Goal: Find contact information: Find contact information

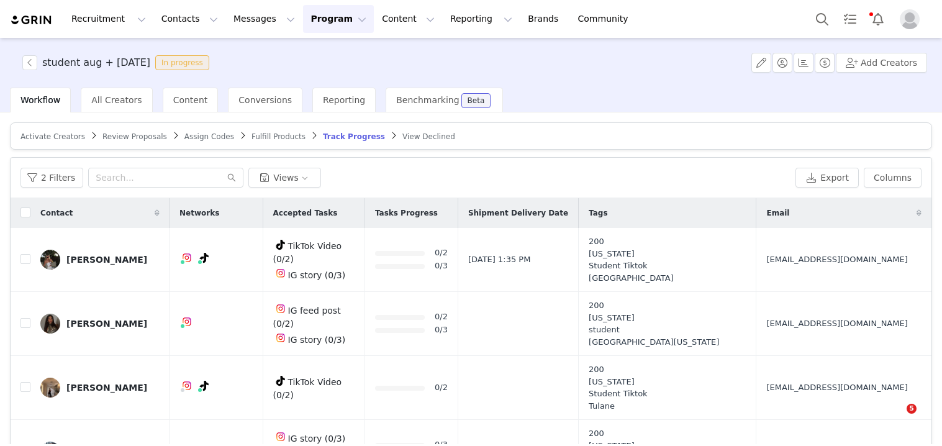
click at [759, 228] on td "[EMAIL_ADDRESS][DOMAIN_NAME]" at bounding box center [841, 260] width 170 height 64
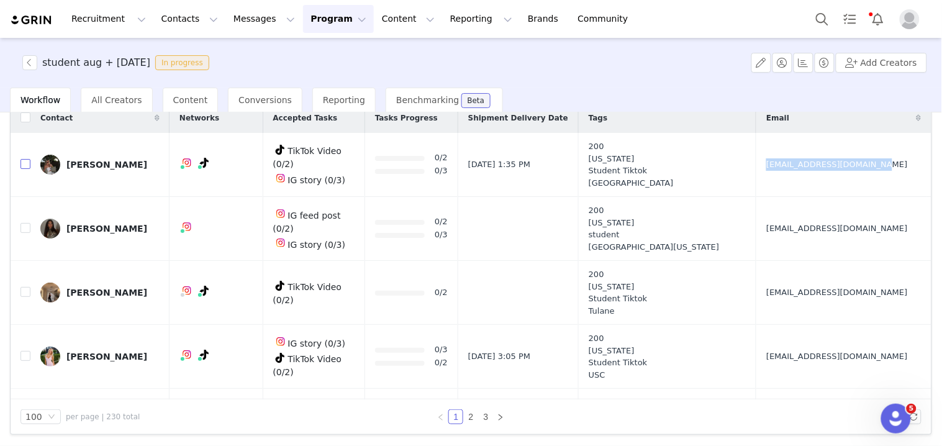
click at [27, 168] on input "checkbox" at bounding box center [25, 164] width 10 height 10
checkbox input "true"
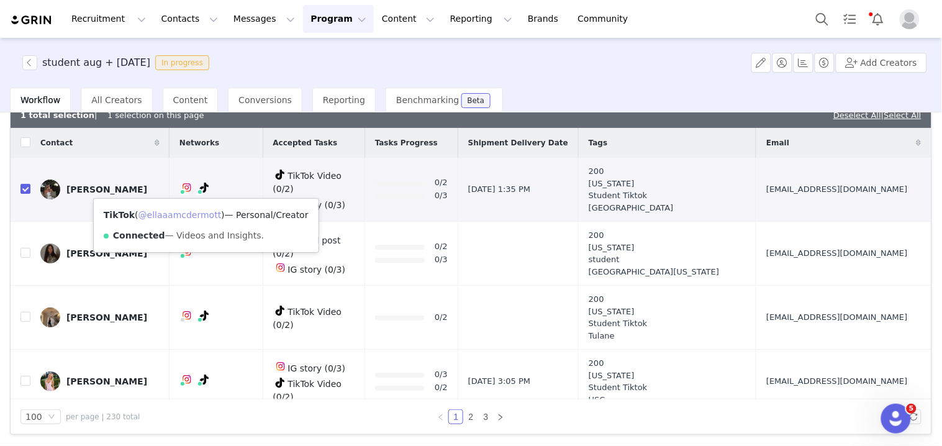
click at [190, 212] on link "@ellaaamcdermott" at bounding box center [179, 215] width 83 height 10
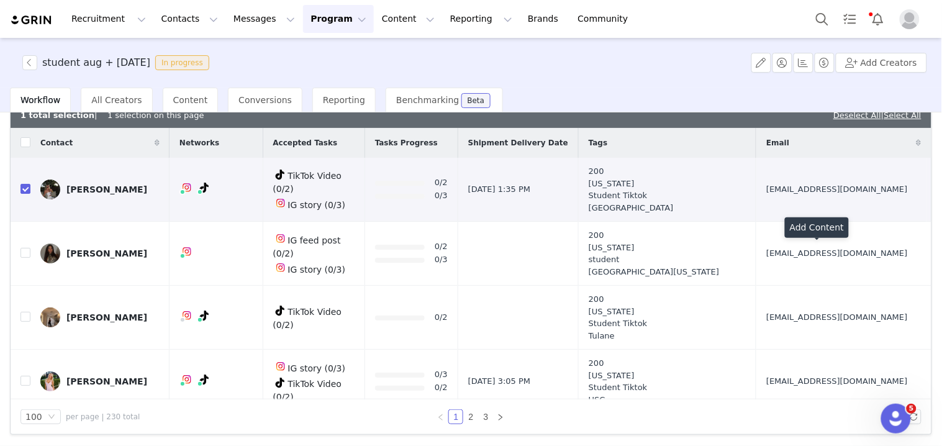
scroll to position [69, 0]
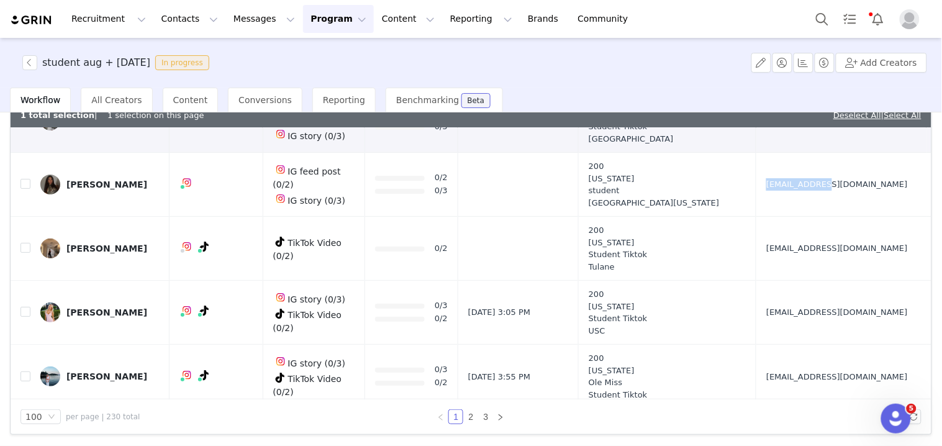
drag, startPoint x: 744, startPoint y: 199, endPoint x: 767, endPoint y: 206, distance: 24.4
click at [767, 206] on td "[EMAIL_ADDRESS][DOMAIN_NAME]" at bounding box center [841, 185] width 170 height 64
copy span "[EMAIL_ADDRESS][DOMAIN_NAME]"
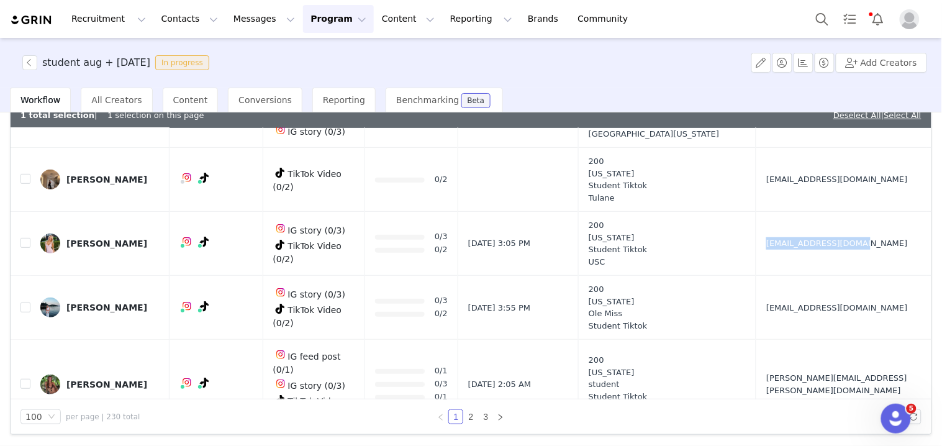
drag, startPoint x: 743, startPoint y: 260, endPoint x: 780, endPoint y: 261, distance: 36.7
click at [780, 261] on td "[EMAIL_ADDRESS][DOMAIN_NAME]" at bounding box center [841, 244] width 170 height 64
copy span "[EMAIL_ADDRESS][DOMAIN_NAME]"
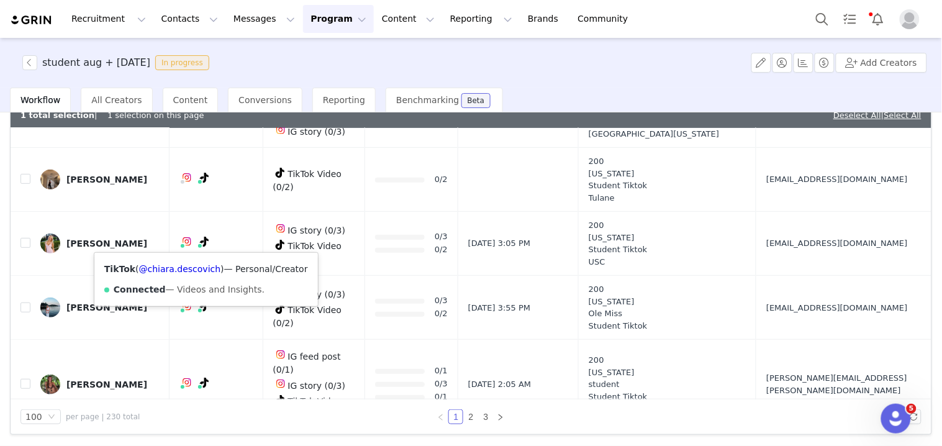
click at [194, 274] on div "TikTok ( @chiara.descovich ) — Personal/Creator Connected — Videos and Insights." at bounding box center [206, 279] width 224 height 53
click at [194, 265] on link "@chiara.descovich" at bounding box center [180, 269] width 82 height 10
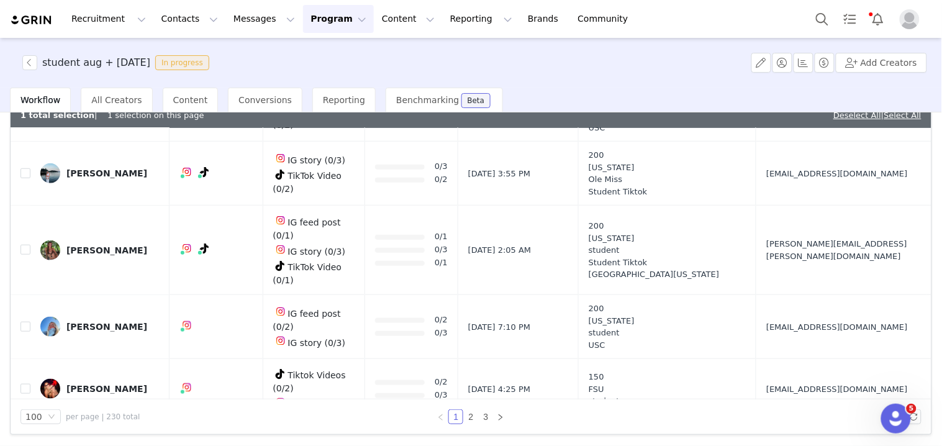
scroll to position [276, 0]
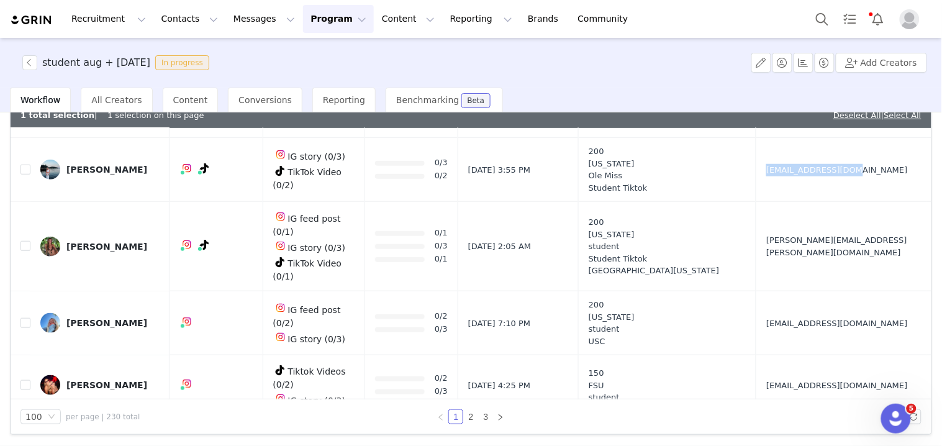
click at [776, 183] on td "[EMAIL_ADDRESS][DOMAIN_NAME]" at bounding box center [841, 170] width 170 height 64
copy span "[EMAIL_ADDRESS][DOMAIN_NAME]"
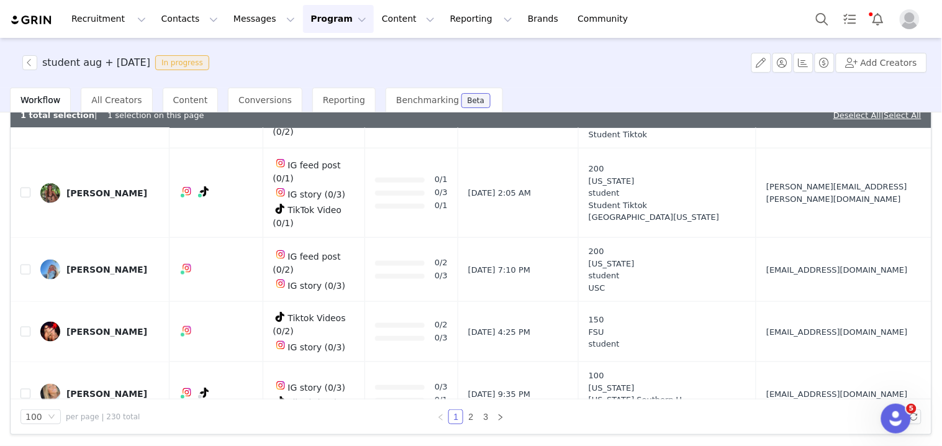
scroll to position [345, 0]
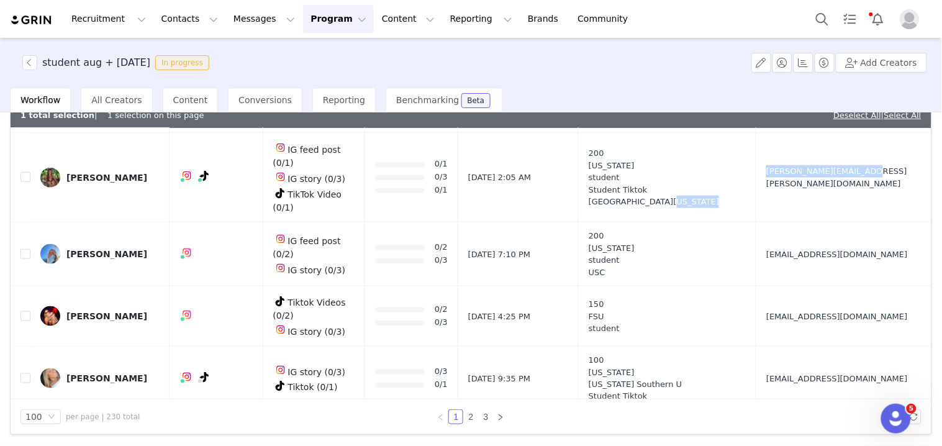
drag, startPoint x: 747, startPoint y: 191, endPoint x: 774, endPoint y: 191, distance: 26.7
click at [774, 191] on tr "[PERSON_NAME] IG feed post (0/1) IG story (0/3) TikTok Video (0/1) 0/1 0/3 0/1 …" at bounding box center [471, 177] width 921 height 89
copy tr "[PERSON_NAME][EMAIL_ADDRESS][PERSON_NAME][DOMAIN_NAME]"
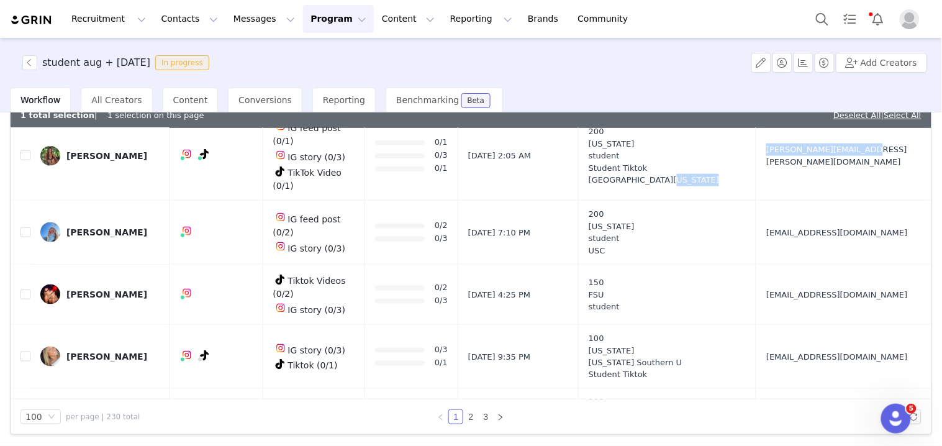
scroll to position [414, 0]
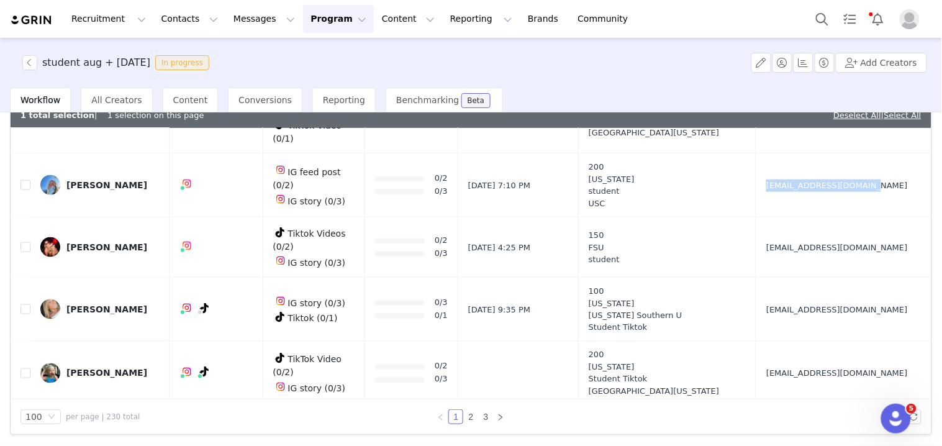
drag, startPoint x: 748, startPoint y: 196, endPoint x: 764, endPoint y: 193, distance: 15.8
click at [768, 193] on td "[EMAIL_ADDRESS][DOMAIN_NAME]" at bounding box center [841, 185] width 170 height 64
copy span "[EMAIL_ADDRESS][DOMAIN_NAME]"
click at [25, 180] on input "checkbox" at bounding box center [25, 185] width 10 height 10
checkbox input "true"
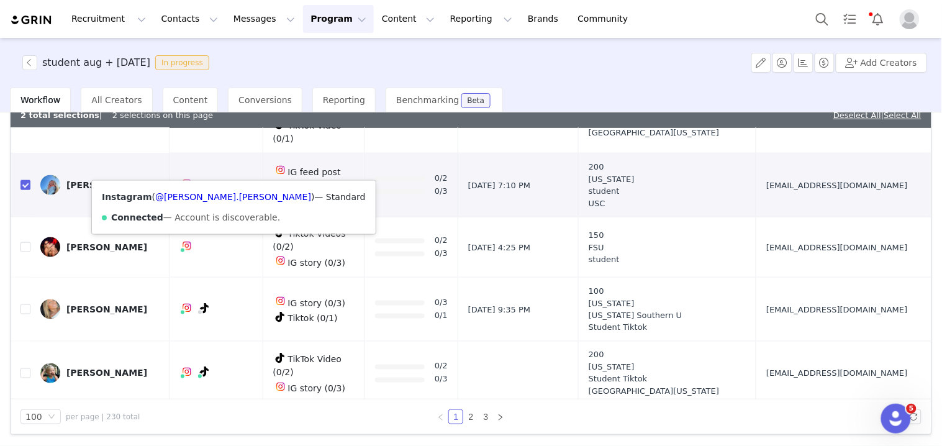
click at [183, 188] on div "Instagram ( @[PERSON_NAME].[PERSON_NAME] ) — Standard Connected — Account is di…" at bounding box center [234, 207] width 284 height 53
click at [187, 196] on link "@[PERSON_NAME].[PERSON_NAME]" at bounding box center [233, 197] width 156 height 10
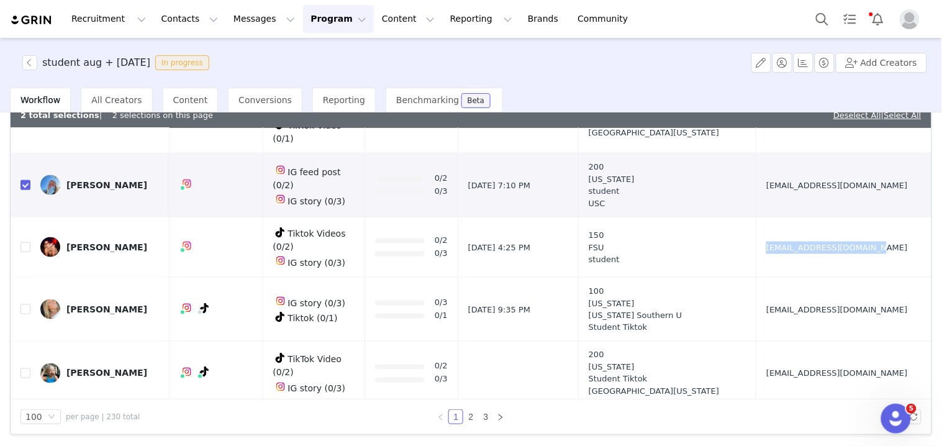
drag, startPoint x: 746, startPoint y: 240, endPoint x: 771, endPoint y: 244, distance: 25.8
click at [766, 244] on tr "[PERSON_NAME] Tiktok Videos (0/2) IG story (0/3) 0/2 0/3 [DATE] 4:25 PM 150 FSU…" at bounding box center [471, 247] width 921 height 60
copy tr "[EMAIL_ADDRESS][DOMAIN_NAME]"
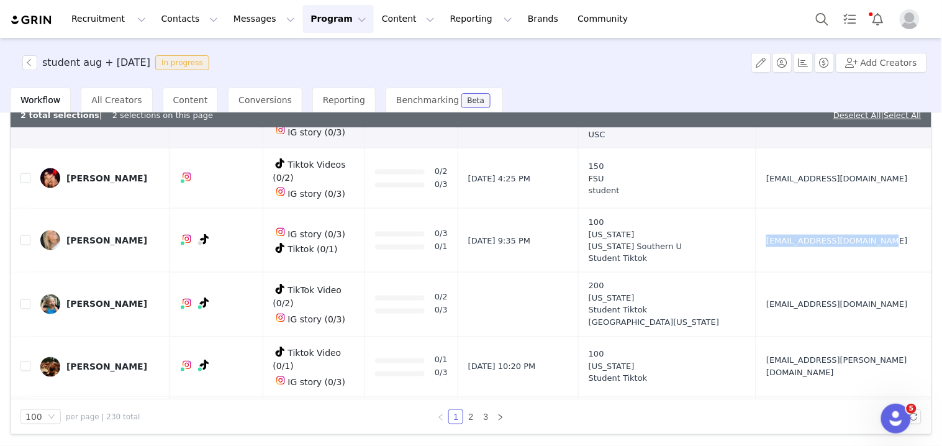
drag, startPoint x: 748, startPoint y: 234, endPoint x: 774, endPoint y: 234, distance: 26.1
click at [774, 234] on td "[EMAIL_ADDRESS][DOMAIN_NAME]" at bounding box center [841, 241] width 170 height 64
copy span "[EMAIL_ADDRESS][DOMAIN_NAME]"
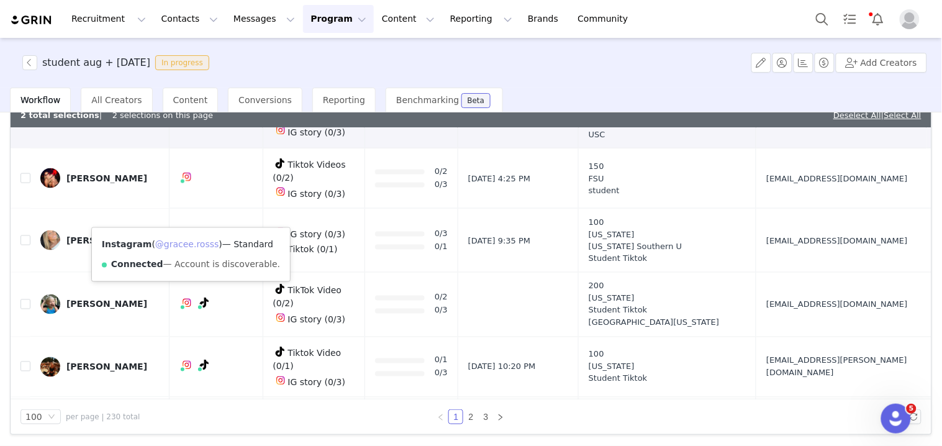
click at [182, 245] on link "@gracee.rosss" at bounding box center [187, 244] width 64 height 10
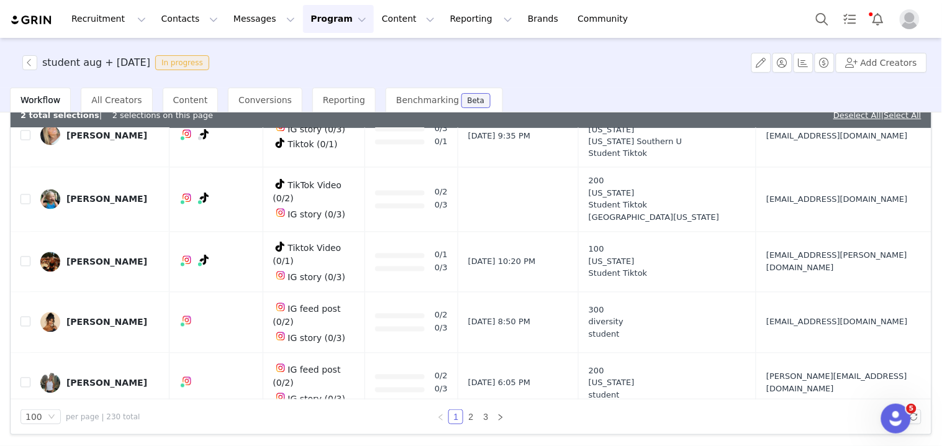
scroll to position [621, 0]
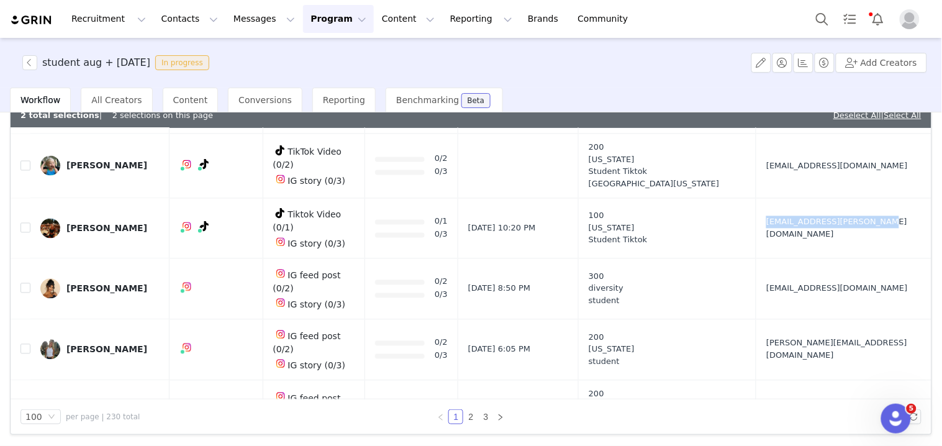
drag, startPoint x: 742, startPoint y: 222, endPoint x: 773, endPoint y: 220, distance: 31.1
click at [772, 220] on td "[EMAIL_ADDRESS][PERSON_NAME][DOMAIN_NAME]" at bounding box center [841, 228] width 170 height 60
copy span "[EMAIL_ADDRESS][PERSON_NAME][DOMAIN_NAME]"
drag, startPoint x: 739, startPoint y: 263, endPoint x: 770, endPoint y: 266, distance: 31.2
click at [770, 266] on tr "[PERSON_NAME] IG feed post (0/2) IG story (0/3) 0/2 0/3 [DATE] 8:50 PM 300 dive…" at bounding box center [471, 288] width 921 height 61
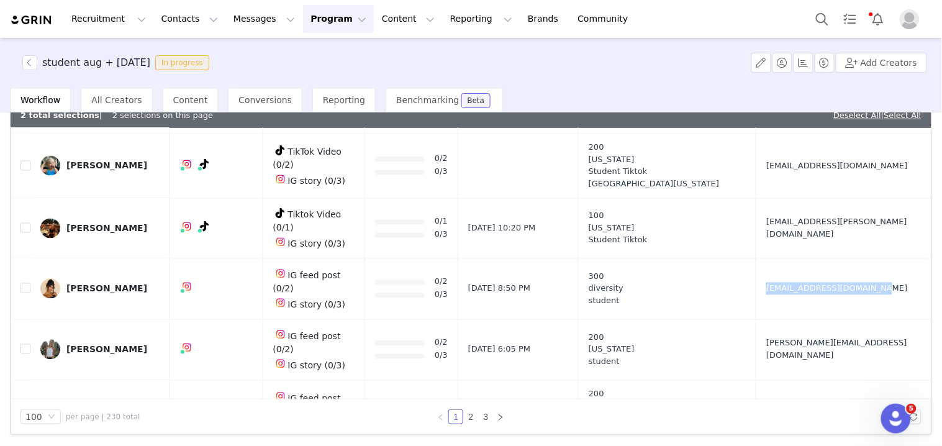
copy tr "[EMAIL_ADDRESS][DOMAIN_NAME]"
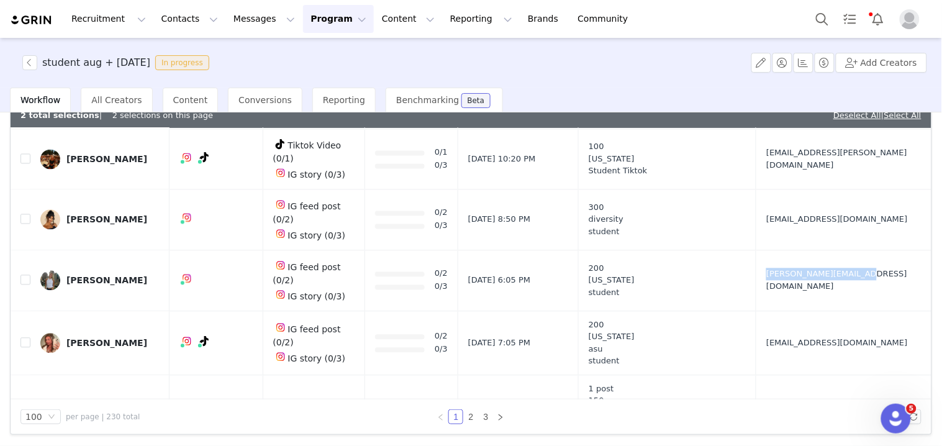
drag, startPoint x: 760, startPoint y: 252, endPoint x: 439, endPoint y: 2, distance: 407.0
click at [762, 252] on td "[PERSON_NAME][EMAIL_ADDRESS][DOMAIN_NAME]" at bounding box center [841, 280] width 170 height 61
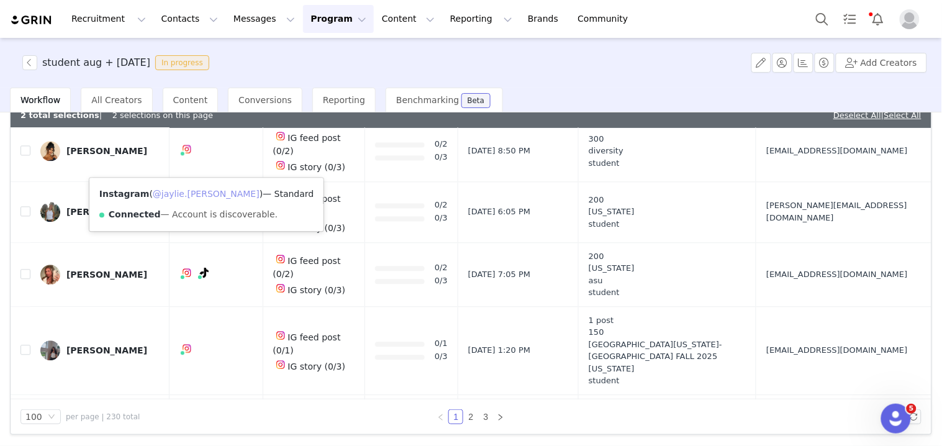
click at [180, 194] on link "@jaylie.[PERSON_NAME]" at bounding box center [206, 194] width 107 height 10
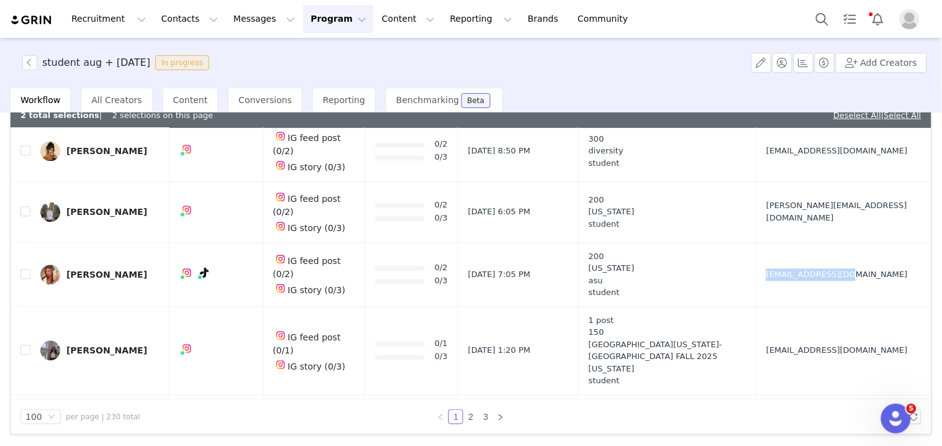
drag, startPoint x: 748, startPoint y: 240, endPoint x: 763, endPoint y: 243, distance: 14.6
click at [763, 243] on td "[EMAIL_ADDRESS][DOMAIN_NAME]" at bounding box center [841, 274] width 170 height 64
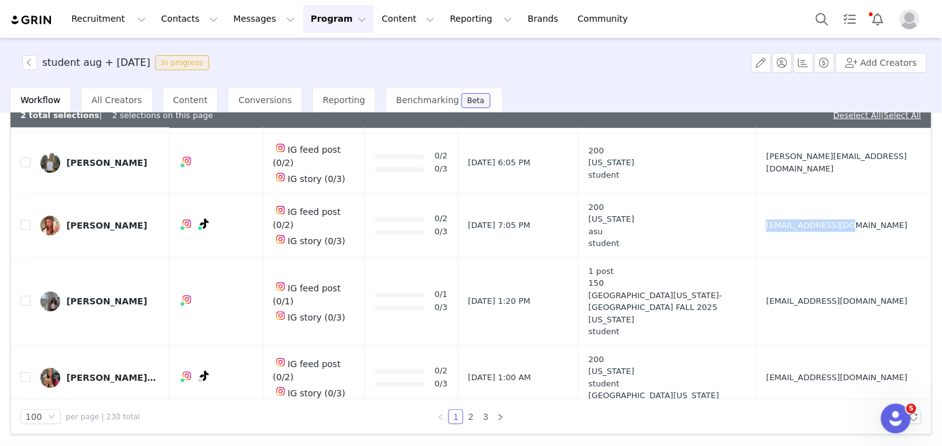
scroll to position [828, 0]
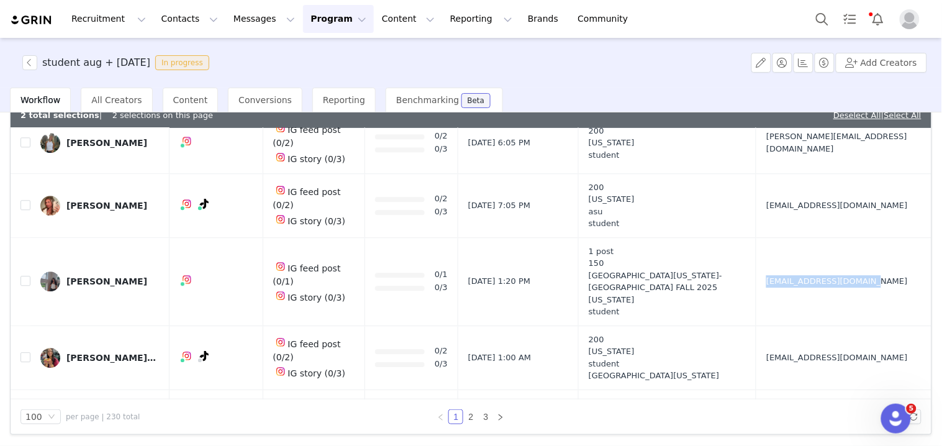
drag, startPoint x: 749, startPoint y: 253, endPoint x: 787, endPoint y: 253, distance: 38.5
click at [787, 253] on td "[EMAIL_ADDRESS][DOMAIN_NAME]" at bounding box center [841, 281] width 170 height 88
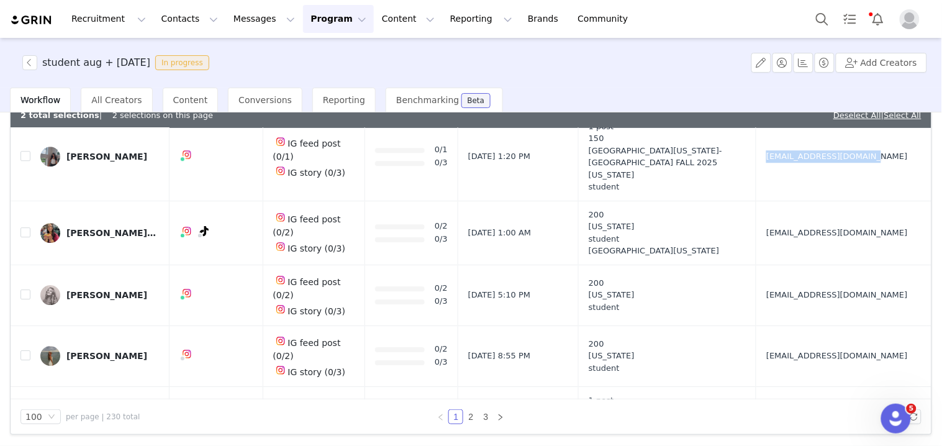
scroll to position [966, 0]
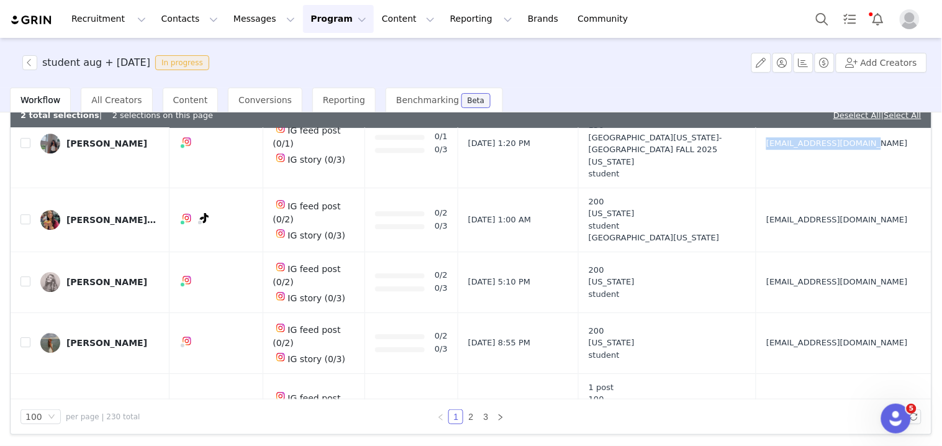
drag, startPoint x: 740, startPoint y: 191, endPoint x: 758, endPoint y: 191, distance: 18.0
click at [758, 191] on tr "[PERSON_NAME][US_STATE] IG feed post (0/2) IG story (0/3) 0/2 0/3 [DATE] 1:00 A…" at bounding box center [471, 220] width 921 height 64
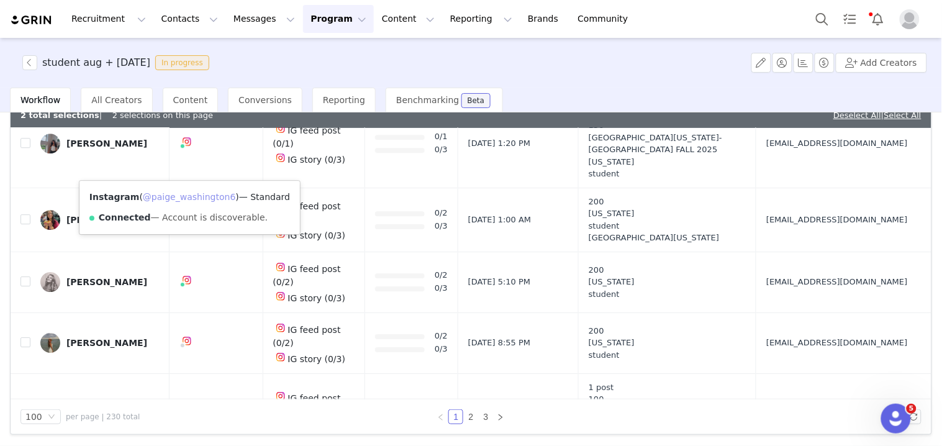
click at [178, 192] on link "@paige_washington6" at bounding box center [189, 197] width 93 height 10
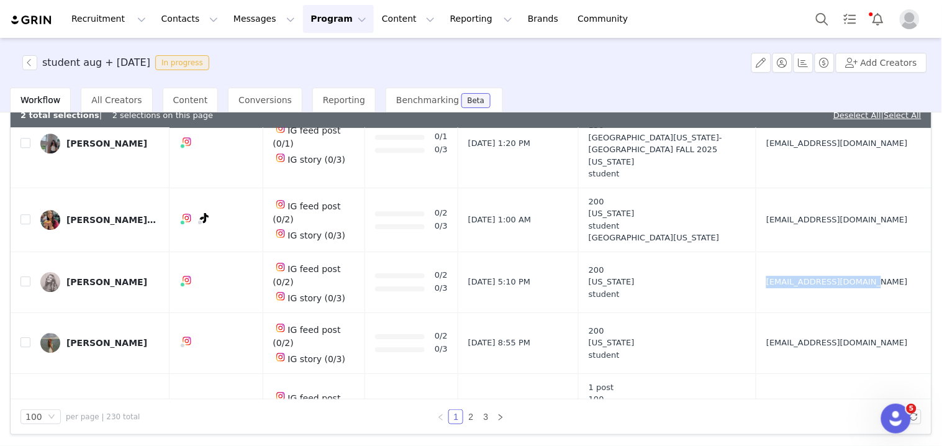
drag, startPoint x: 759, startPoint y: 243, endPoint x: 786, endPoint y: 243, distance: 27.3
click at [786, 251] on td "[EMAIL_ADDRESS][DOMAIN_NAME]" at bounding box center [841, 281] width 170 height 61
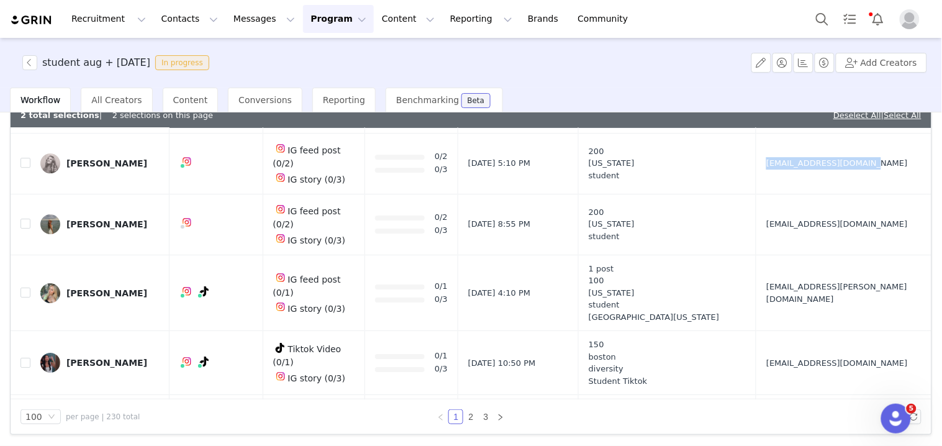
scroll to position [1103, 0]
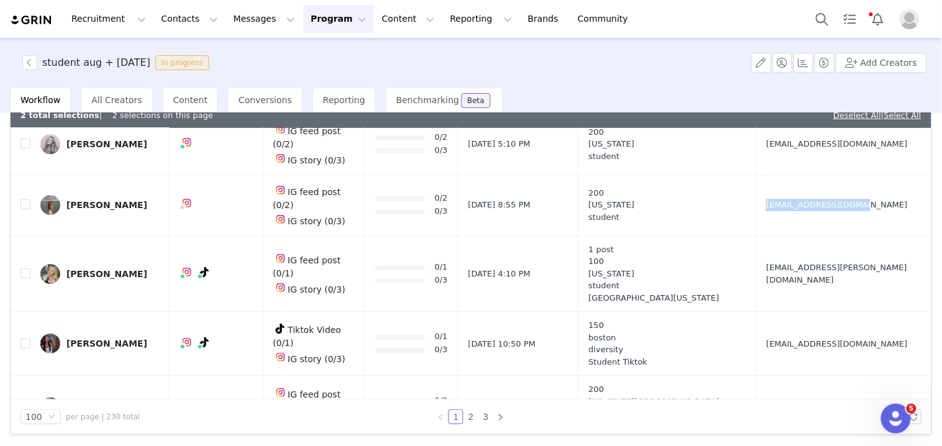
drag, startPoint x: 743, startPoint y: 163, endPoint x: 763, endPoint y: 161, distance: 19.3
click at [763, 174] on td "[EMAIL_ADDRESS][DOMAIN_NAME]" at bounding box center [841, 204] width 170 height 61
drag, startPoint x: 747, startPoint y: 221, endPoint x: 777, endPoint y: 225, distance: 30.0
click at [777, 235] on td "[EMAIL_ADDRESS][PERSON_NAME][DOMAIN_NAME]" at bounding box center [841, 273] width 170 height 76
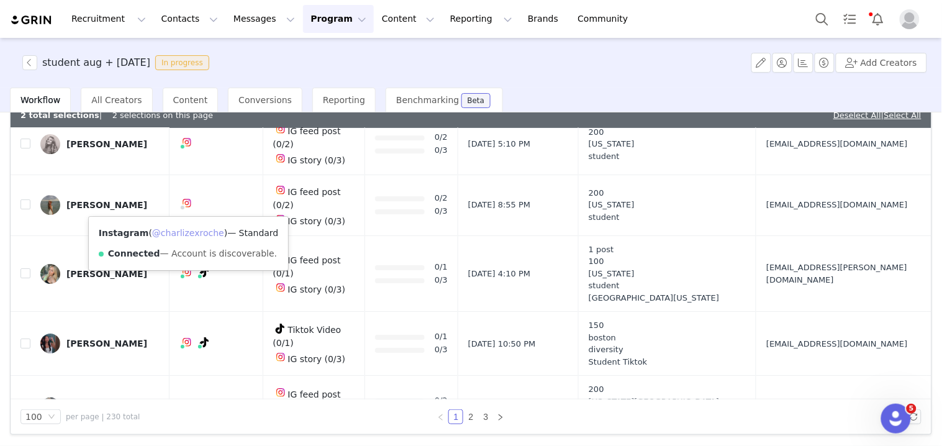
click at [181, 229] on link "@charlizexroche" at bounding box center [188, 233] width 72 height 10
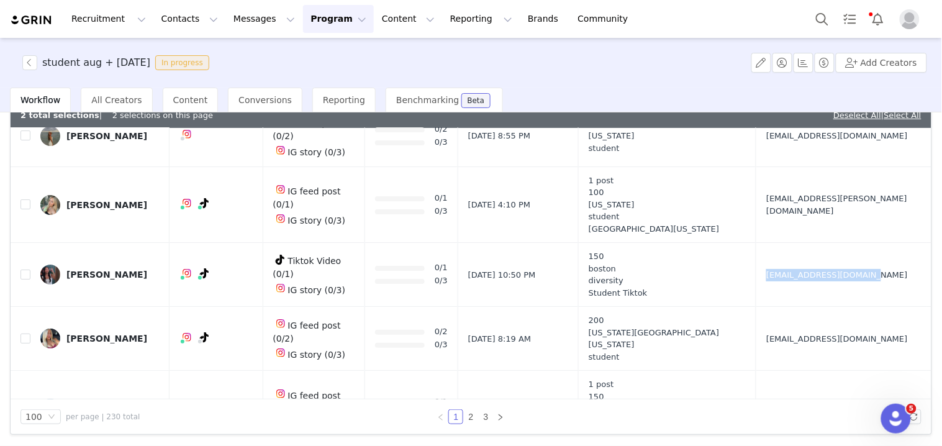
drag, startPoint x: 748, startPoint y: 225, endPoint x: 760, endPoint y: 225, distance: 11.8
click at [760, 243] on td "[EMAIL_ADDRESS][DOMAIN_NAME]" at bounding box center [841, 275] width 170 height 64
click at [26, 269] on input "checkbox" at bounding box center [25, 274] width 10 height 10
checkbox input "true"
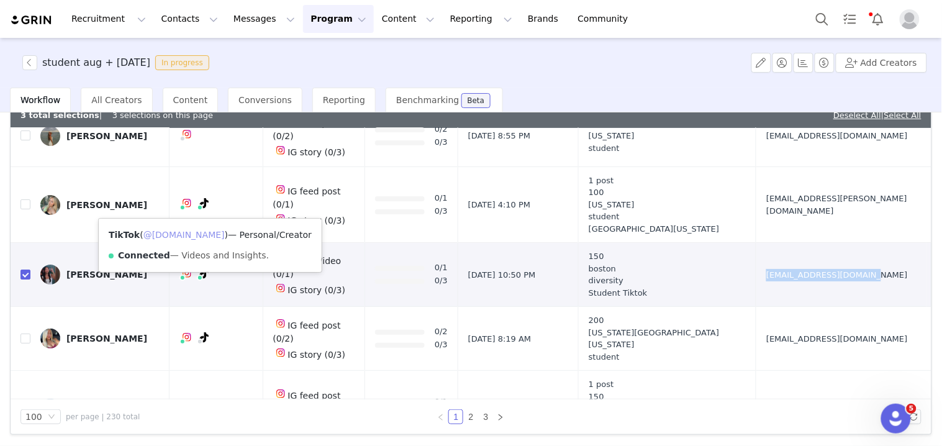
click at [194, 230] on link "@[DOMAIN_NAME]" at bounding box center [183, 235] width 81 height 10
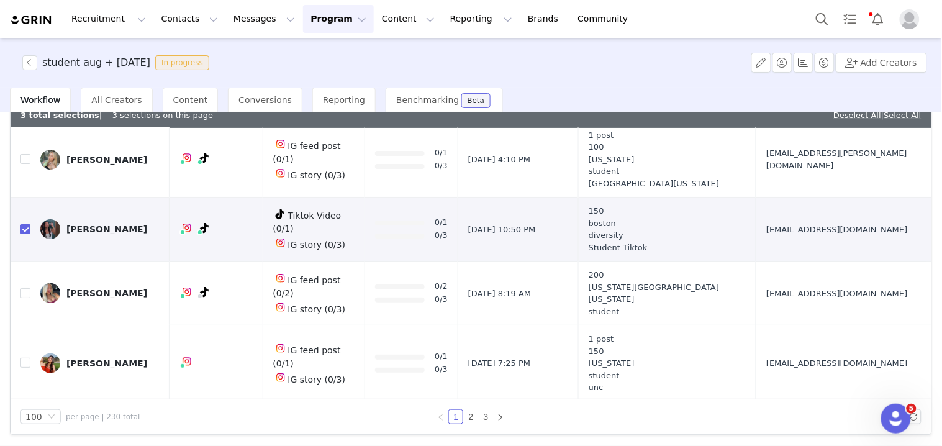
scroll to position [1242, 0]
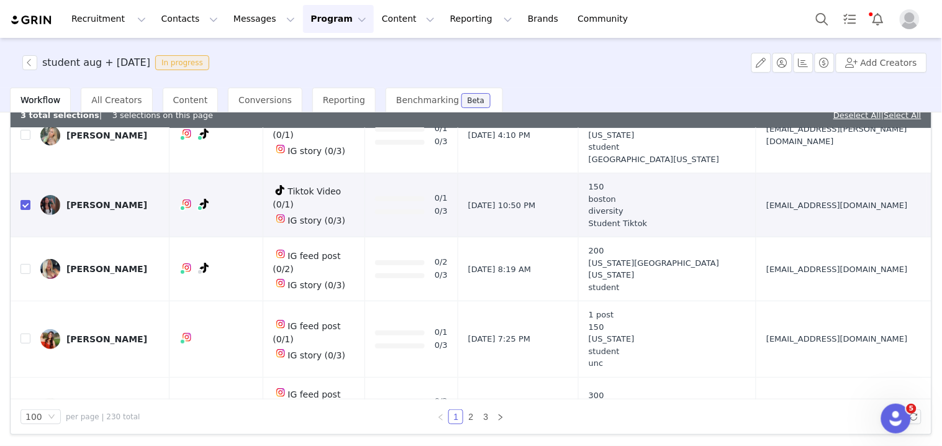
click at [785, 237] on td "[EMAIL_ADDRESS][DOMAIN_NAME]" at bounding box center [841, 269] width 170 height 64
click at [181, 225] on link "@livvypunzone" at bounding box center [188, 229] width 66 height 10
drag, startPoint x: 746, startPoint y: 293, endPoint x: 782, endPoint y: 292, distance: 36.6
click at [782, 301] on td "[EMAIL_ADDRESS][DOMAIN_NAME]" at bounding box center [841, 339] width 170 height 76
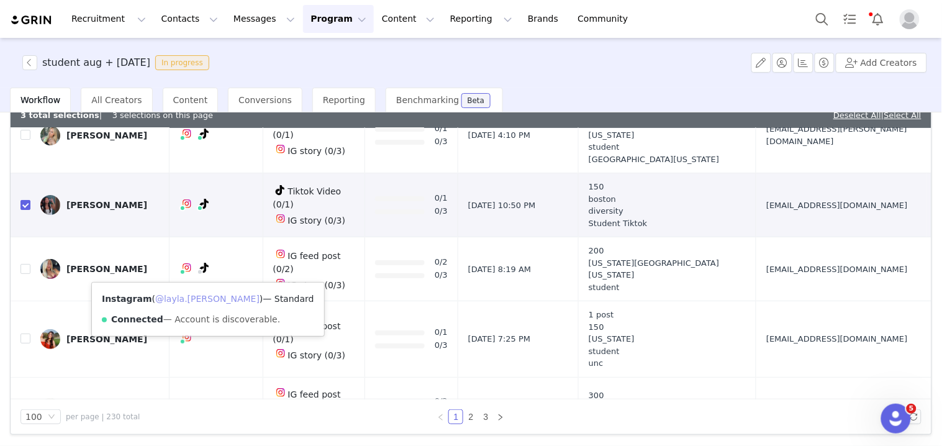
click at [185, 302] on link "@layla.[PERSON_NAME]" at bounding box center [207, 299] width 104 height 10
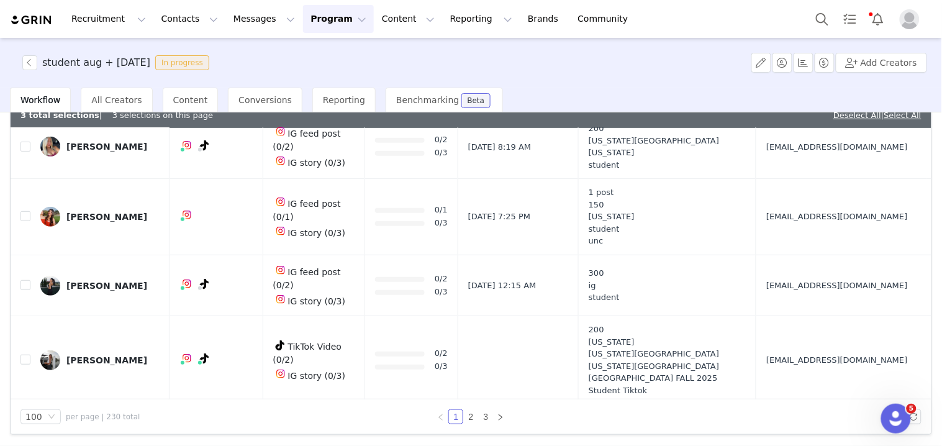
scroll to position [1380, 0]
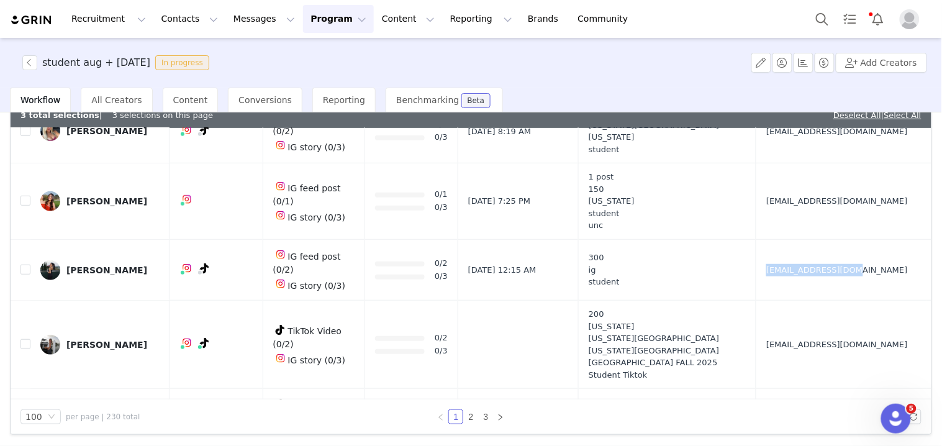
drag, startPoint x: 744, startPoint y: 214, endPoint x: 775, endPoint y: 219, distance: 31.4
click at [775, 240] on td "[EMAIL_ADDRESS][DOMAIN_NAME]" at bounding box center [841, 270] width 170 height 61
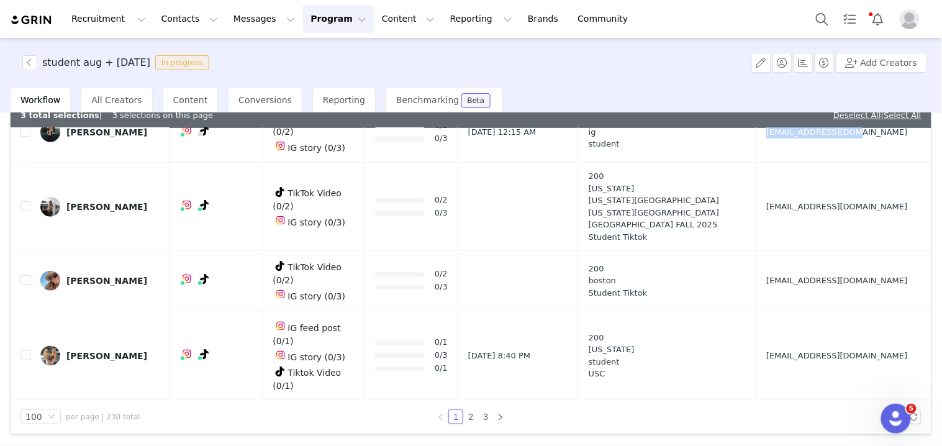
scroll to position [1586, 0]
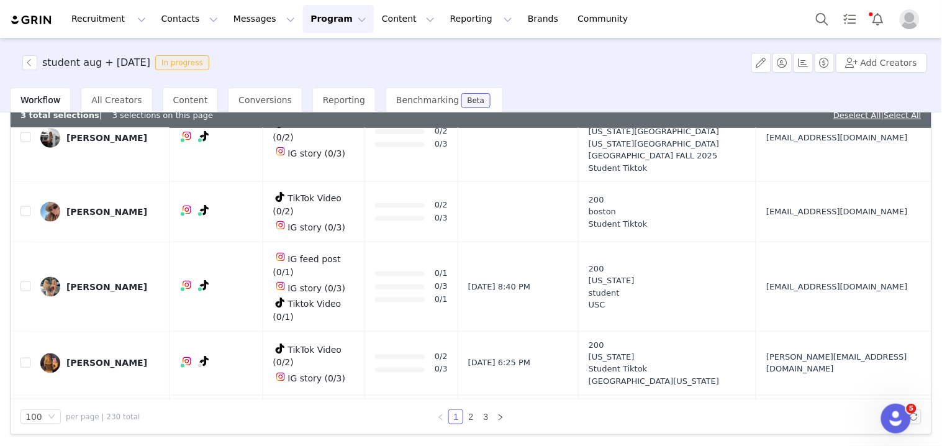
drag, startPoint x: 746, startPoint y: 199, endPoint x: 765, endPoint y: 200, distance: 18.6
click at [765, 242] on td "[EMAIL_ADDRESS][DOMAIN_NAME]" at bounding box center [841, 286] width 170 height 89
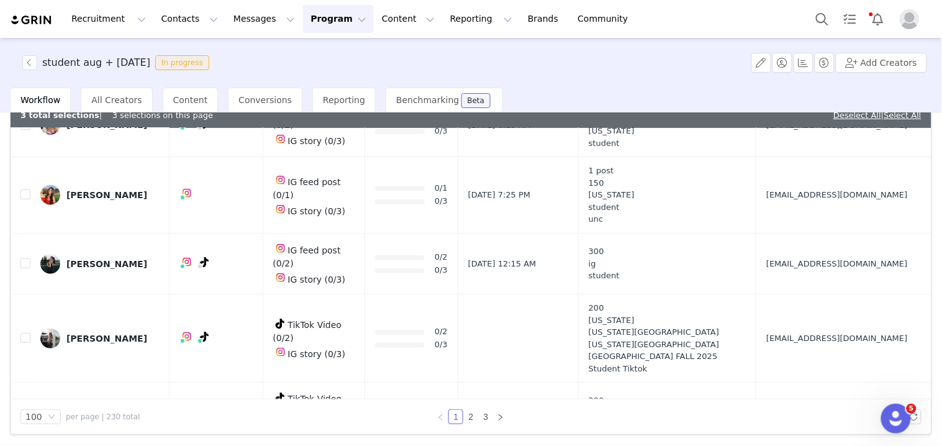
scroll to position [1380, 0]
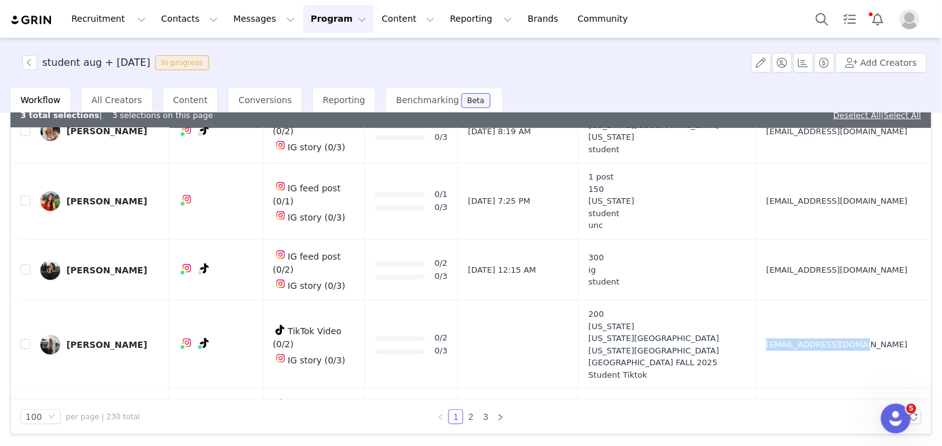
drag, startPoint x: 763, startPoint y: 276, endPoint x: 776, endPoint y: 276, distance: 13.7
click at [775, 301] on td "[EMAIL_ADDRESS][DOMAIN_NAME]" at bounding box center [841, 345] width 170 height 88
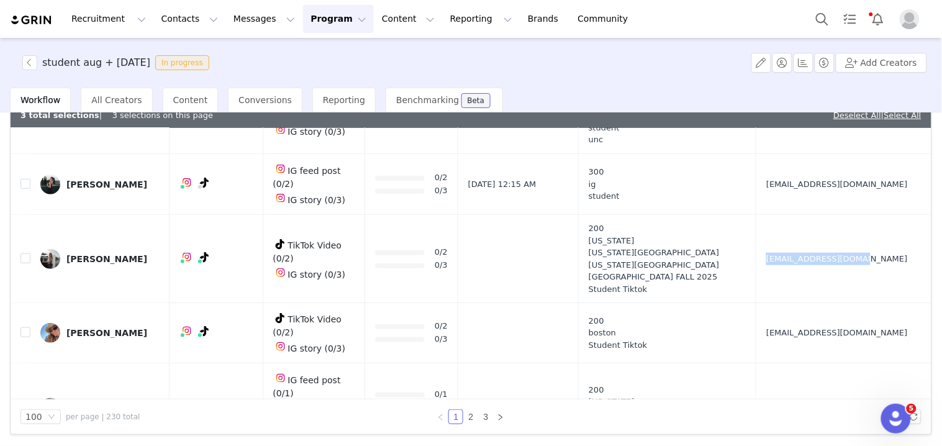
scroll to position [1518, 0]
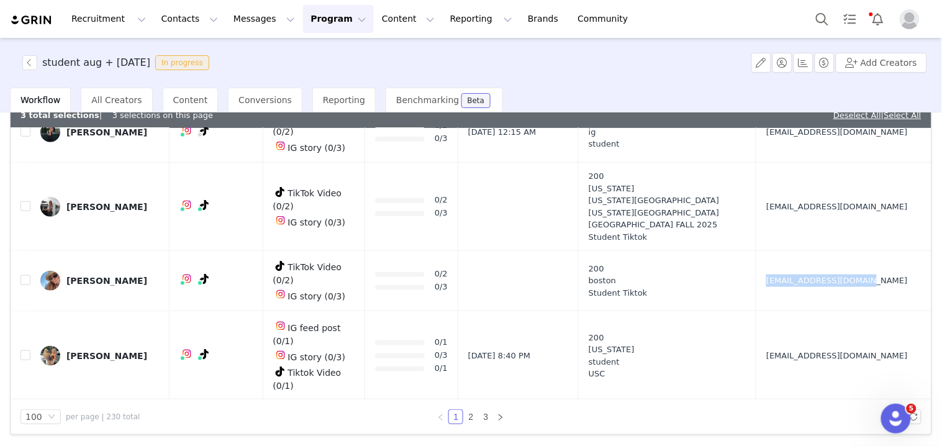
drag, startPoint x: 749, startPoint y: 207, endPoint x: 756, endPoint y: 207, distance: 6.8
click at [756, 251] on td "[EMAIL_ADDRESS][DOMAIN_NAME]" at bounding box center [841, 281] width 170 height 60
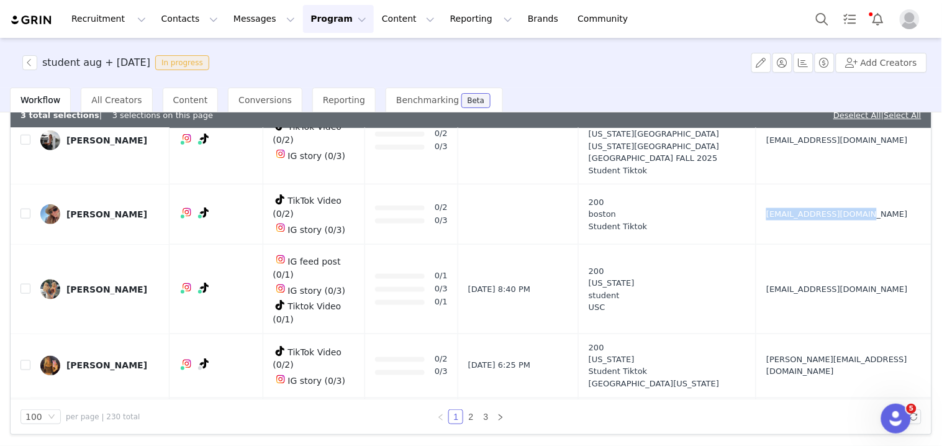
scroll to position [1586, 0]
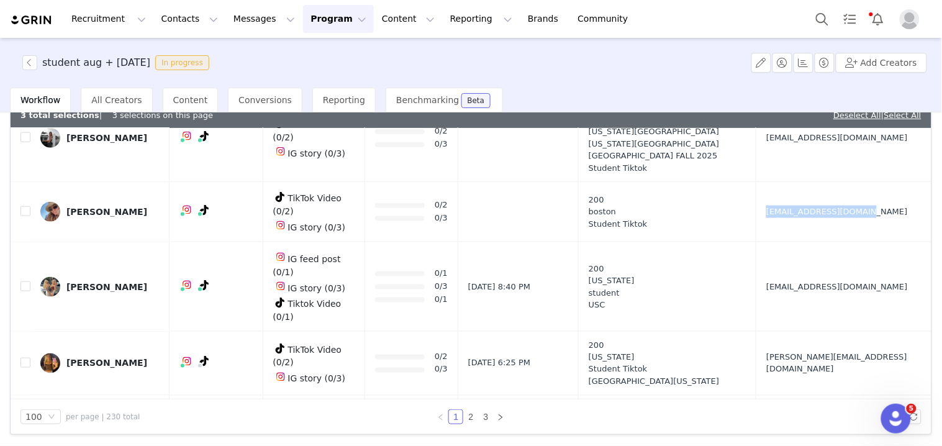
drag, startPoint x: 765, startPoint y: 199, endPoint x: 753, endPoint y: 176, distance: 25.6
click at [769, 242] on tr "[PERSON_NAME] IG feed post (0/1) IG story (0/3) Tiktok Video (0/1) 0/1 0/3 0/1 …" at bounding box center [471, 286] width 921 height 89
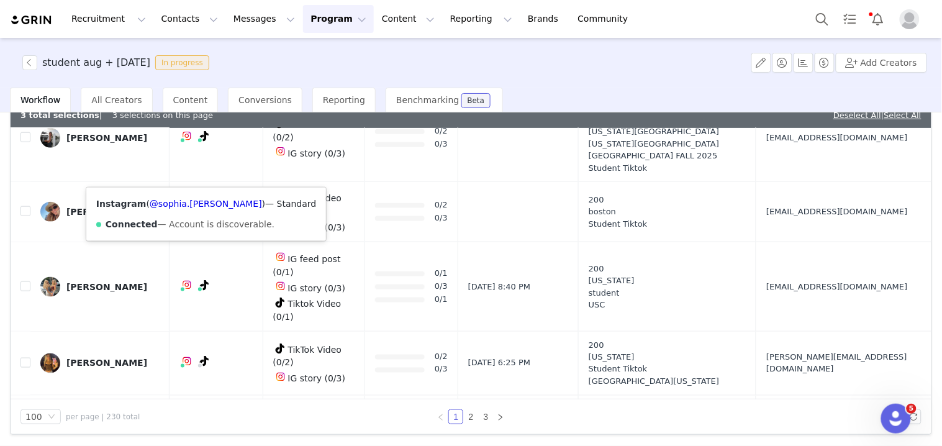
click at [184, 212] on div "Instagram ( @[PERSON_NAME].[PERSON_NAME] ) — Standard Connected — Account is di…" at bounding box center [206, 214] width 240 height 53
click at [184, 206] on link "@sophia.[PERSON_NAME]" at bounding box center [206, 204] width 112 height 10
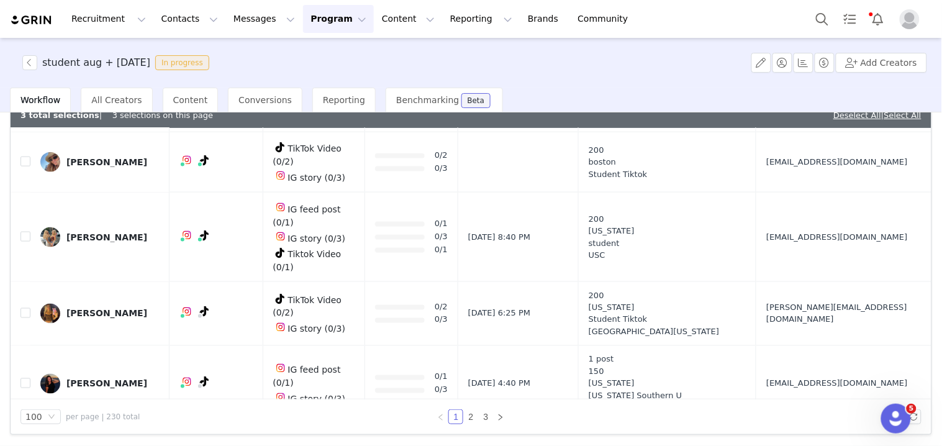
scroll to position [1655, 0]
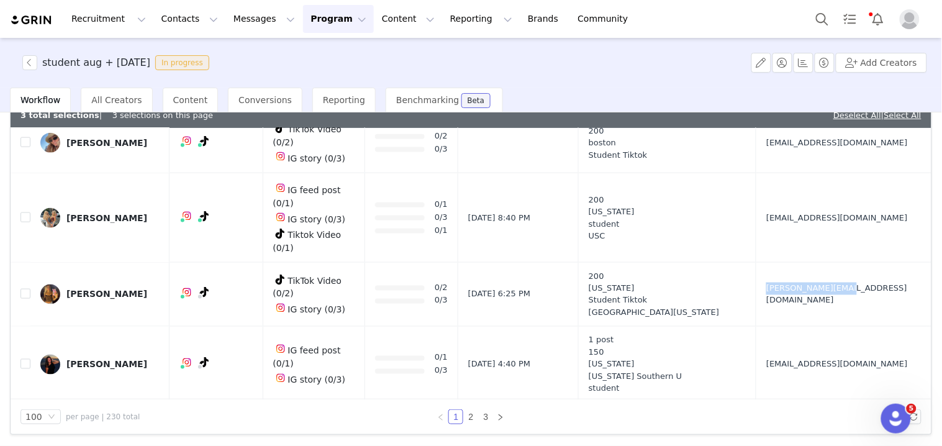
drag, startPoint x: 746, startPoint y: 188, endPoint x: 763, endPoint y: 188, distance: 16.8
click at [763, 263] on td "[PERSON_NAME][EMAIL_ADDRESS][DOMAIN_NAME]" at bounding box center [841, 295] width 170 height 64
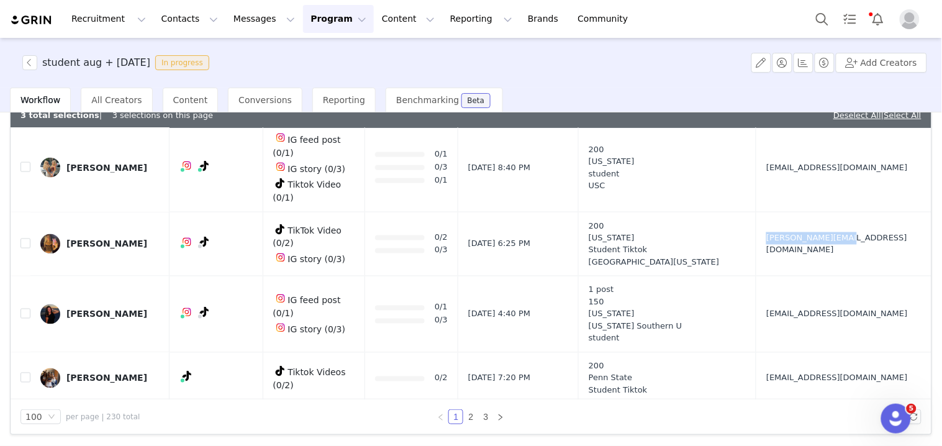
scroll to position [1724, 0]
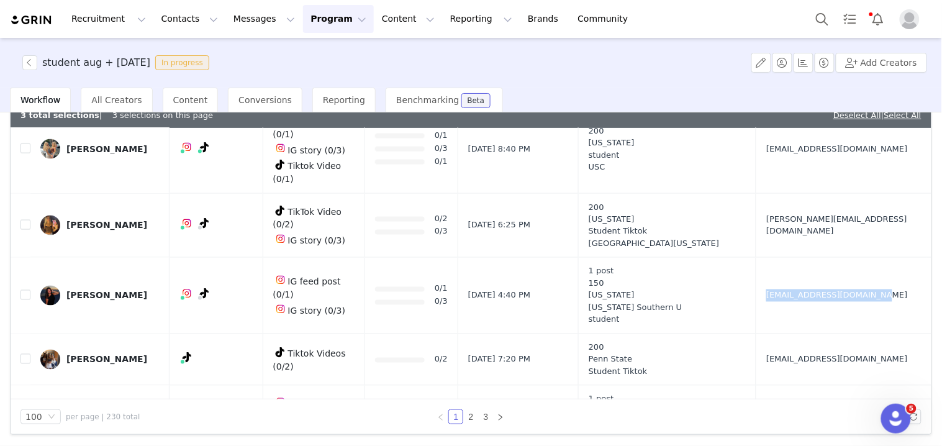
drag, startPoint x: 741, startPoint y: 192, endPoint x: 761, endPoint y: 196, distance: 19.5
click at [761, 258] on td "[EMAIL_ADDRESS][DOMAIN_NAME]" at bounding box center [841, 296] width 170 height 76
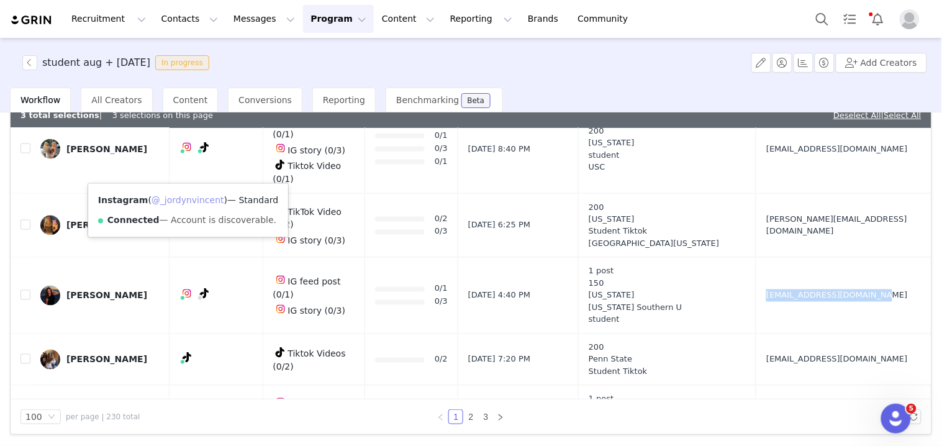
click at [184, 201] on link "@_jordynvincent" at bounding box center [188, 200] width 73 height 10
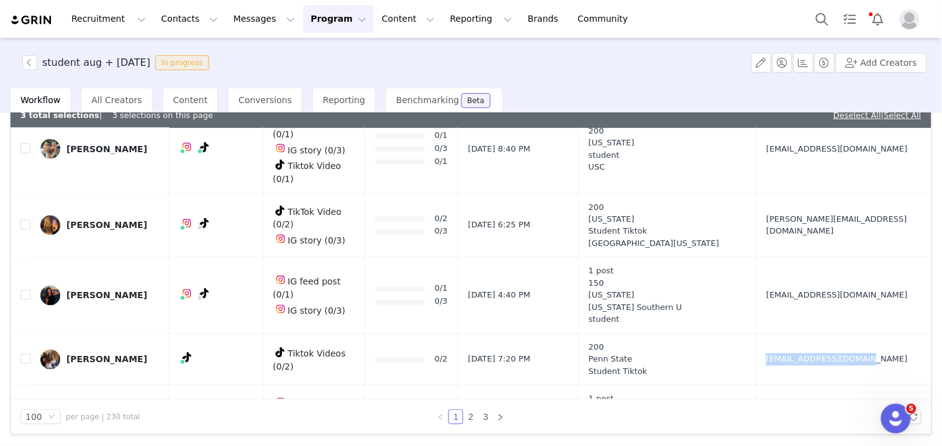
drag, startPoint x: 746, startPoint y: 256, endPoint x: 774, endPoint y: 256, distance: 27.3
click at [773, 333] on td "[EMAIL_ADDRESS][DOMAIN_NAME]" at bounding box center [841, 359] width 170 height 52
click at [176, 259] on link "@nottadrianna" at bounding box center [161, 264] width 65 height 10
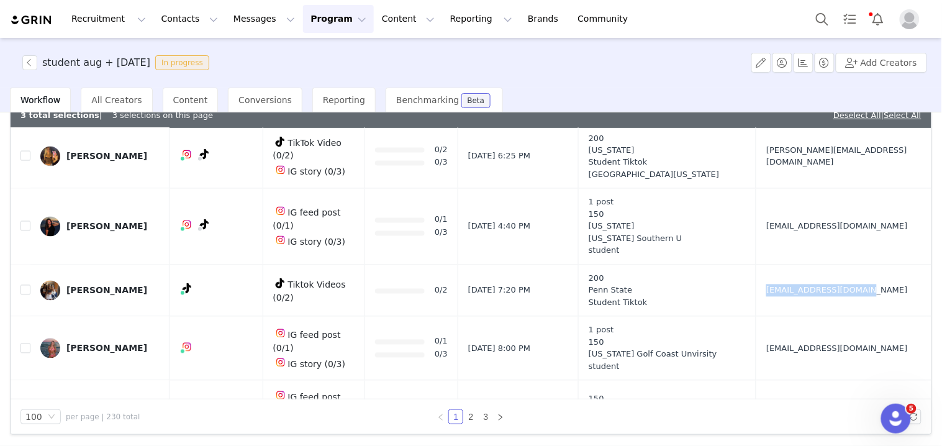
scroll to position [1863, 0]
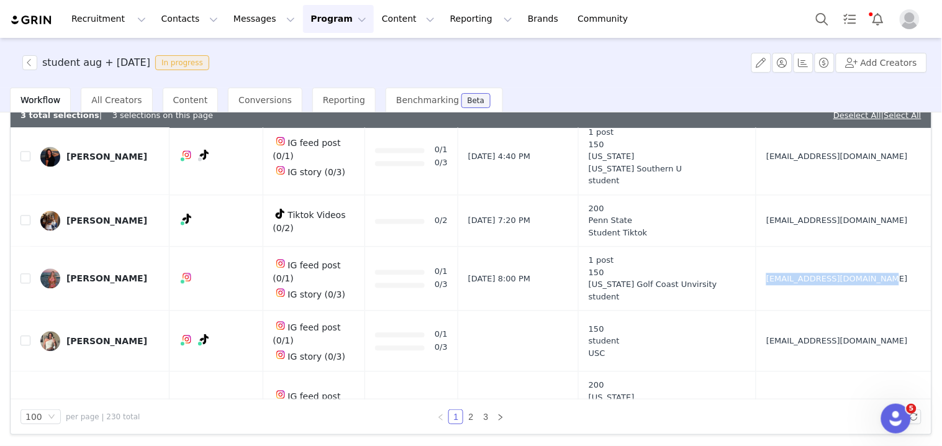
click at [764, 247] on td "[EMAIL_ADDRESS][DOMAIN_NAME]" at bounding box center [841, 279] width 170 height 64
drag, startPoint x: 29, startPoint y: 161, endPoint x: 159, endPoint y: 171, distance: 130.8
click at [29, 274] on input "checkbox" at bounding box center [25, 279] width 10 height 10
checkbox input "true"
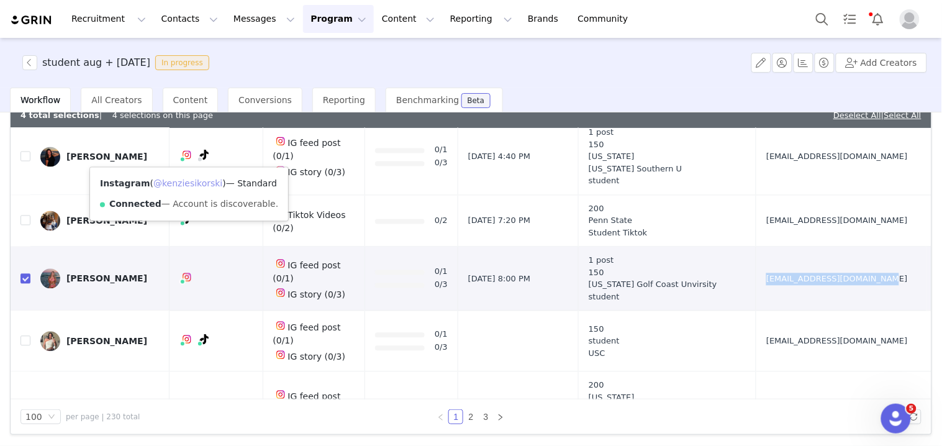
click at [185, 180] on link "@kenziesikorski" at bounding box center [187, 184] width 69 height 10
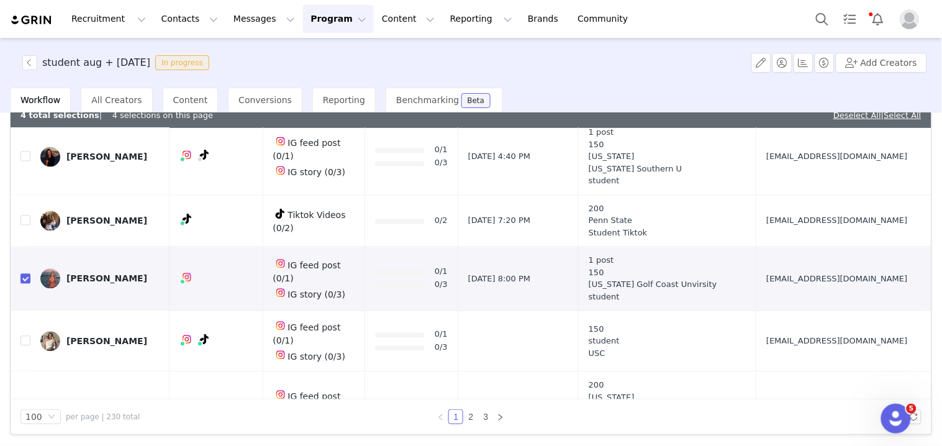
scroll to position [1932, 0]
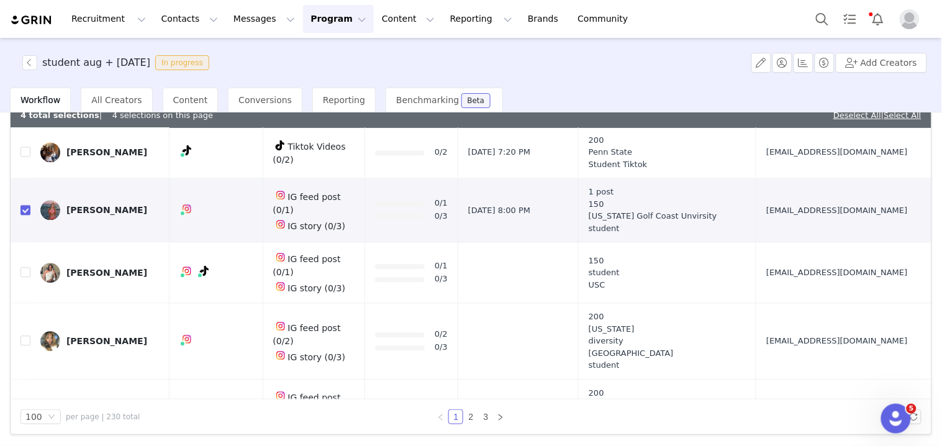
click at [759, 242] on td "[EMAIL_ADDRESS][DOMAIN_NAME]" at bounding box center [841, 272] width 170 height 61
drag, startPoint x: 740, startPoint y: 240, endPoint x: 765, endPoint y: 239, distance: 24.9
click at [765, 303] on td "[EMAIL_ADDRESS][DOMAIN_NAME]" at bounding box center [841, 341] width 170 height 76
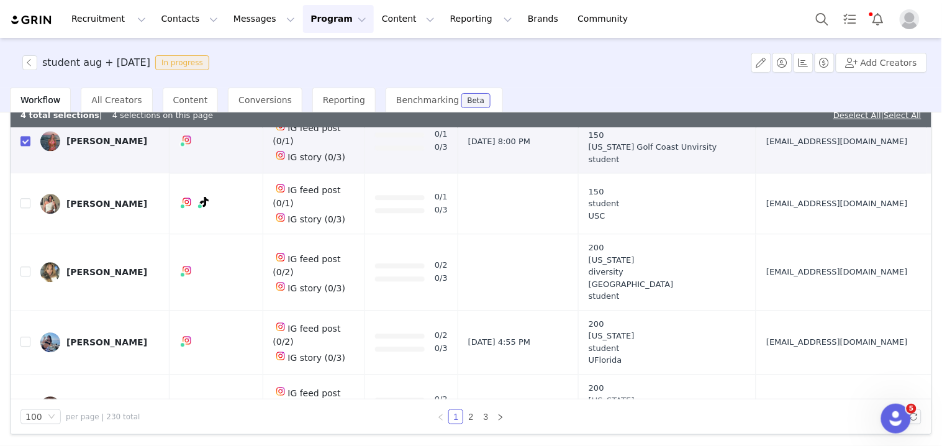
drag, startPoint x: 740, startPoint y: 225, endPoint x: 779, endPoint y: 228, distance: 39.2
click at [778, 310] on td "[EMAIL_ADDRESS][DOMAIN_NAME]" at bounding box center [841, 342] width 170 height 64
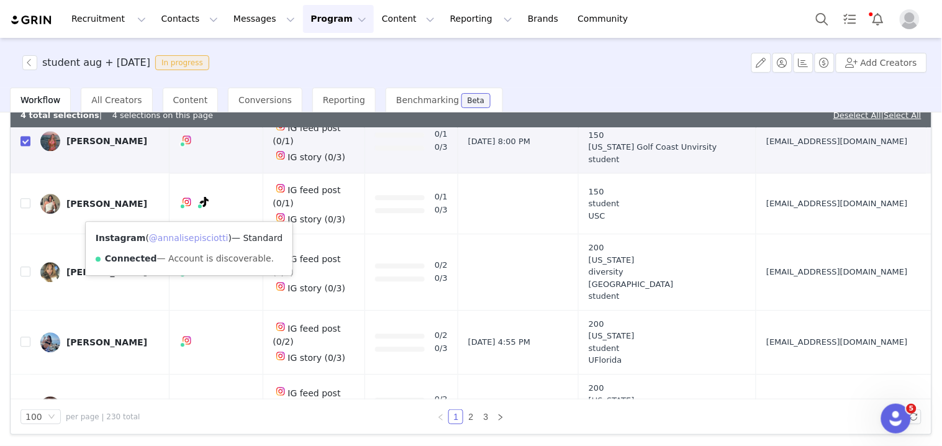
click at [187, 242] on link "@annalisepisciotti" at bounding box center [188, 238] width 79 height 10
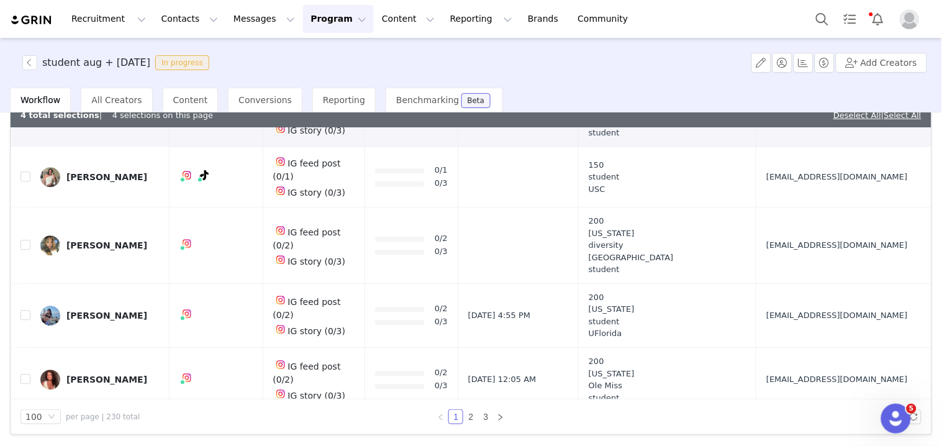
scroll to position [2070, 0]
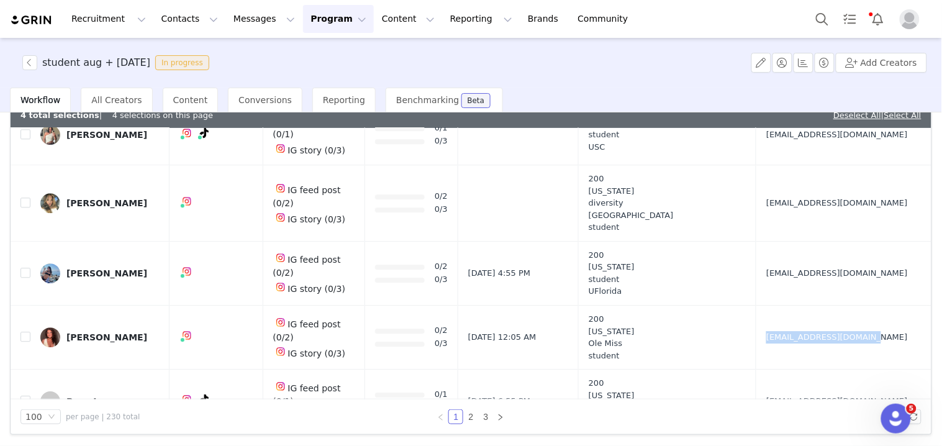
drag, startPoint x: 747, startPoint y: 226, endPoint x: 771, endPoint y: 228, distance: 23.7
click at [771, 305] on td "[EMAIL_ADDRESS][DOMAIN_NAME]" at bounding box center [841, 337] width 170 height 64
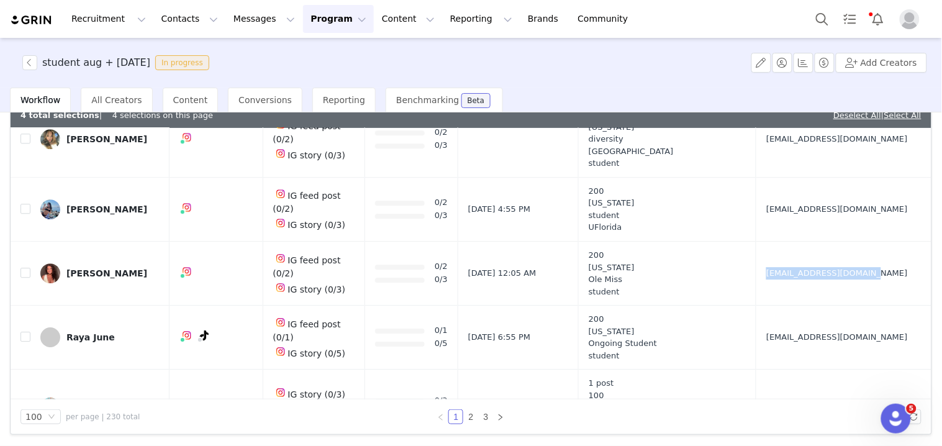
scroll to position [2138, 0]
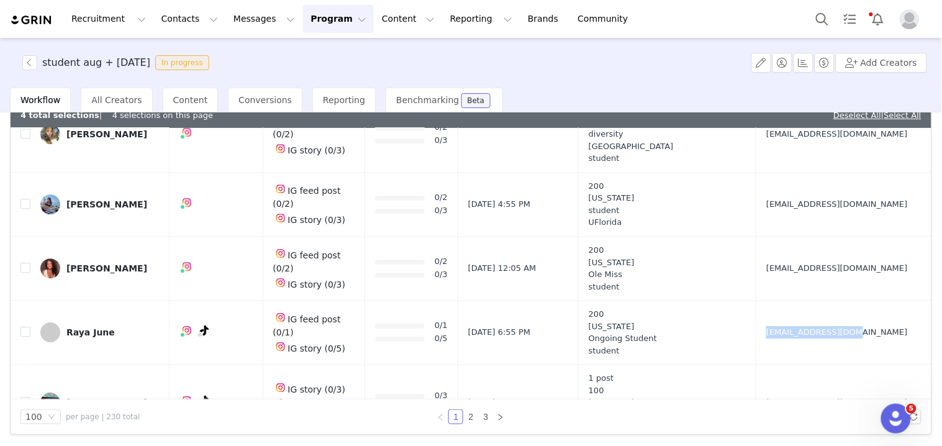
drag, startPoint x: 764, startPoint y: 219, endPoint x: 764, endPoint y: 212, distance: 7.5
click at [771, 301] on td "[EMAIL_ADDRESS][DOMAIN_NAME]" at bounding box center [841, 333] width 170 height 64
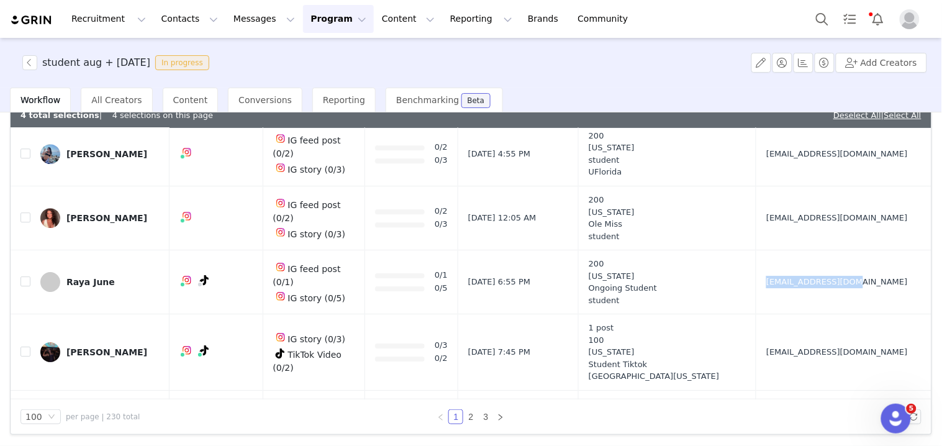
scroll to position [2207, 0]
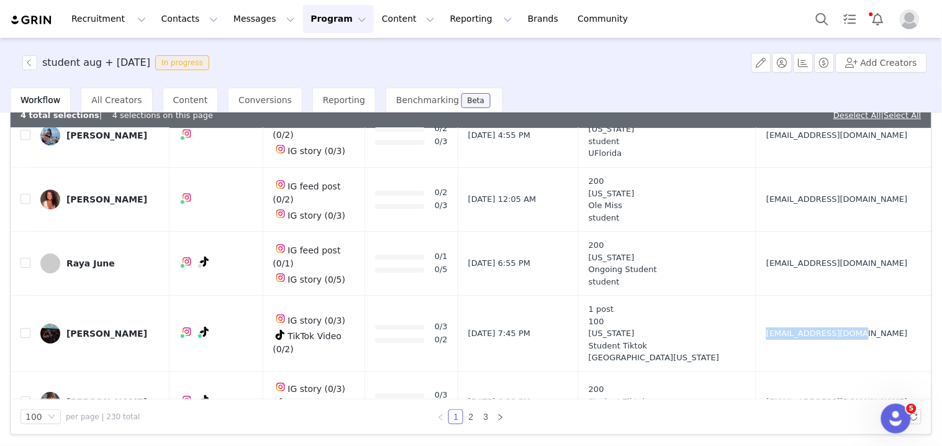
drag, startPoint x: 744, startPoint y: 222, endPoint x: 764, endPoint y: 222, distance: 20.5
click at [764, 296] on td "[EMAIL_ADDRESS][DOMAIN_NAME]" at bounding box center [841, 334] width 170 height 76
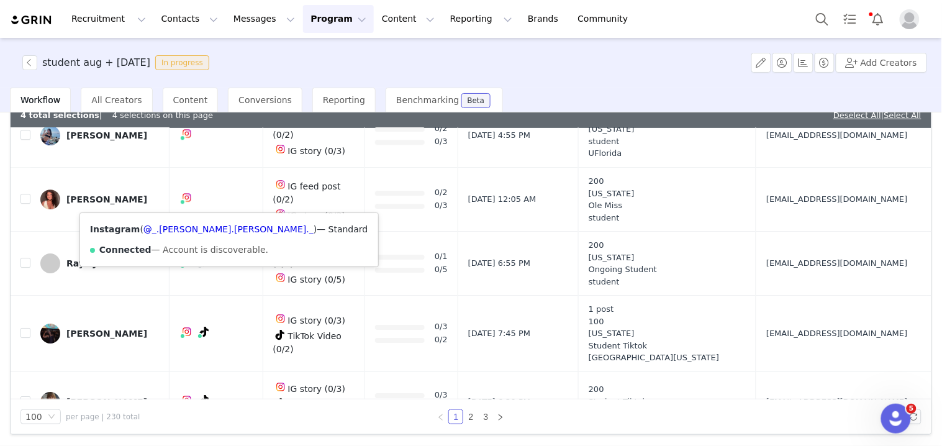
click at [184, 236] on div "Instagram ( @_.[PERSON_NAME].[PERSON_NAME]._ ) — Standard Connected — Account i…" at bounding box center [229, 239] width 298 height 53
click at [189, 231] on link "@_.[PERSON_NAME].[PERSON_NAME]._" at bounding box center [228, 229] width 170 height 10
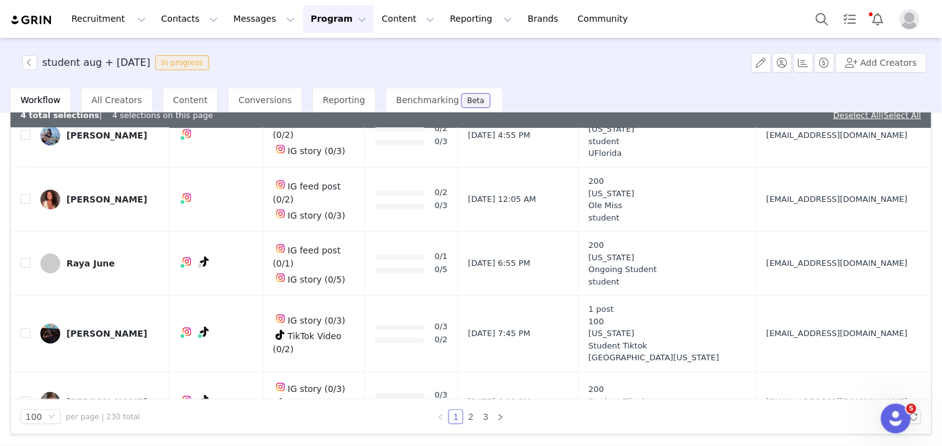
click at [777, 371] on td "[EMAIL_ADDRESS][DOMAIN_NAME]" at bounding box center [841, 401] width 170 height 60
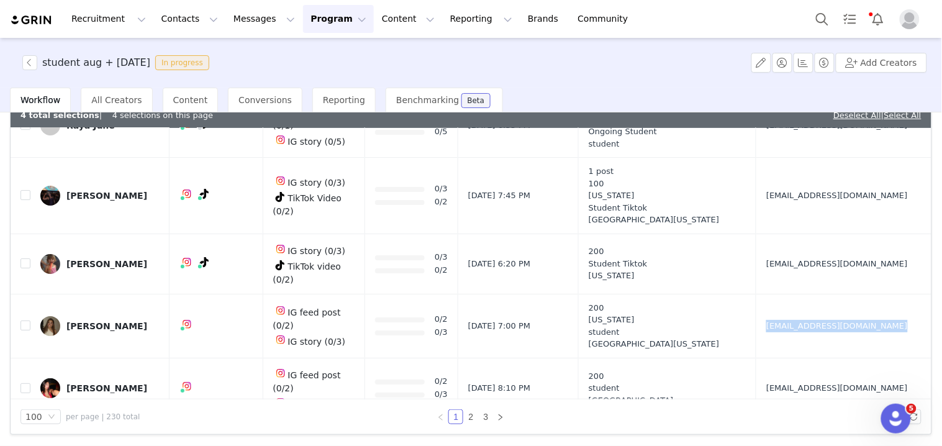
drag, startPoint x: 750, startPoint y: 200, endPoint x: 766, endPoint y: 202, distance: 15.7
click at [766, 294] on td "[EMAIL_ADDRESS][DOMAIN_NAME]" at bounding box center [841, 326] width 170 height 64
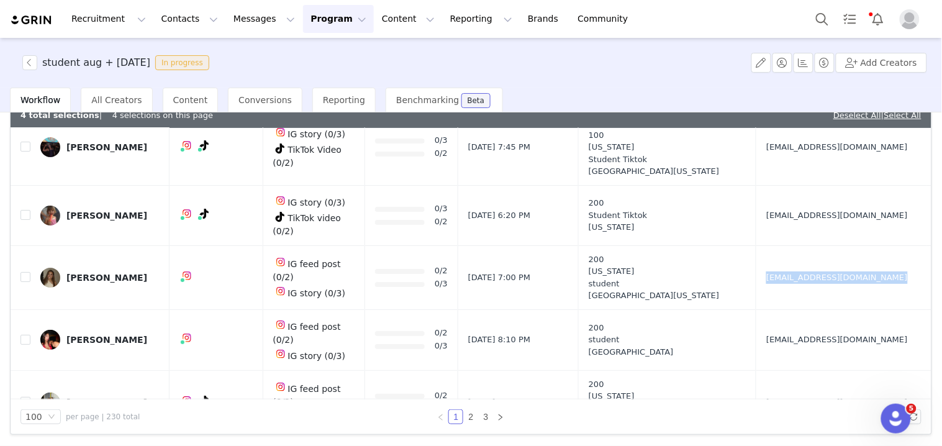
scroll to position [2414, 0]
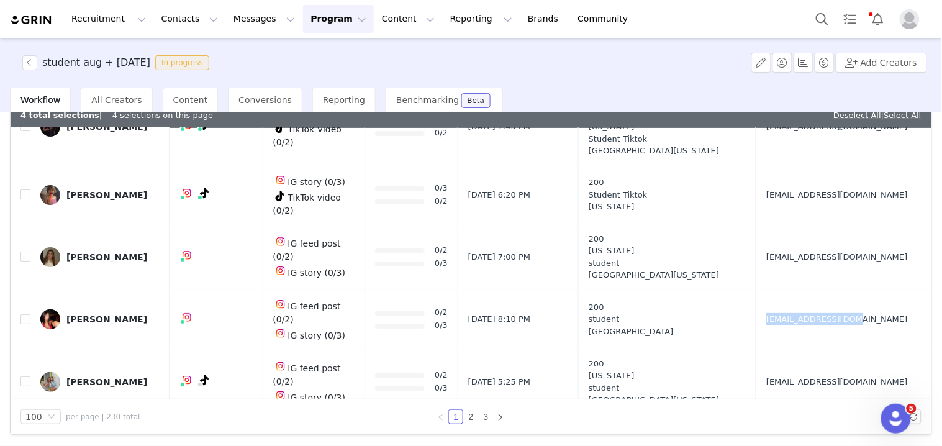
drag, startPoint x: 750, startPoint y: 189, endPoint x: 766, endPoint y: 193, distance: 16.6
click at [765, 289] on td "[EMAIL_ADDRESS][DOMAIN_NAME]" at bounding box center [841, 319] width 170 height 61
click at [186, 198] on link "@mia.[PERSON_NAME]" at bounding box center [205, 203] width 100 height 10
drag, startPoint x: 742, startPoint y: 251, endPoint x: 784, endPoint y: 251, distance: 41.6
click at [784, 350] on tr "[PERSON_NAME] IG feed post (0/2) IG story (0/3) 0/2 0/3 [DATE] 5:25 PM 200 [US_…" at bounding box center [471, 382] width 921 height 64
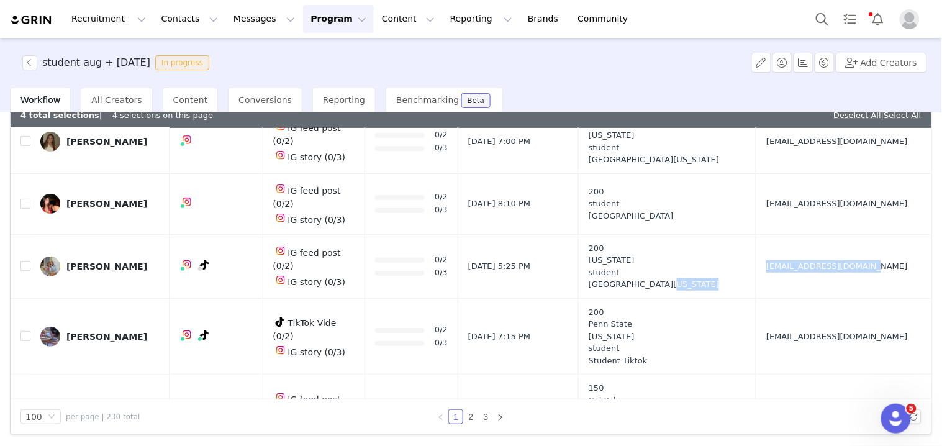
scroll to position [2553, 0]
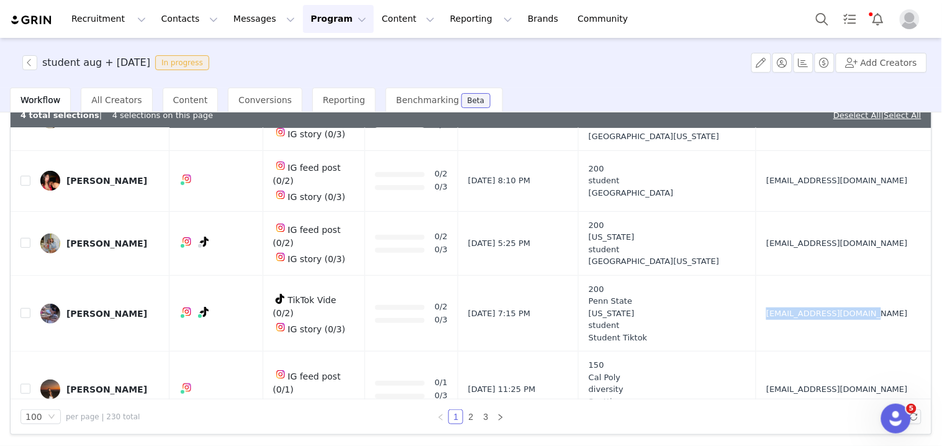
drag, startPoint x: 746, startPoint y: 182, endPoint x: 759, endPoint y: 184, distance: 13.2
click at [759, 275] on td "[EMAIL_ADDRESS][DOMAIN_NAME]" at bounding box center [841, 313] width 170 height 76
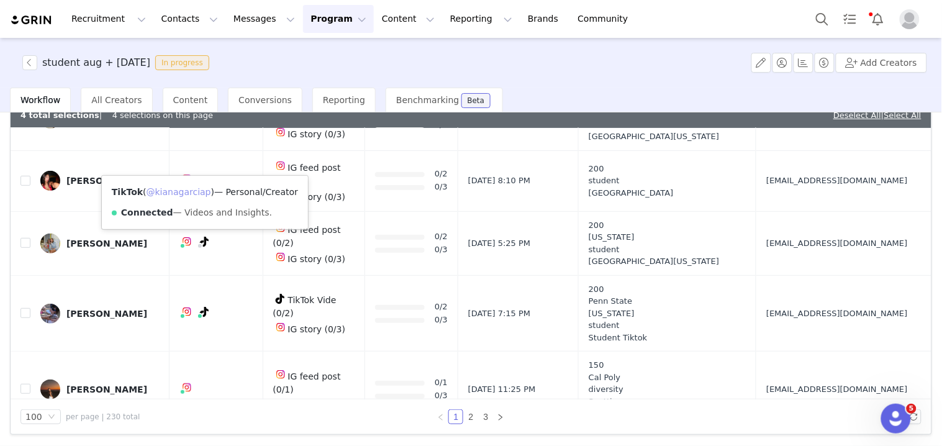
click at [196, 192] on link "@kianagarciap" at bounding box center [179, 192] width 65 height 10
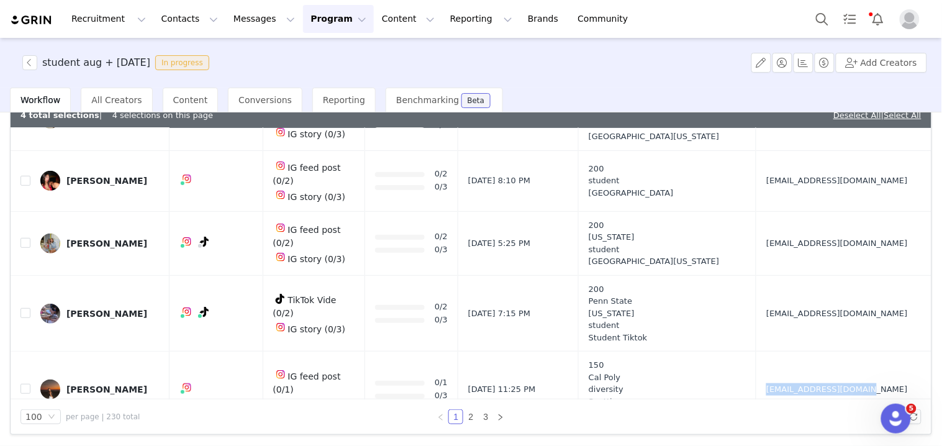
drag, startPoint x: 748, startPoint y: 266, endPoint x: 777, endPoint y: 266, distance: 29.2
click at [777, 351] on td "[EMAIL_ADDRESS][DOMAIN_NAME]" at bounding box center [841, 389] width 170 height 76
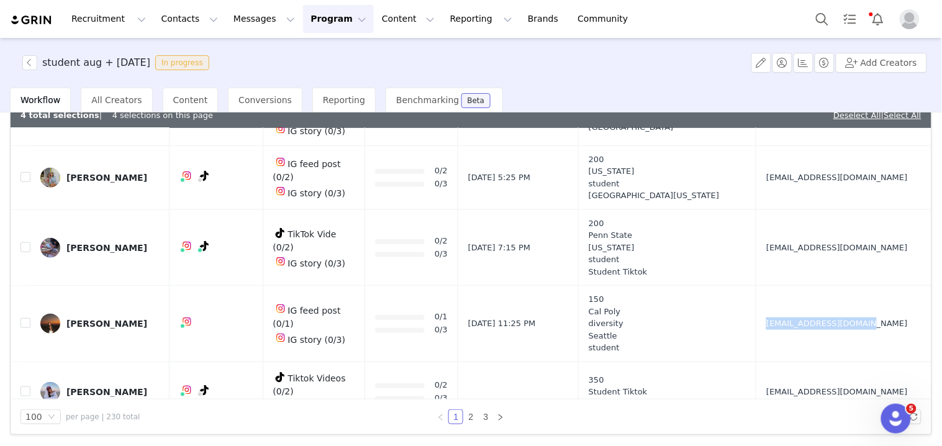
scroll to position [2691, 0]
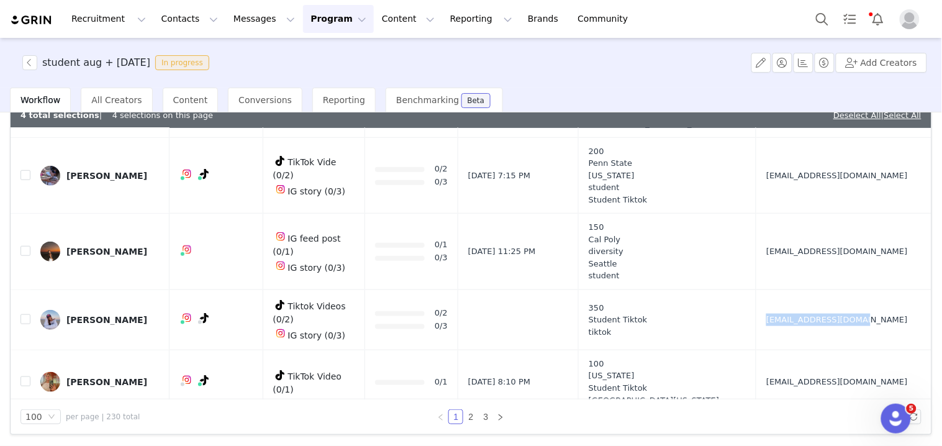
drag, startPoint x: 741, startPoint y: 189, endPoint x: 774, endPoint y: 189, distance: 32.9
click at [774, 289] on td "[EMAIL_ADDRESS][DOMAIN_NAME]" at bounding box center [841, 319] width 170 height 60
drag, startPoint x: 746, startPoint y: 242, endPoint x: 777, endPoint y: 248, distance: 31.7
click at [777, 350] on td "[EMAIL_ADDRESS][DOMAIN_NAME]" at bounding box center [841, 382] width 170 height 64
click at [20, 376] on label at bounding box center [25, 382] width 10 height 13
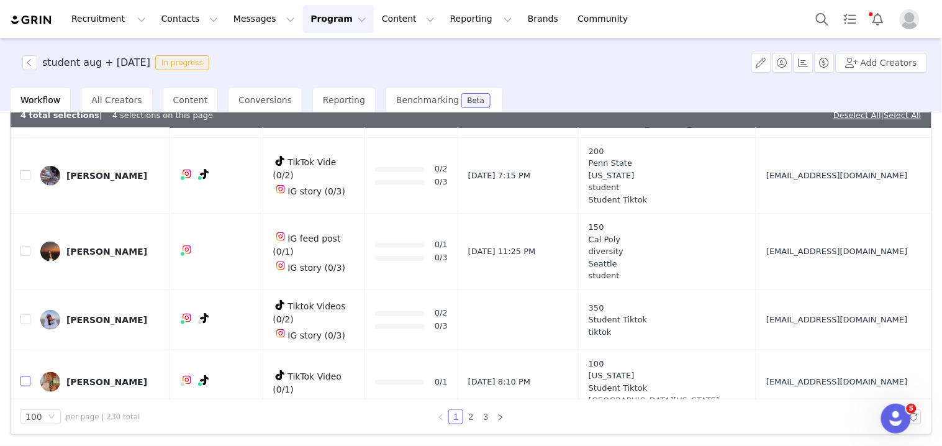
click at [20, 376] on input "checkbox" at bounding box center [25, 381] width 10 height 10
checkbox input "true"
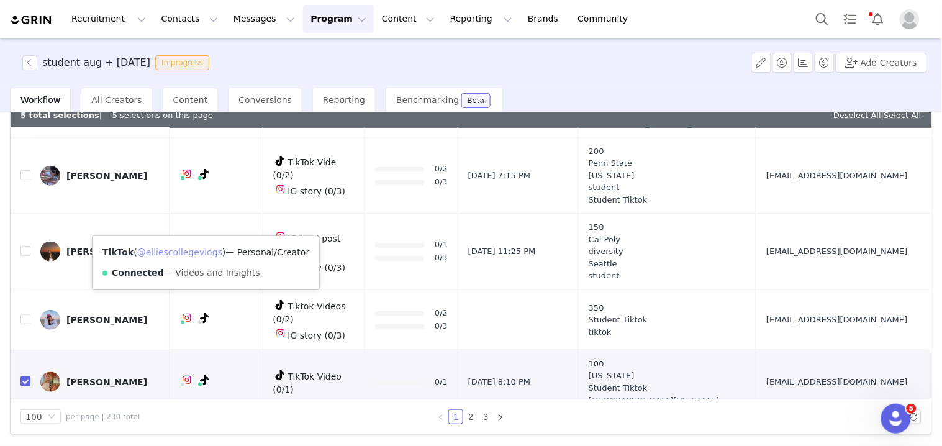
click at [196, 252] on link "@elliescollegevlogs" at bounding box center [179, 252] width 85 height 10
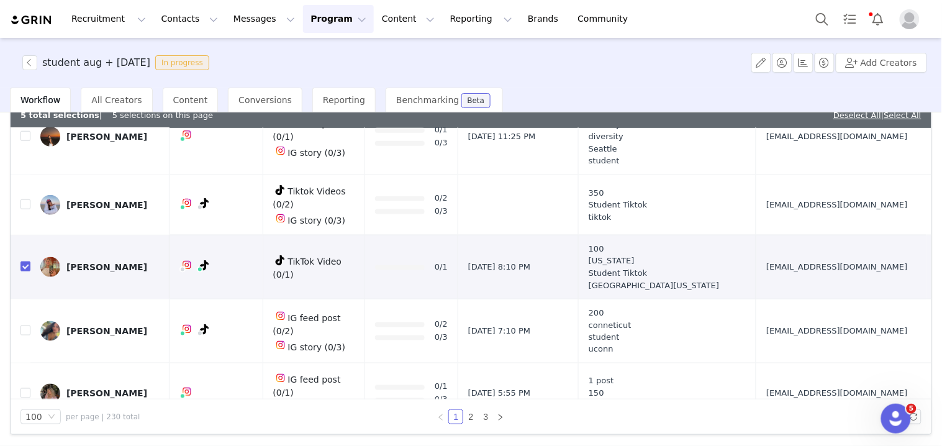
scroll to position [2828, 0]
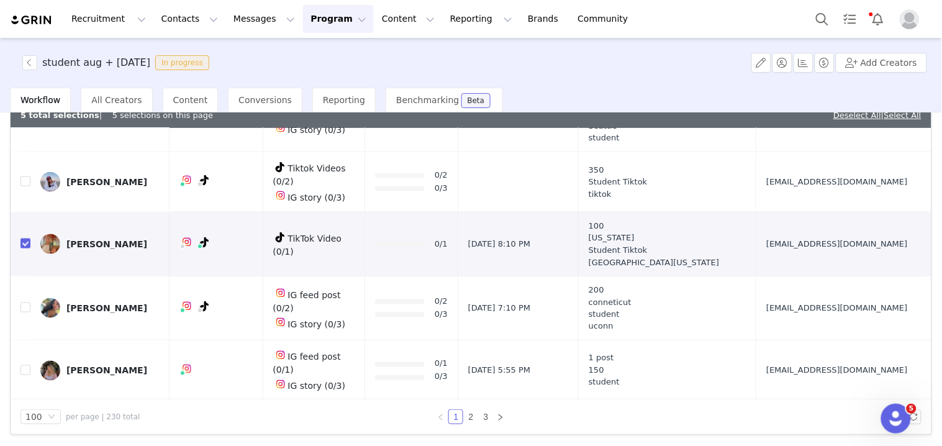
drag, startPoint x: 761, startPoint y: 170, endPoint x: 779, endPoint y: 171, distance: 18.0
click at [779, 276] on td "[EMAIL_ADDRESS][DOMAIN_NAME]" at bounding box center [841, 308] width 170 height 64
click at [28, 302] on input "checkbox" at bounding box center [25, 307] width 10 height 10
checkbox input "true"
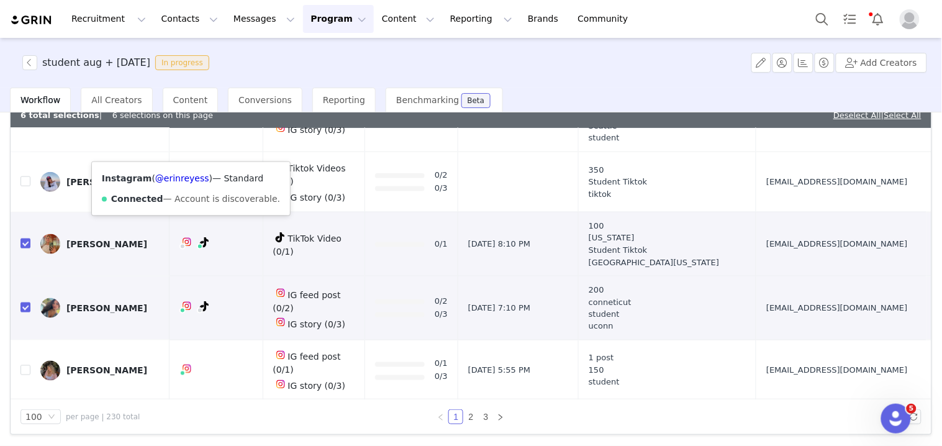
click at [187, 170] on div "Instagram ( @erinreyess ) — Standard Connected — Account is discoverable." at bounding box center [191, 188] width 198 height 53
click at [189, 178] on link "@erinreyess" at bounding box center [182, 178] width 54 height 10
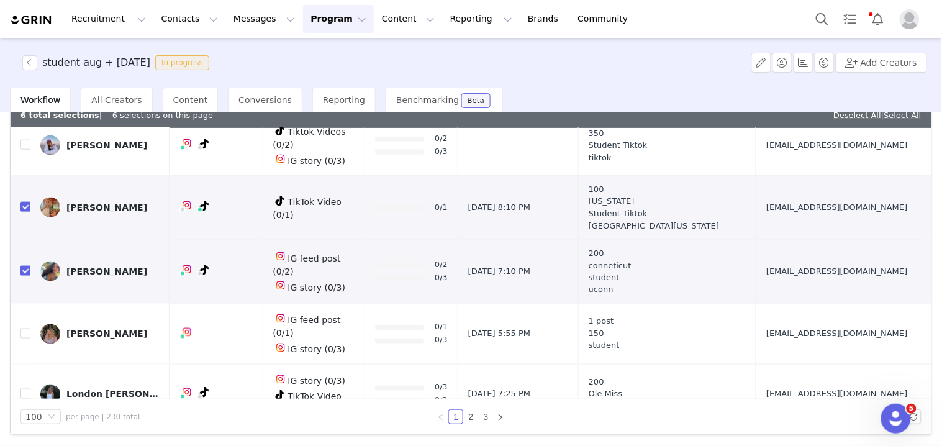
scroll to position [2897, 0]
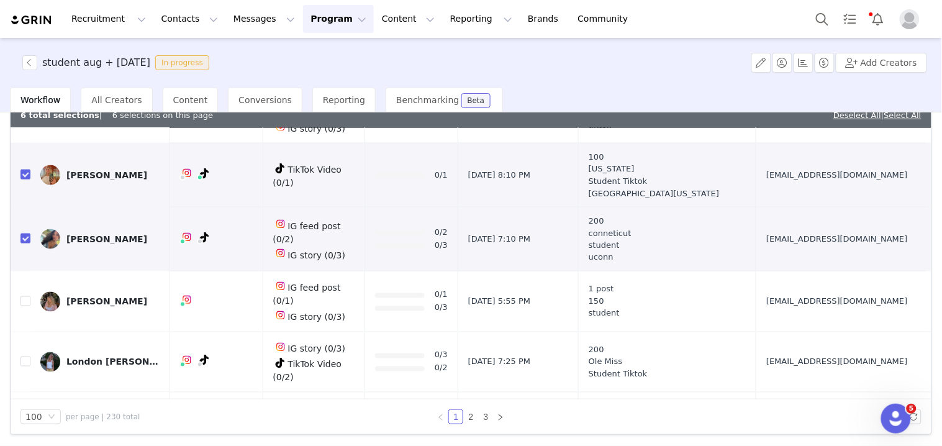
drag, startPoint x: 744, startPoint y: 162, endPoint x: 753, endPoint y: 162, distance: 8.7
click at [756, 271] on td "[EMAIL_ADDRESS][DOMAIN_NAME]" at bounding box center [841, 301] width 170 height 61
drag, startPoint x: 746, startPoint y: 205, endPoint x: 768, endPoint y: 201, distance: 22.0
click at [767, 332] on td "[EMAIL_ADDRESS][DOMAIN_NAME]" at bounding box center [841, 362] width 170 height 60
drag, startPoint x: 746, startPoint y: 264, endPoint x: 718, endPoint y: 225, distance: 48.4
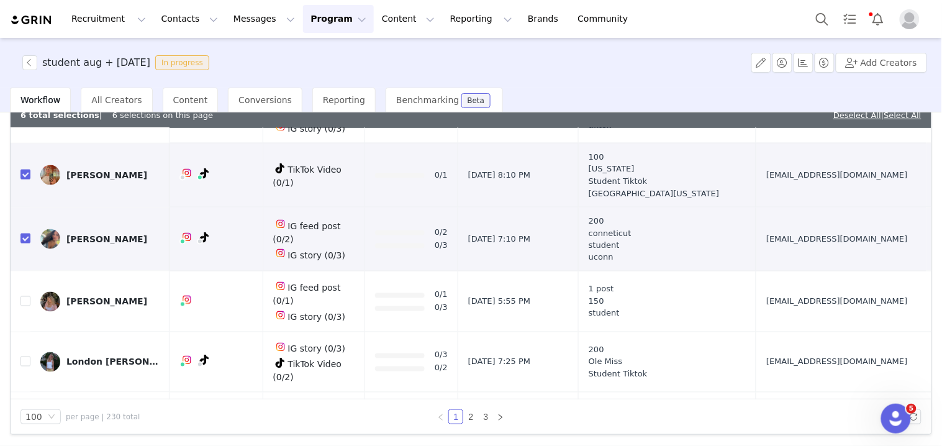
click at [756, 392] on td "[EMAIL_ADDRESS][DOMAIN_NAME]" at bounding box center [841, 422] width 170 height 60
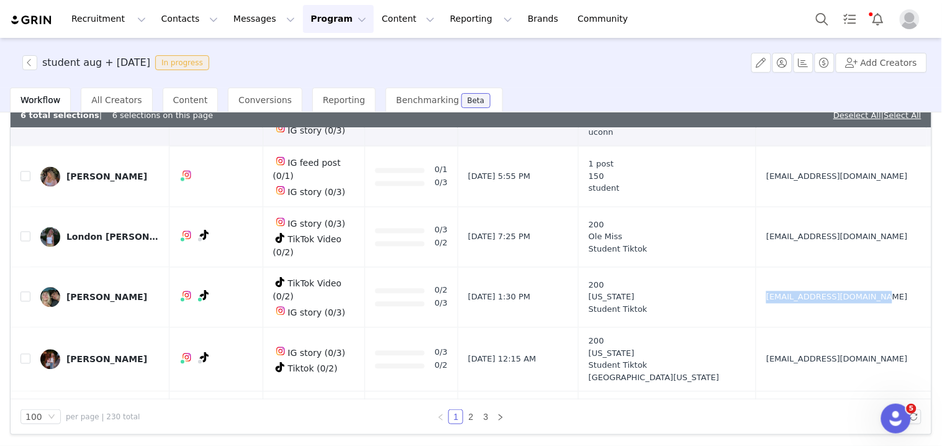
scroll to position [3035, 0]
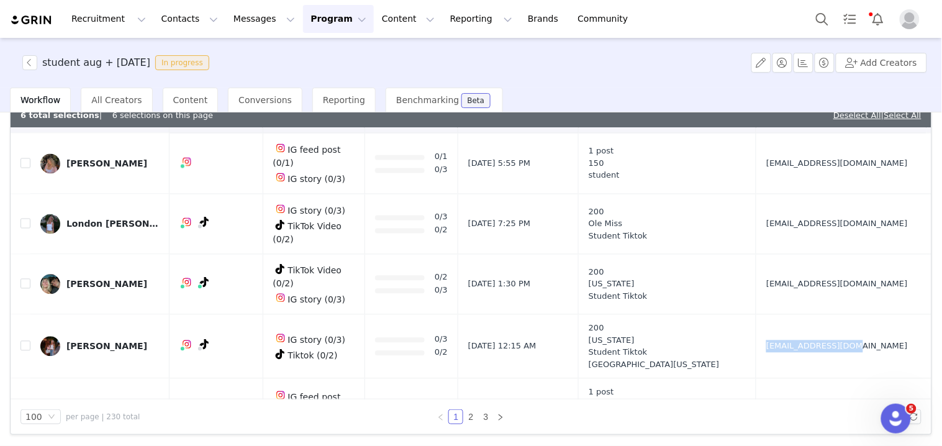
drag, startPoint x: 747, startPoint y: 181, endPoint x: 772, endPoint y: 181, distance: 24.8
click at [772, 315] on td "[EMAIL_ADDRESS][DOMAIN_NAME]" at bounding box center [841, 347] width 170 height 64
click at [183, 188] on link "@avababek" at bounding box center [181, 192] width 52 height 10
drag, startPoint x: 737, startPoint y: 245, endPoint x: 770, endPoint y: 246, distance: 32.9
click at [770, 379] on tr "[PERSON_NAME] IG feed post (0/1) IG story (0/3) 0/1 0/3 [DATE] 7:05 PM 1 post 1…" at bounding box center [471, 411] width 921 height 64
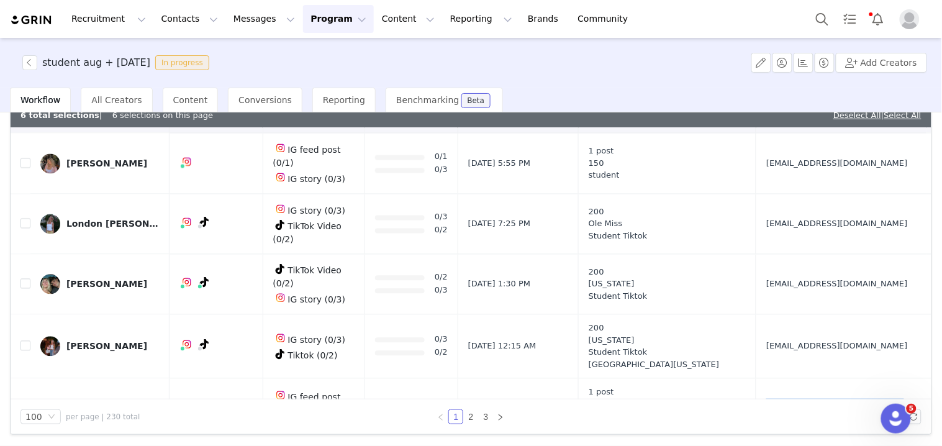
scroll to position [3105, 0]
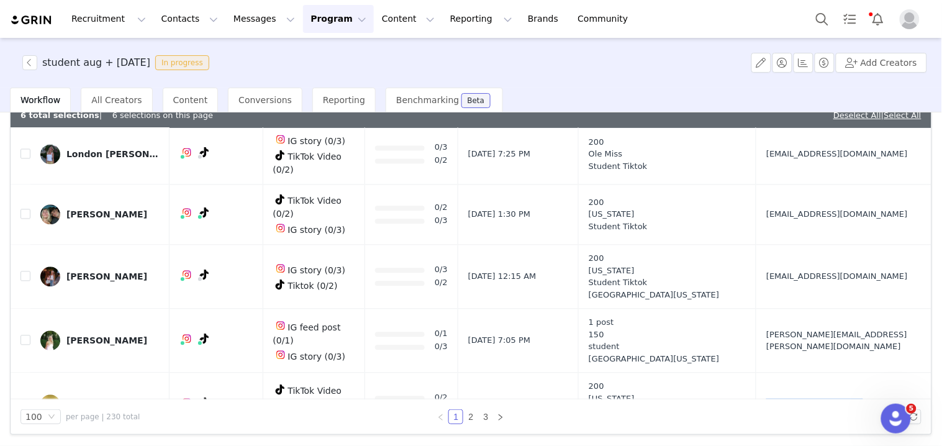
drag, startPoint x: 750, startPoint y: 245, endPoint x: 761, endPoint y: 234, distance: 15.8
click at [761, 373] on td "[EMAIL_ADDRESS][DOMAIN_NAME]" at bounding box center [841, 405] width 170 height 64
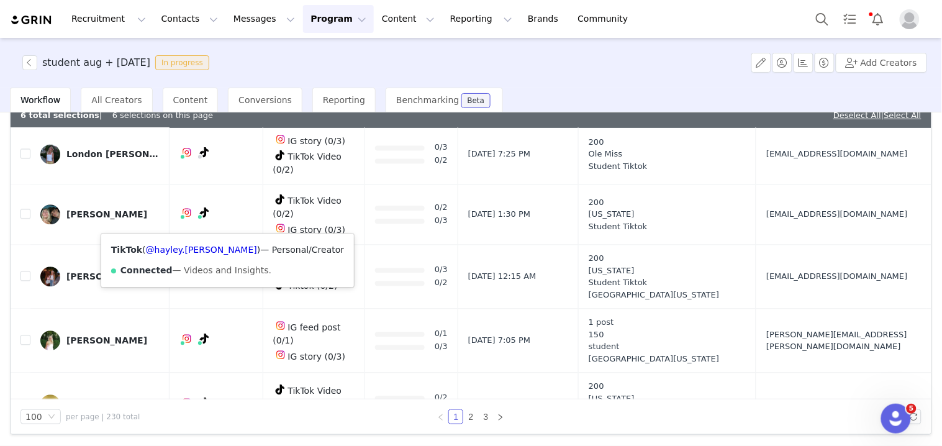
drag, startPoint x: 191, startPoint y: 262, endPoint x: 188, endPoint y: 255, distance: 7.5
click at [190, 262] on div "TikTok ( @hayley.[PERSON_NAME] ) — Personal/Creator Connected — Videos and Insi…" at bounding box center [227, 260] width 253 height 53
click at [188, 255] on link "@hayley.[PERSON_NAME]" at bounding box center [201, 250] width 111 height 10
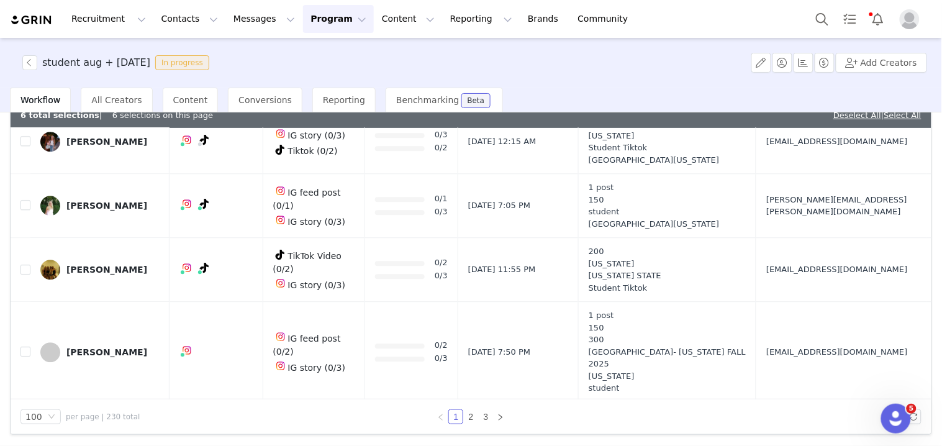
scroll to position [3243, 0]
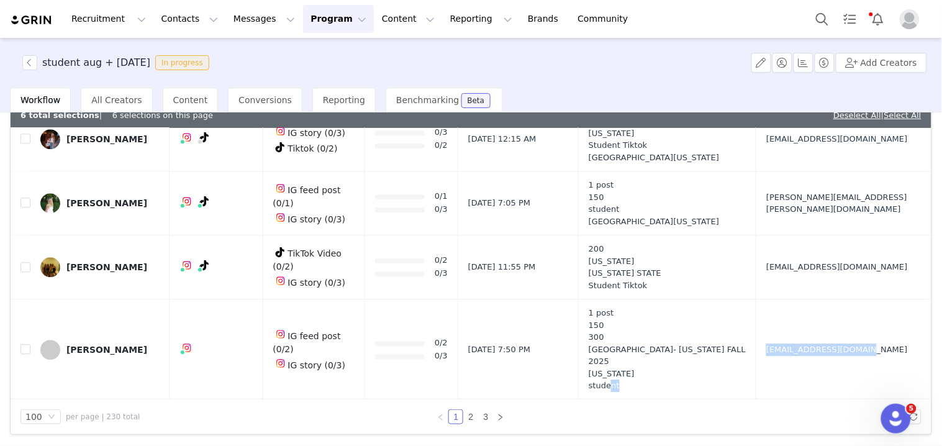
drag, startPoint x: 758, startPoint y: 191, endPoint x: 781, endPoint y: 192, distance: 23.0
click at [781, 299] on tr "[PERSON_NAME] IG feed post (0/2) IG story (0/3) 0/2 0/3 [DATE] 7:50 PM 1 post 1…" at bounding box center [471, 349] width 921 height 101
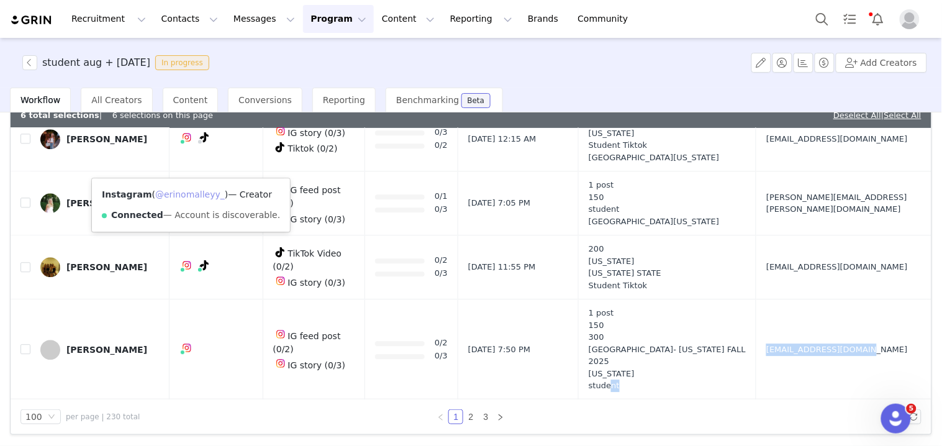
click at [185, 192] on link "@erinomalleyy_" at bounding box center [190, 194] width 70 height 10
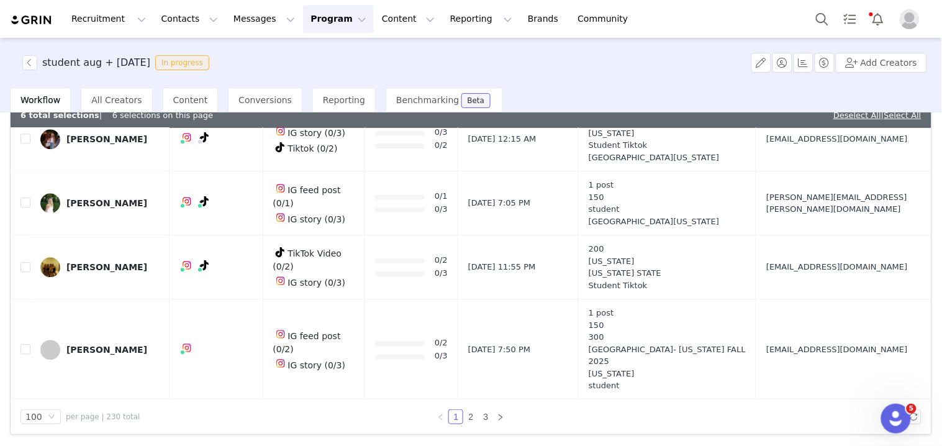
drag, startPoint x: 735, startPoint y: 269, endPoint x: 771, endPoint y: 269, distance: 36.0
click at [771, 399] on tr "[PERSON_NAME] Videos (0/2) IG story (0/3) 0/2 0/3 200 [US_STATE] Slippery Rock …" at bounding box center [471, 431] width 921 height 64
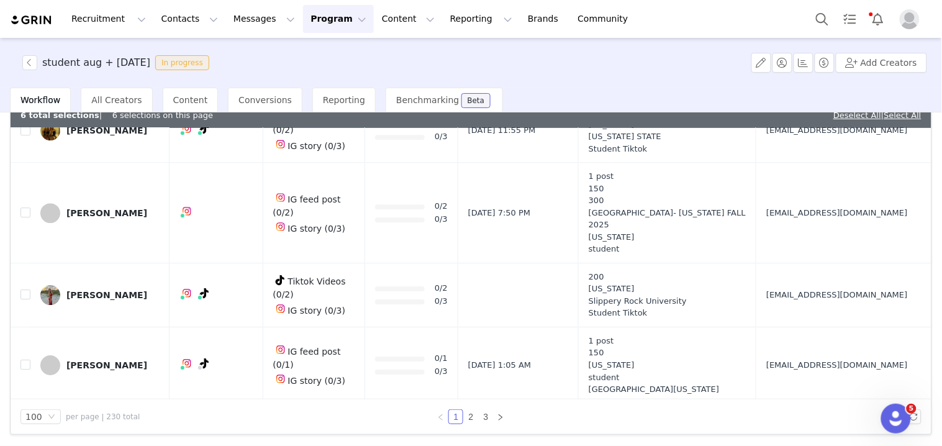
scroll to position [3380, 0]
drag, startPoint x: 741, startPoint y: 202, endPoint x: 770, endPoint y: 204, distance: 29.2
click at [770, 325] on td "[EMAIL_ADDRESS][DOMAIN_NAME]" at bounding box center [841, 363] width 170 height 76
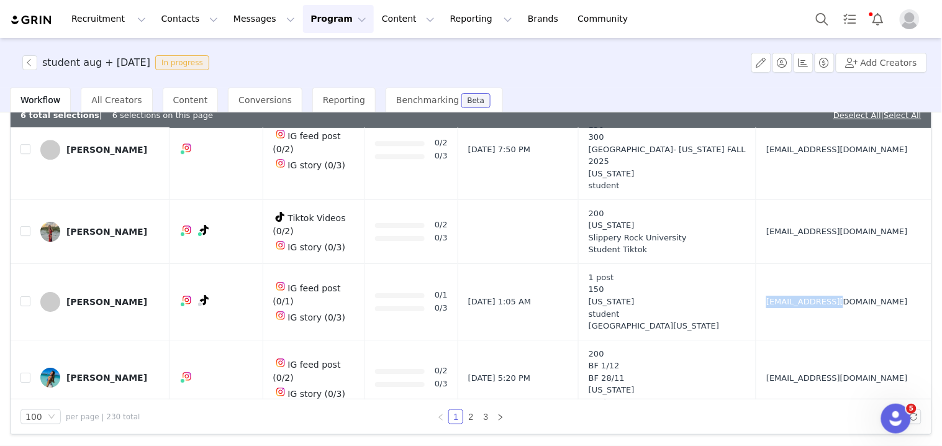
scroll to position [3449, 0]
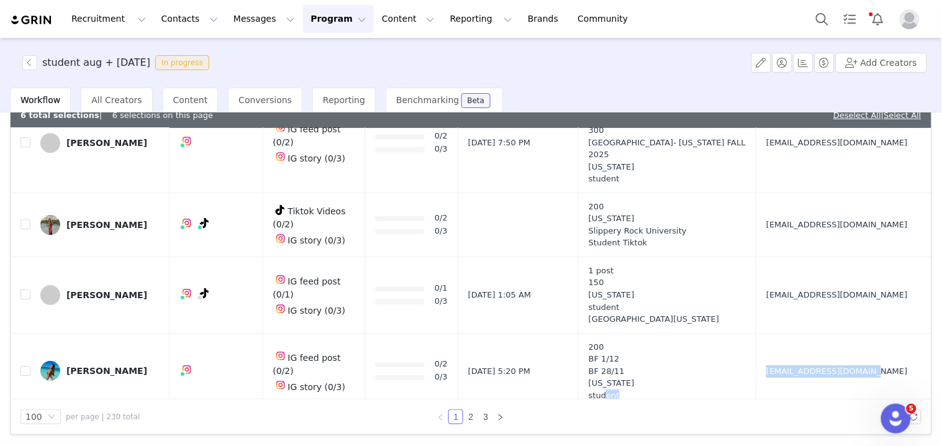
drag, startPoint x: 741, startPoint y: 217, endPoint x: 781, endPoint y: 218, distance: 39.7
click at [781, 333] on tr "[PERSON_NAME] IG feed post (0/2) IG story (0/3) 0/2 0/3 [DATE] 5:20 PM 200 BF 1…" at bounding box center [471, 371] width 921 height 76
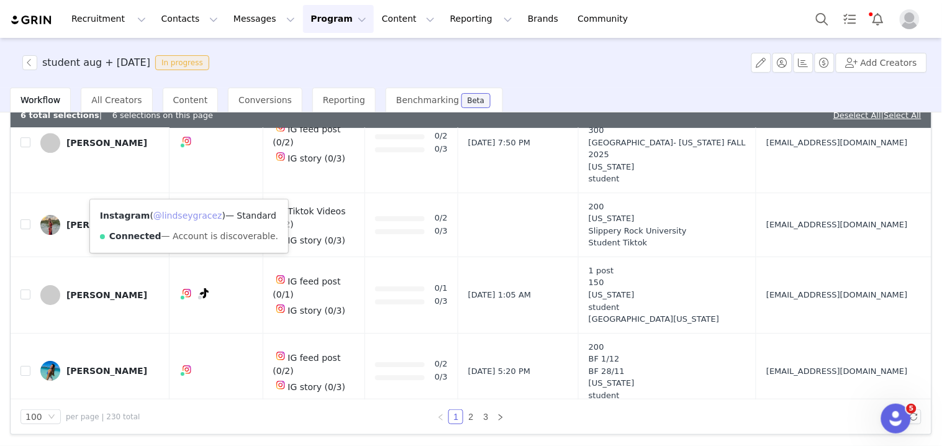
click at [184, 219] on link "@lindseygracez" at bounding box center [187, 215] width 69 height 10
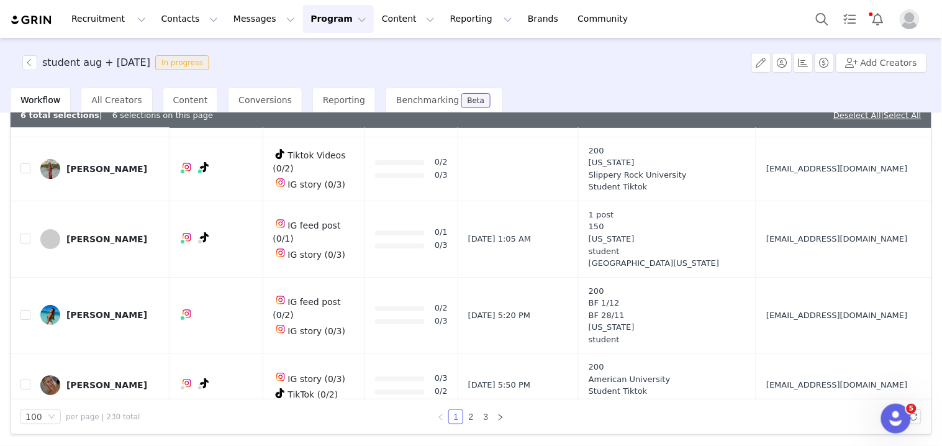
scroll to position [3518, 0]
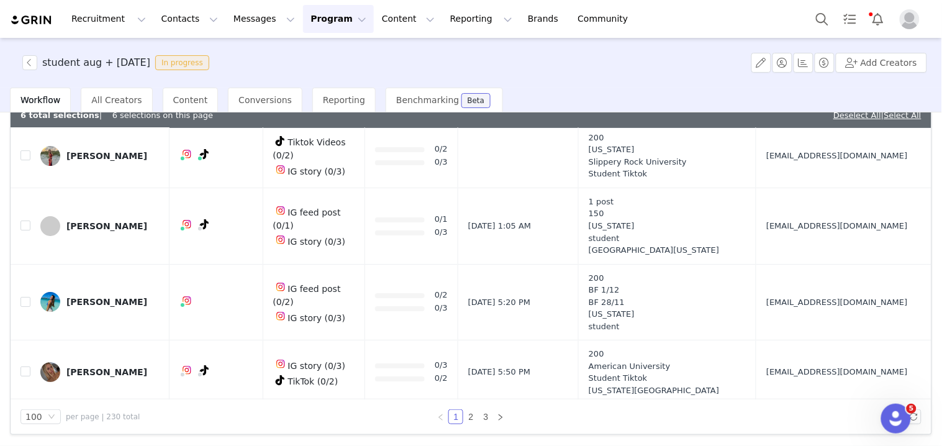
drag, startPoint x: 752, startPoint y: 208, endPoint x: 771, endPoint y: 209, distance: 18.6
click at [771, 340] on td "[EMAIL_ADDRESS][DOMAIN_NAME]" at bounding box center [841, 372] width 170 height 64
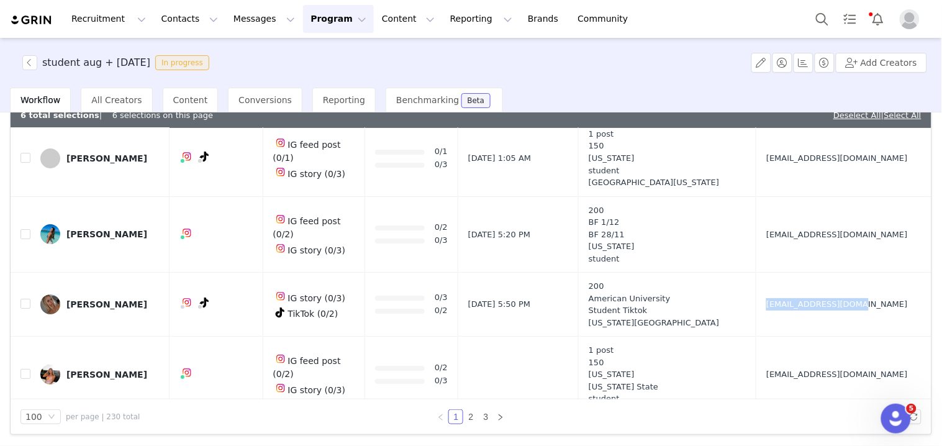
scroll to position [3587, 0]
drag, startPoint x: 746, startPoint y: 207, endPoint x: 764, endPoint y: 208, distance: 17.4
click at [764, 335] on td "[EMAIL_ADDRESS][DOMAIN_NAME]" at bounding box center [841, 373] width 170 height 76
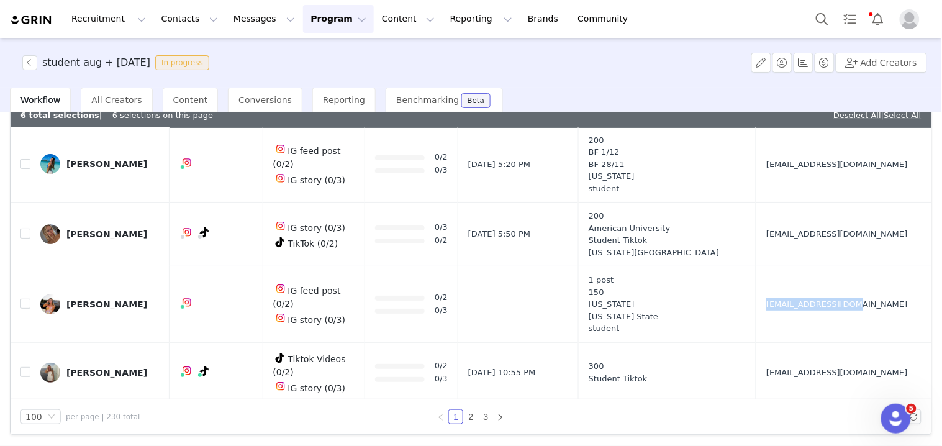
click at [772, 342] on td "[EMAIL_ADDRESS][DOMAIN_NAME]" at bounding box center [841, 372] width 170 height 60
drag, startPoint x: 746, startPoint y: 258, endPoint x: 771, endPoint y: 261, distance: 25.0
click at [771, 402] on td "[EMAIL_ADDRESS][DOMAIN_NAME]" at bounding box center [841, 440] width 170 height 76
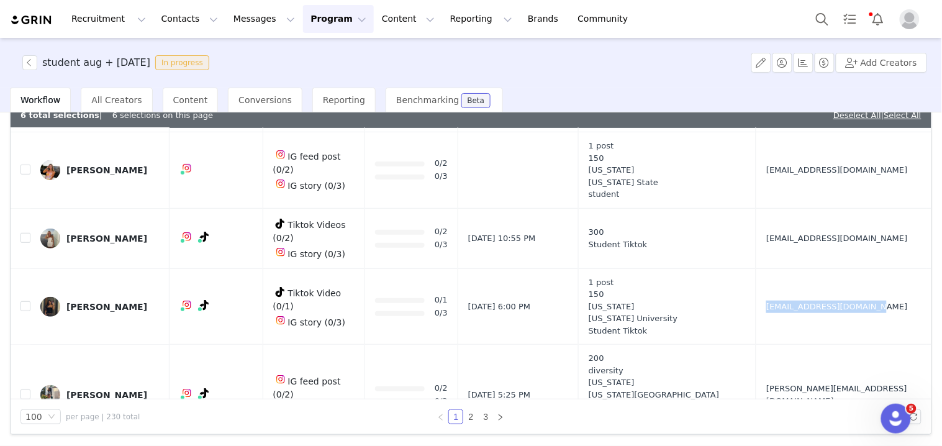
scroll to position [3795, 0]
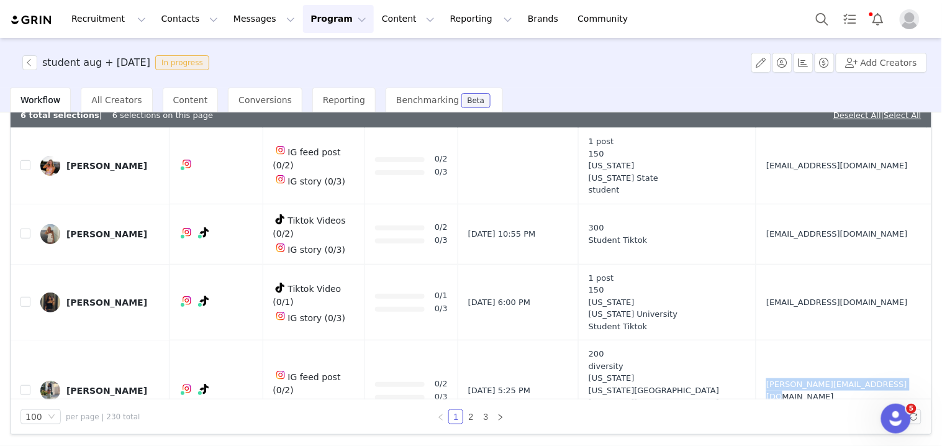
drag, startPoint x: 744, startPoint y: 205, endPoint x: 769, endPoint y: 207, distance: 25.0
click at [769, 340] on td "[PERSON_NAME][EMAIL_ADDRESS][DOMAIN_NAME]" at bounding box center [841, 390] width 170 height 101
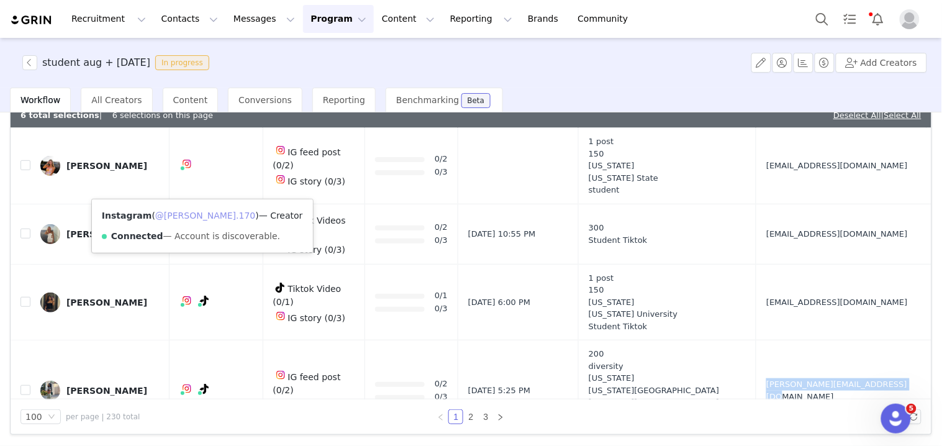
click at [187, 220] on link "@[PERSON_NAME].170" at bounding box center [205, 215] width 100 height 10
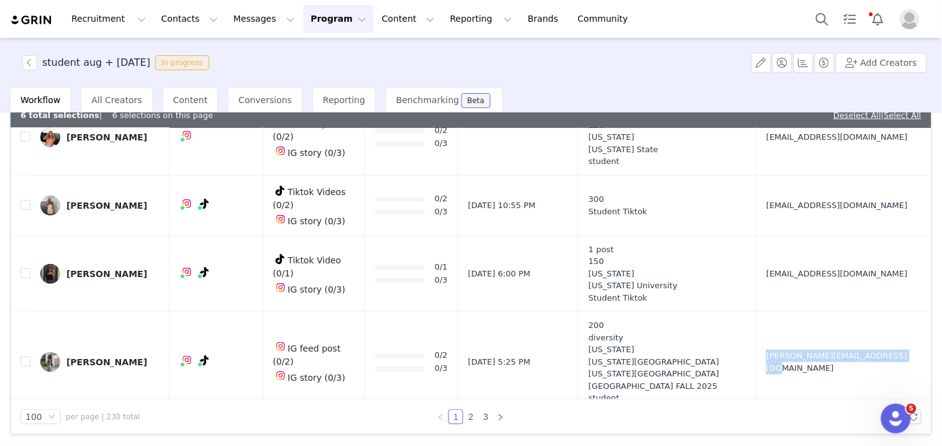
scroll to position [3863, 0]
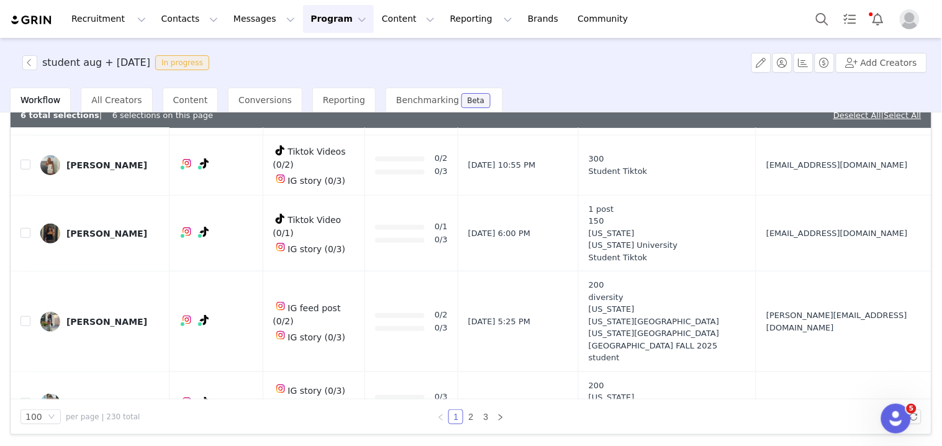
click at [774, 371] on td "[EMAIL_ADDRESS][DOMAIN_NAME]" at bounding box center [841, 403] width 170 height 64
drag, startPoint x: 749, startPoint y: 212, endPoint x: 763, endPoint y: 212, distance: 13.0
click at [763, 371] on td "[EMAIL_ADDRESS][DOMAIN_NAME]" at bounding box center [841, 403] width 170 height 64
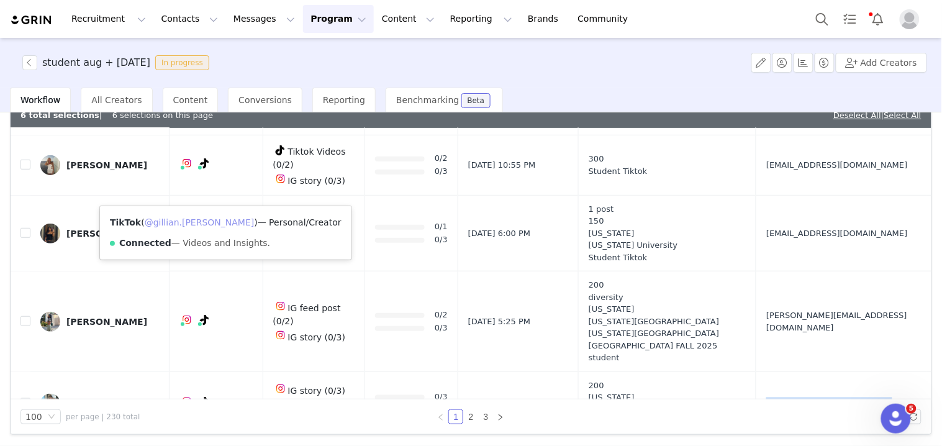
click at [191, 222] on link "@gillian.[PERSON_NAME]" at bounding box center [200, 222] width 110 height 10
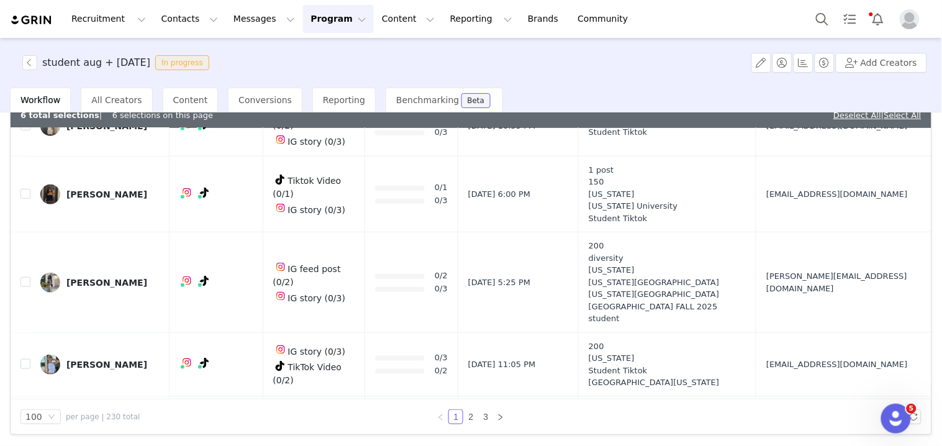
scroll to position [3932, 0]
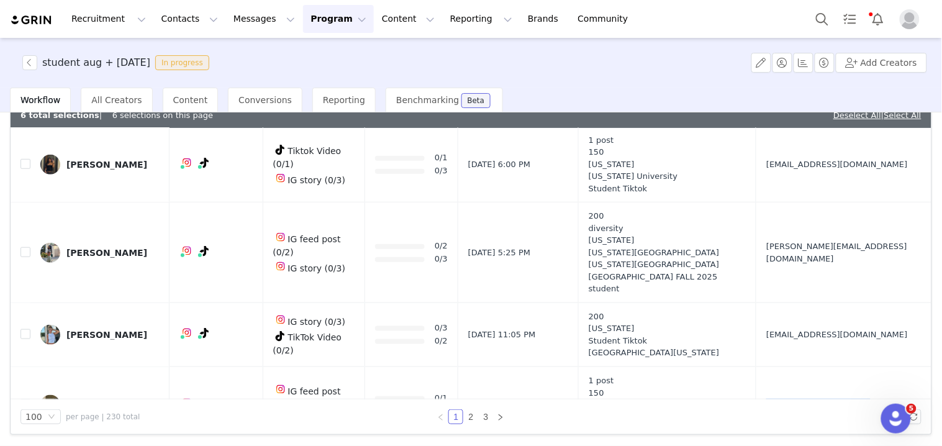
drag, startPoint x: 743, startPoint y: 213, endPoint x: 766, endPoint y: 215, distance: 23.0
click at [764, 367] on td "[EMAIL_ADDRESS][DOMAIN_NAME]" at bounding box center [841, 405] width 170 height 76
click at [184, 224] on link "@rileygenovaa" at bounding box center [187, 224] width 65 height 10
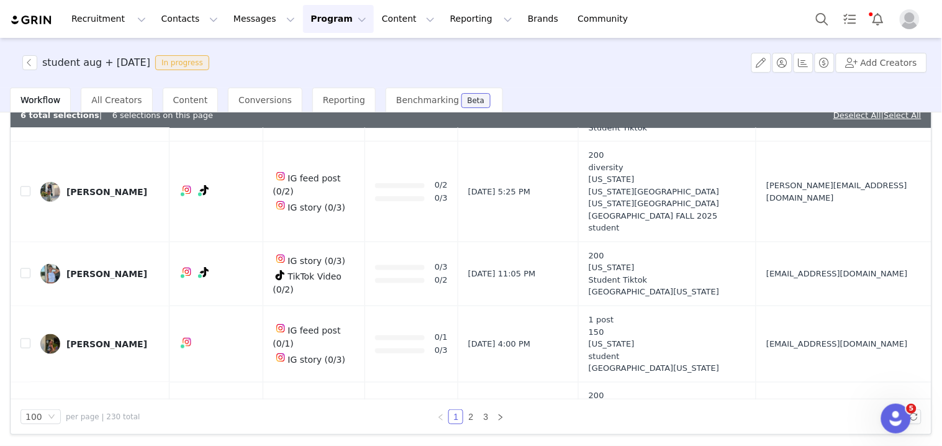
scroll to position [4001, 0]
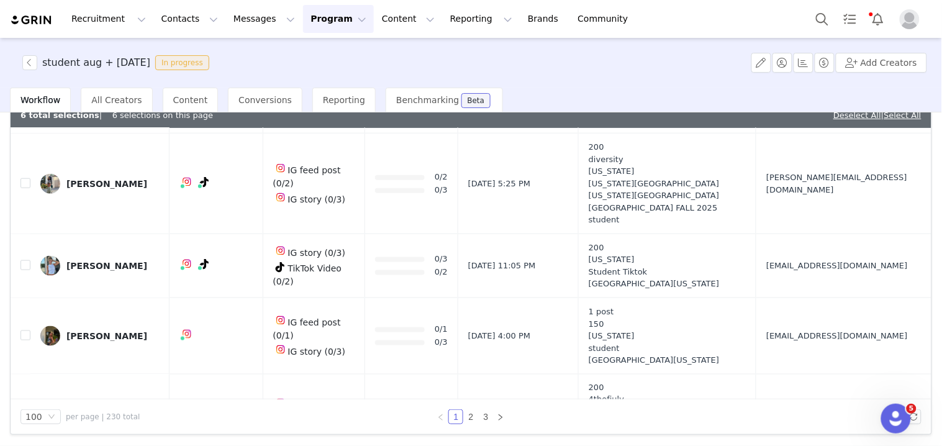
drag, startPoint x: 743, startPoint y: 240, endPoint x: 767, endPoint y: 240, distance: 24.2
click at [767, 374] on td "[EMAIL_ADDRESS][DOMAIN_NAME]" at bounding box center [841, 418] width 170 height 88
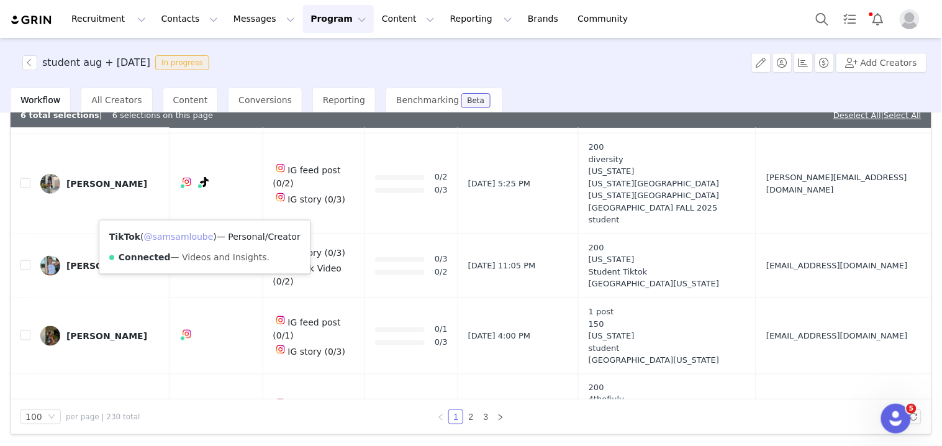
click at [187, 237] on link "@samsamloube" at bounding box center [179, 237] width 70 height 10
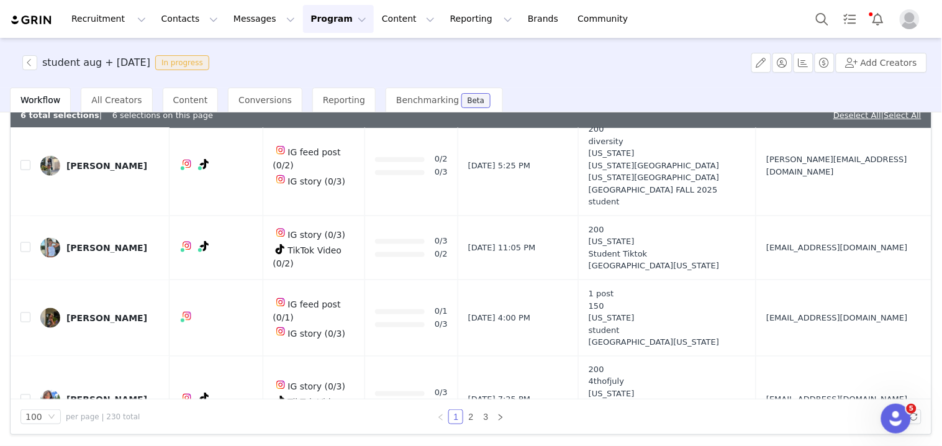
scroll to position [4070, 0]
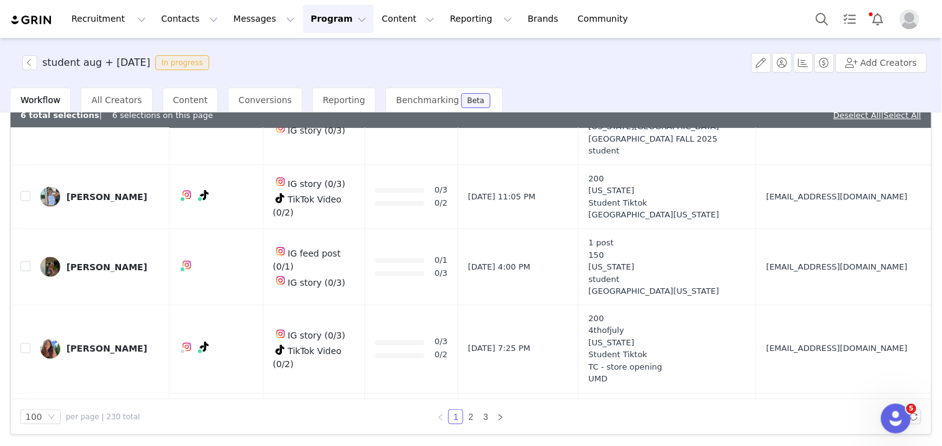
drag, startPoint x: 745, startPoint y: 224, endPoint x: 762, endPoint y: 224, distance: 16.8
click at [762, 393] on td "[EMAIL_ADDRESS][DOMAIN_NAME]" at bounding box center [841, 423] width 170 height 60
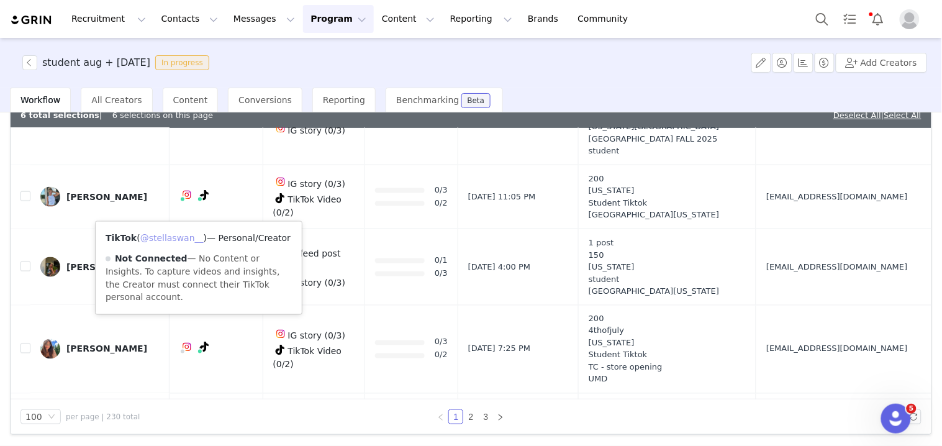
click at [190, 240] on link "@stellaswan__" at bounding box center [171, 238] width 63 height 10
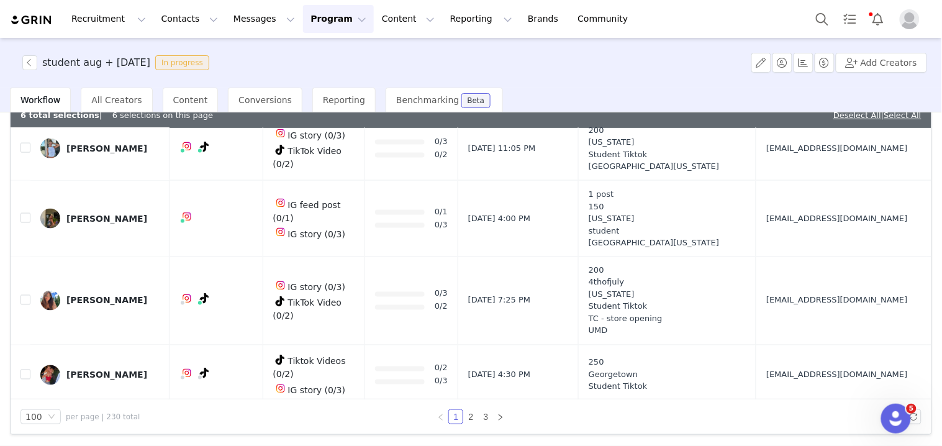
scroll to position [4139, 0]
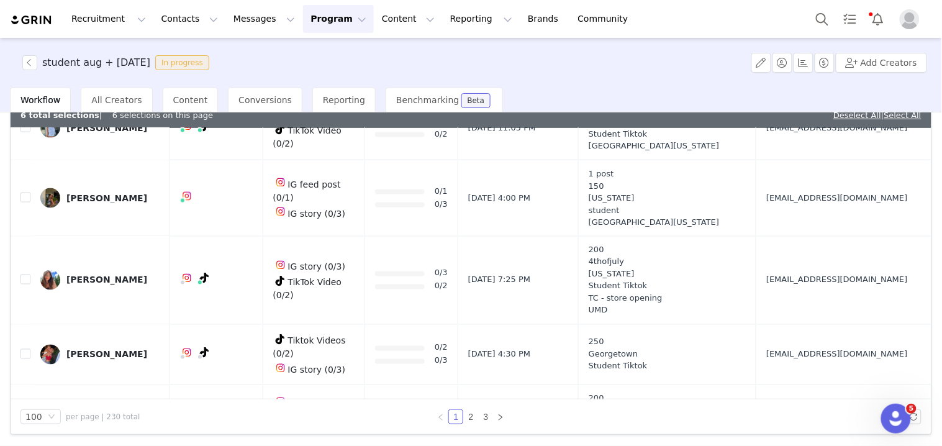
drag, startPoint x: 743, startPoint y: 220, endPoint x: 756, endPoint y: 220, distance: 13.1
click at [756, 384] on td "[EMAIL_ADDRESS][DOMAIN_NAME]" at bounding box center [841, 416] width 170 height 64
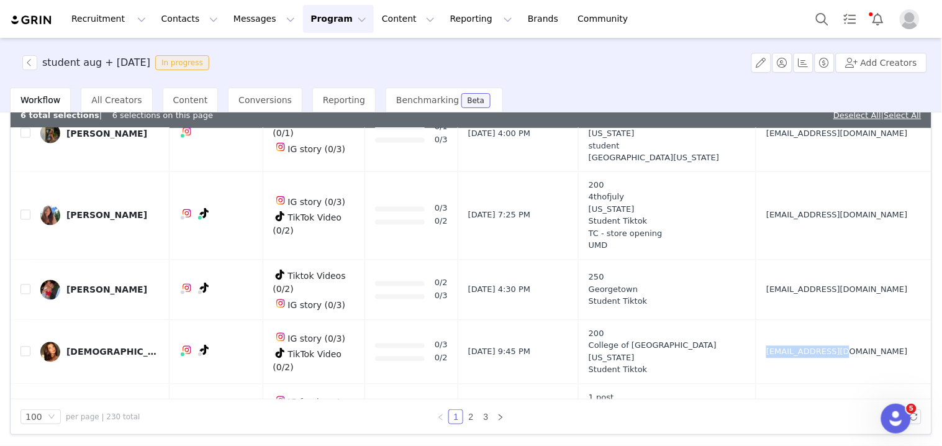
scroll to position [4208, 0]
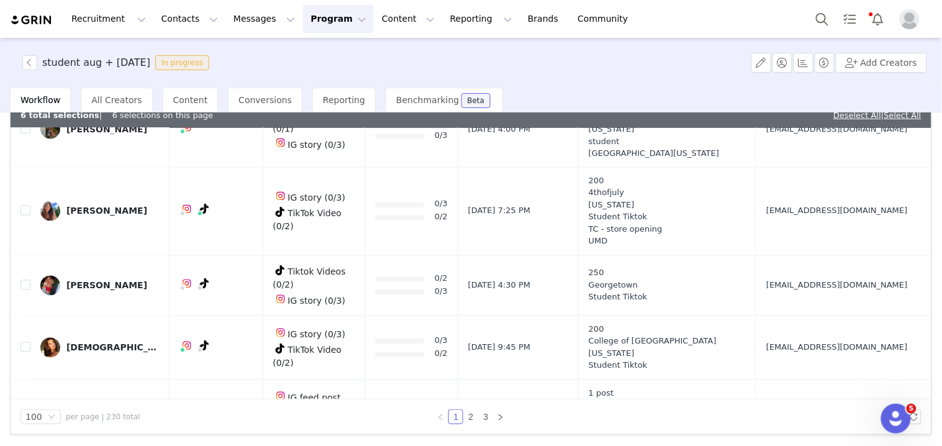
drag, startPoint x: 747, startPoint y: 209, endPoint x: 765, endPoint y: 209, distance: 18.0
click at [765, 379] on td "[EMAIL_ADDRESS][DOMAIN_NAME]" at bounding box center [841, 411] width 170 height 64
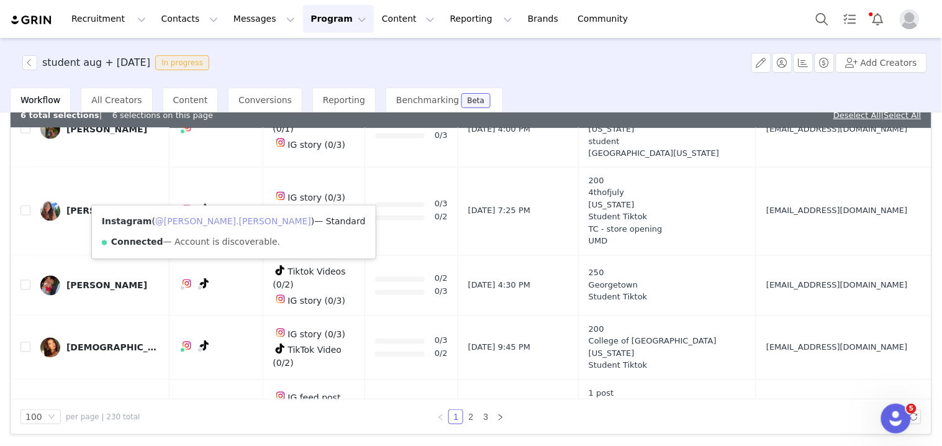
click at [184, 219] on link "@[PERSON_NAME].[PERSON_NAME]" at bounding box center [233, 222] width 156 height 10
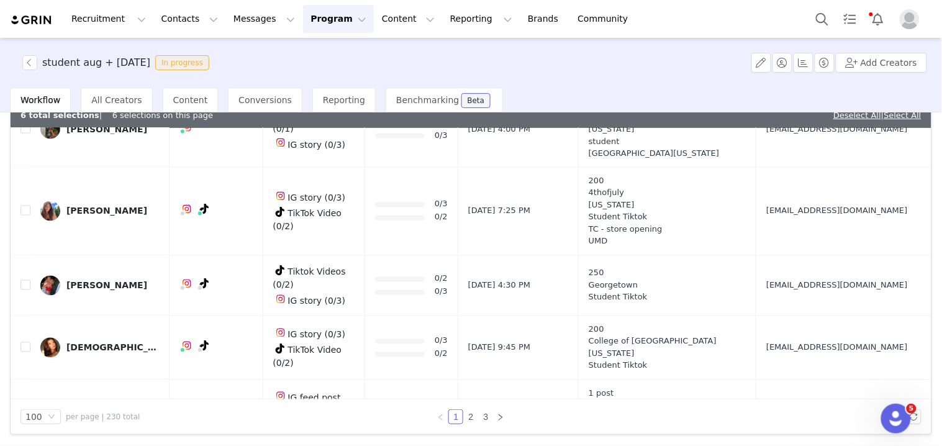
drag, startPoint x: 739, startPoint y: 276, endPoint x: 784, endPoint y: 281, distance: 45.5
click at [189, 290] on link "@dory.[PERSON_NAME]" at bounding box center [206, 292] width 102 height 10
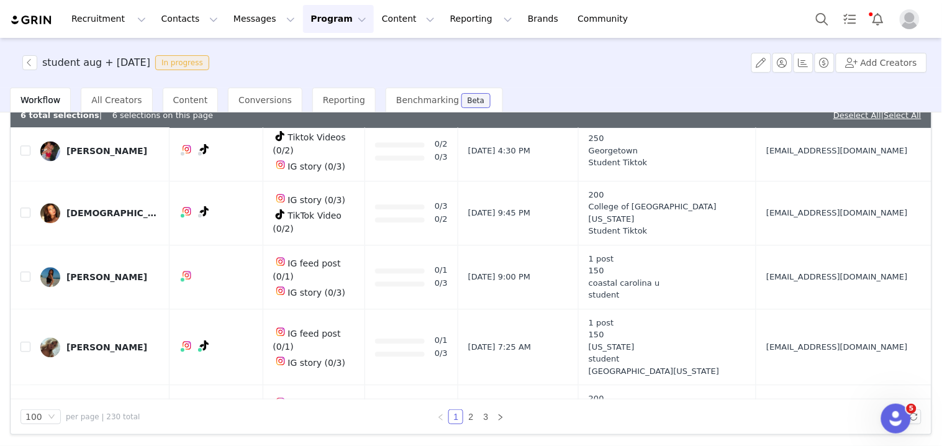
scroll to position [4347, 0]
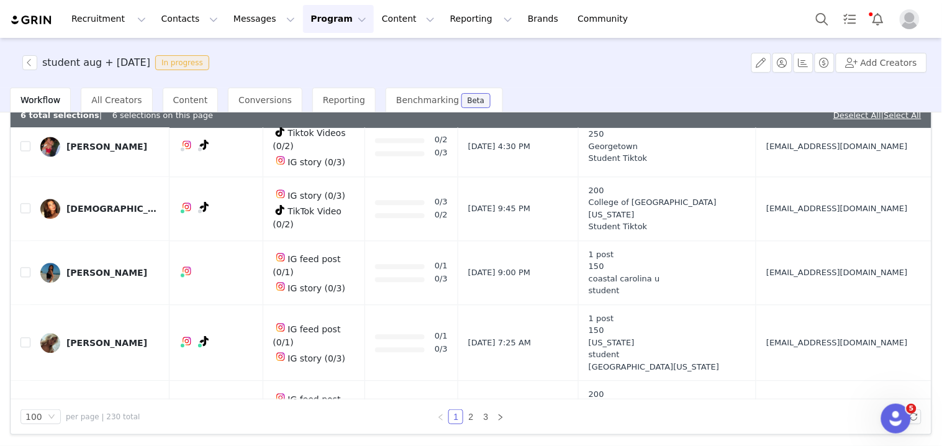
drag, startPoint x: 747, startPoint y: 218, endPoint x: 771, endPoint y: 219, distance: 23.6
click at [771, 381] on td "[EMAIL_ADDRESS][DOMAIN_NAME]" at bounding box center [841, 413] width 170 height 64
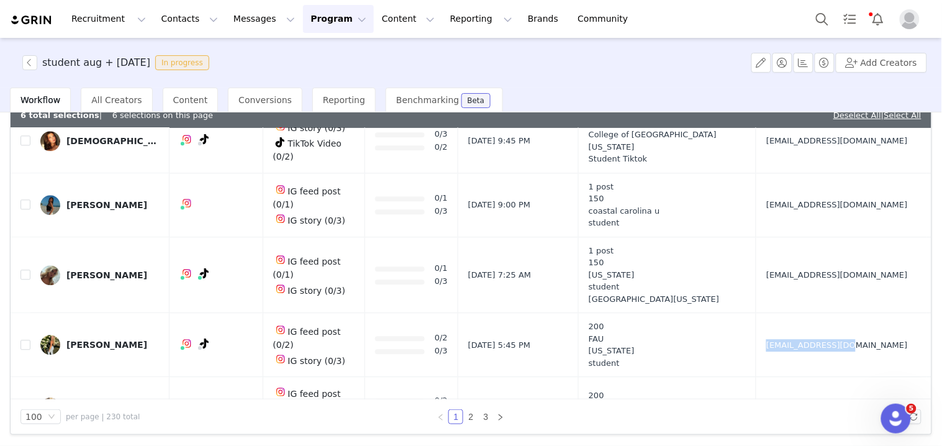
scroll to position [4415, 0]
drag, startPoint x: 747, startPoint y: 201, endPoint x: 763, endPoint y: 201, distance: 15.5
click at [763, 376] on td "[EMAIL_ADDRESS][DOMAIN_NAME]" at bounding box center [841, 406] width 170 height 61
click at [26, 401] on input "checkbox" at bounding box center [25, 406] width 10 height 10
checkbox input "true"
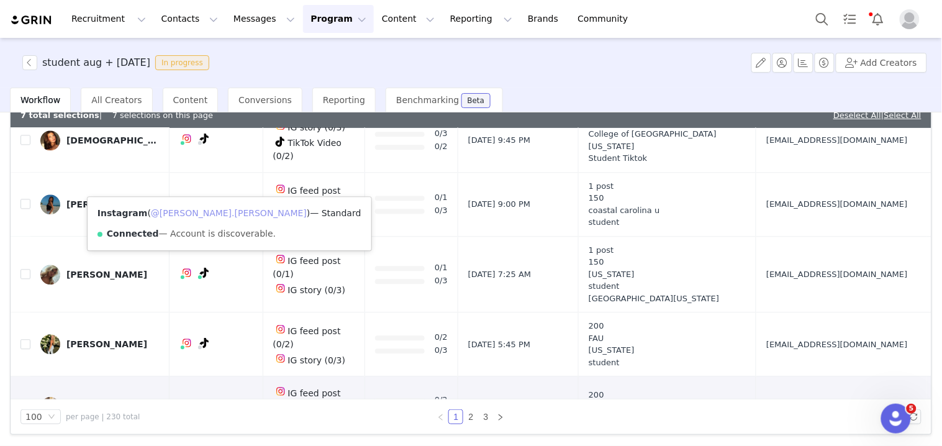
click at [184, 208] on link "@[PERSON_NAME].[PERSON_NAME]" at bounding box center [229, 213] width 156 height 10
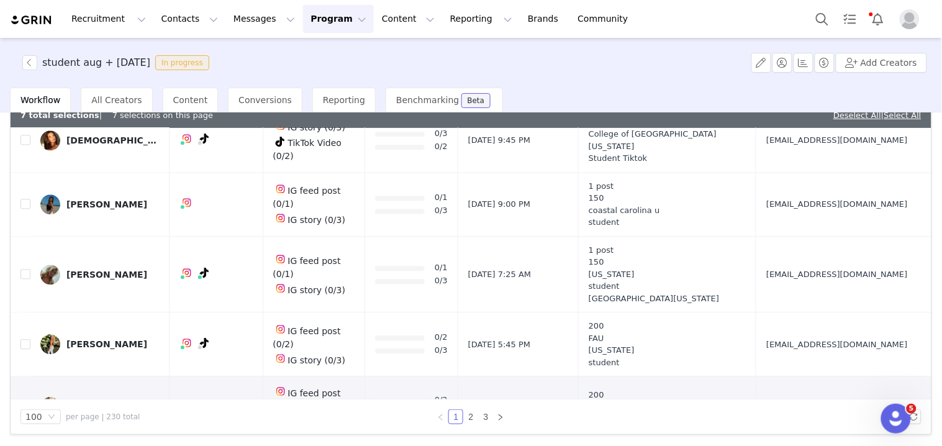
drag, startPoint x: 761, startPoint y: 253, endPoint x: 771, endPoint y: 253, distance: 10.6
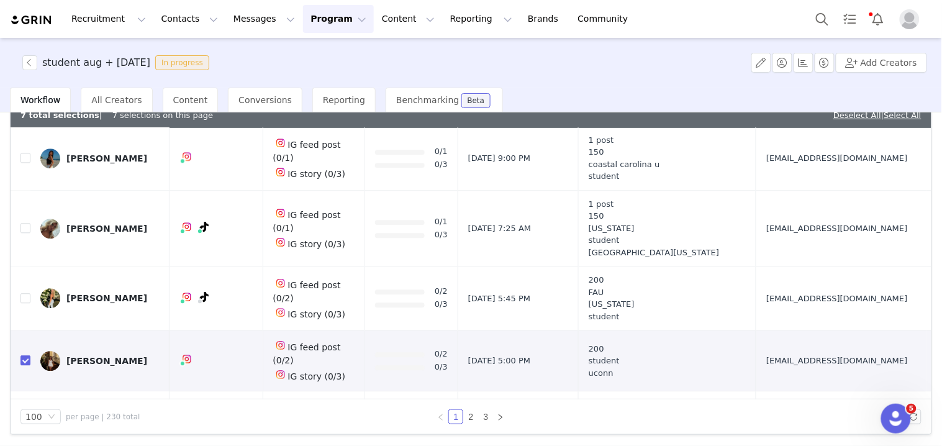
scroll to position [4484, 0]
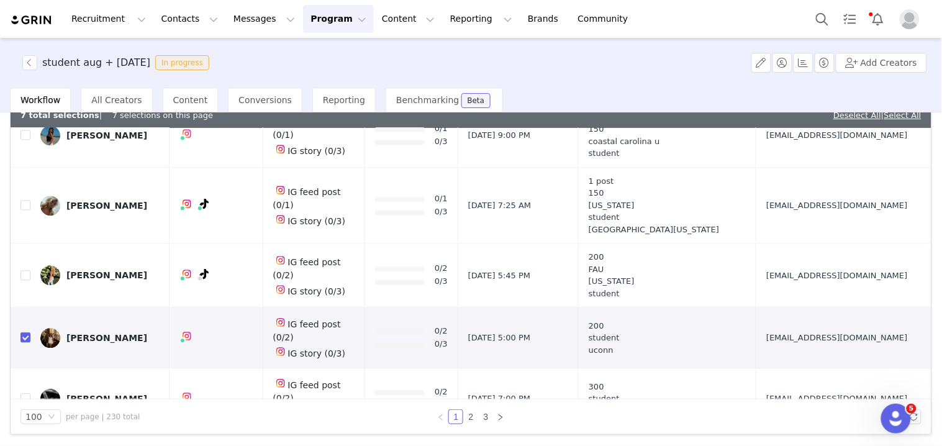
drag, startPoint x: 748, startPoint y: 244, endPoint x: 767, endPoint y: 245, distance: 19.3
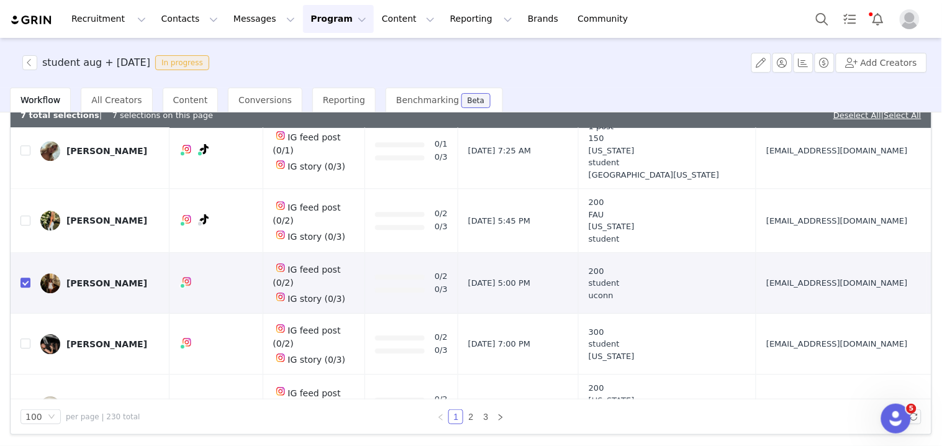
scroll to position [4553, 0]
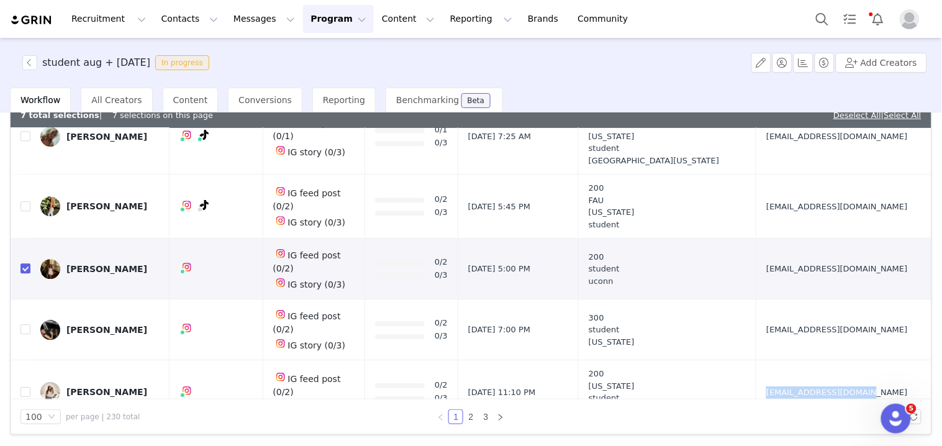
drag, startPoint x: 746, startPoint y: 241, endPoint x: 771, endPoint y: 241, distance: 24.8
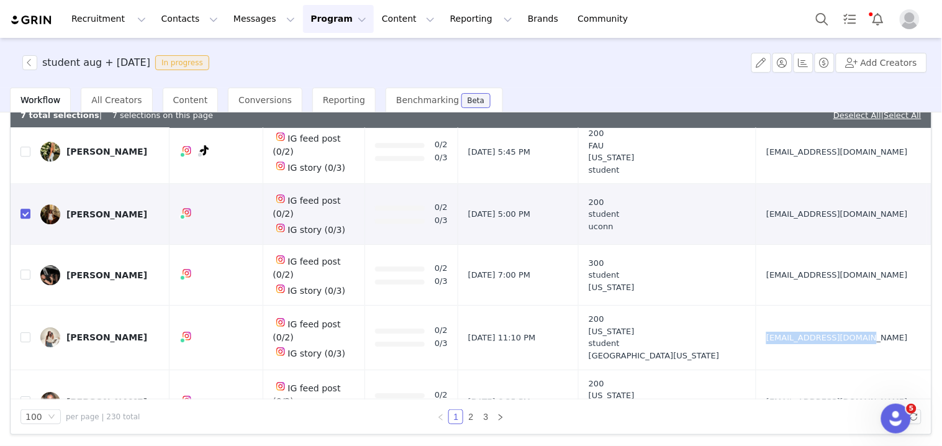
scroll to position [4622, 0]
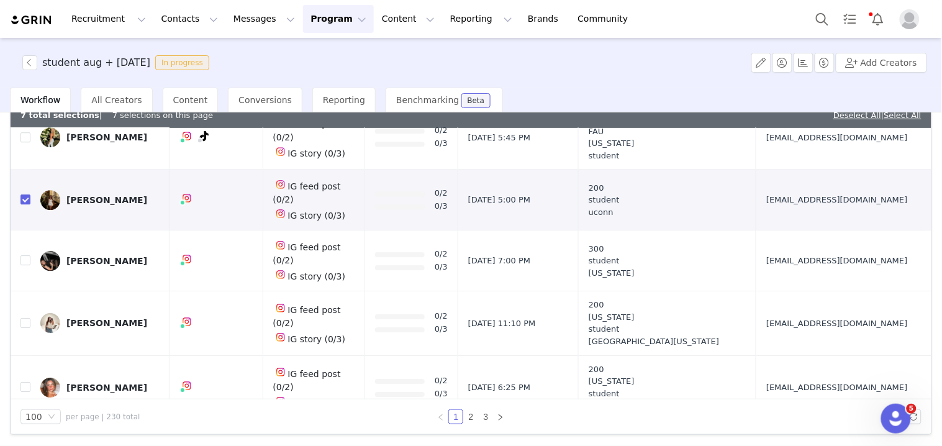
drag, startPoint x: 743, startPoint y: 253, endPoint x: 766, endPoint y: 253, distance: 23.6
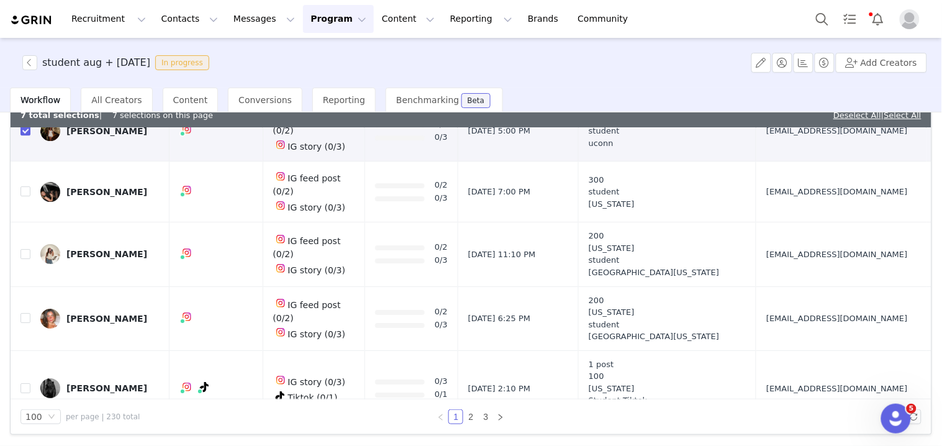
drag, startPoint x: 748, startPoint y: 238, endPoint x: 756, endPoint y: 236, distance: 7.7
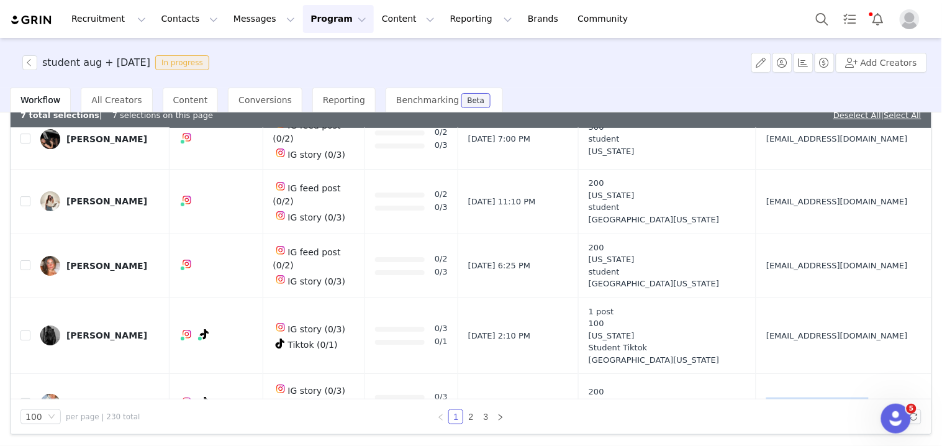
scroll to position [4760, 0]
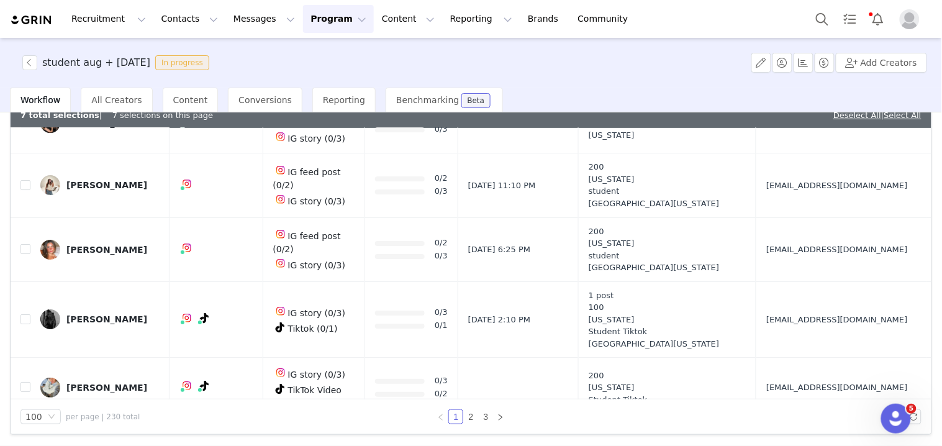
drag, startPoint x: 756, startPoint y: 236, endPoint x: 769, endPoint y: 236, distance: 12.4
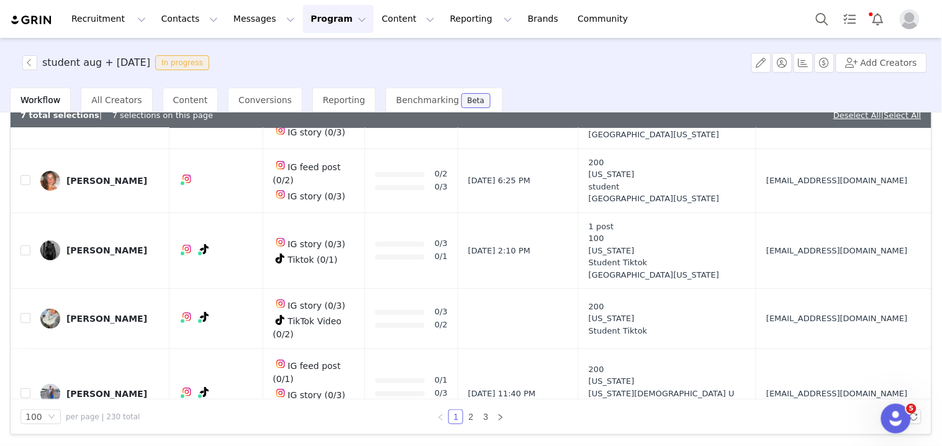
drag, startPoint x: 761, startPoint y: 237, endPoint x: 742, endPoint y: 226, distance: 22.0
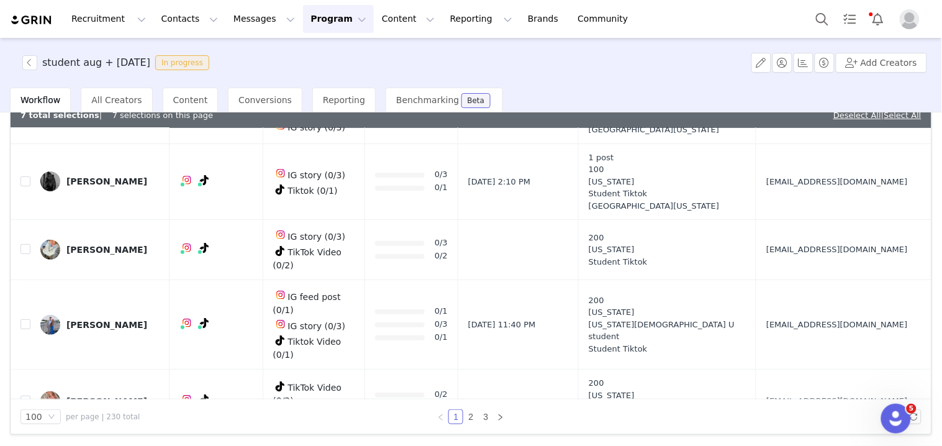
drag, startPoint x: 748, startPoint y: 242, endPoint x: 761, endPoint y: 242, distance: 13.0
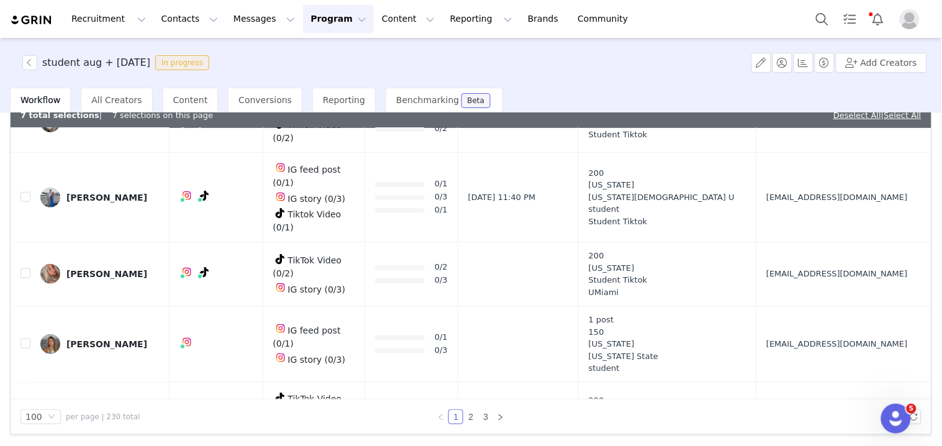
scroll to position [5036, 0]
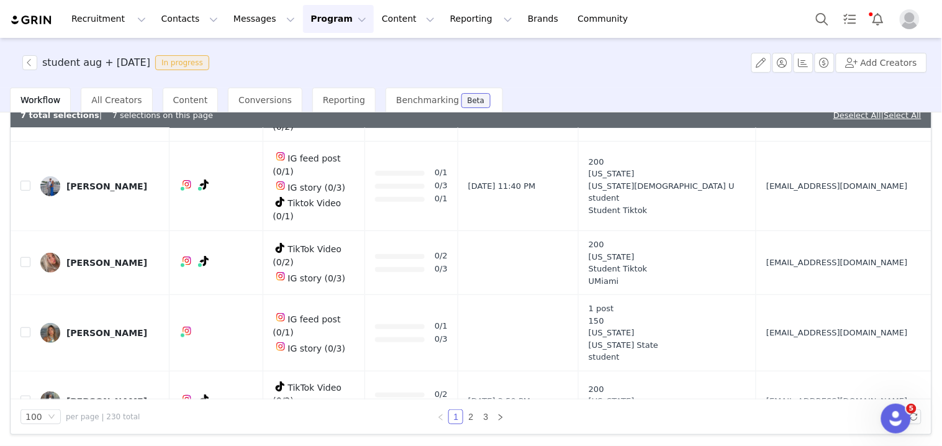
drag, startPoint x: 746, startPoint y: 210, endPoint x: 767, endPoint y: 211, distance: 21.1
click at [186, 215] on link "@belladmiller" at bounding box center [185, 220] width 60 height 10
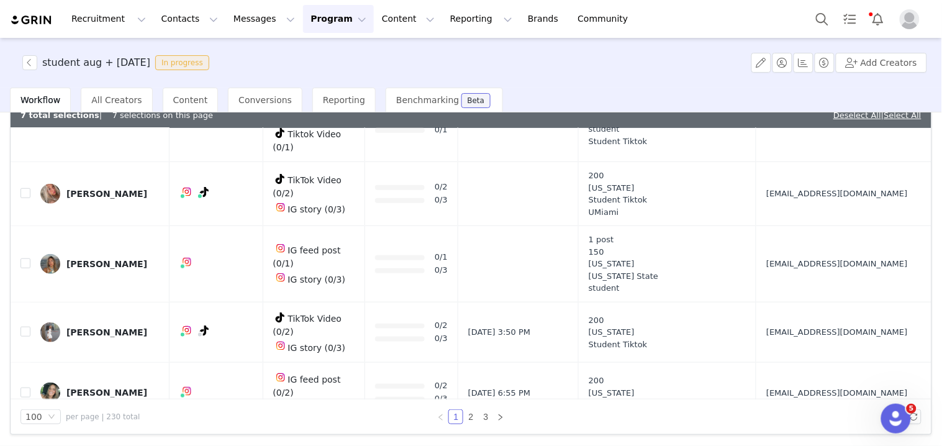
drag, startPoint x: 743, startPoint y: 206, endPoint x: 765, endPoint y: 206, distance: 21.7
checkbox input "true"
click at [199, 207] on link "@mischykins_" at bounding box center [178, 209] width 61 height 10
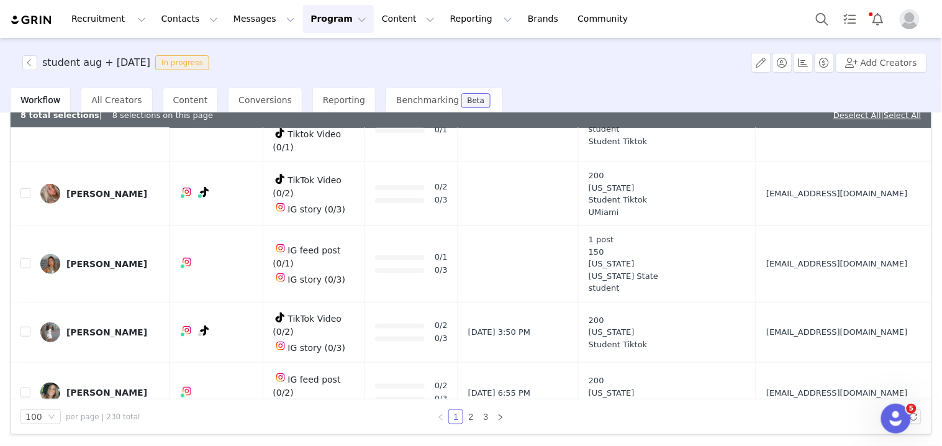
scroll to position [5174, 0]
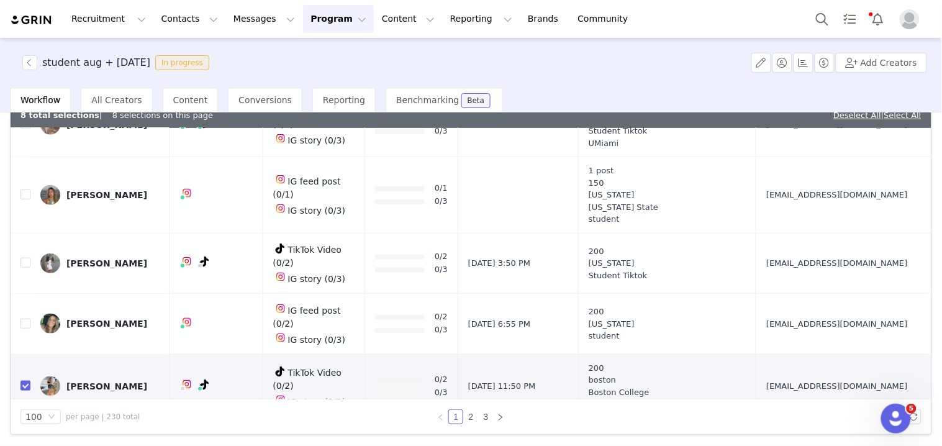
click at [759, 418] on td "[EMAIL_ADDRESS][DOMAIN_NAME]" at bounding box center [841, 450] width 170 height 64
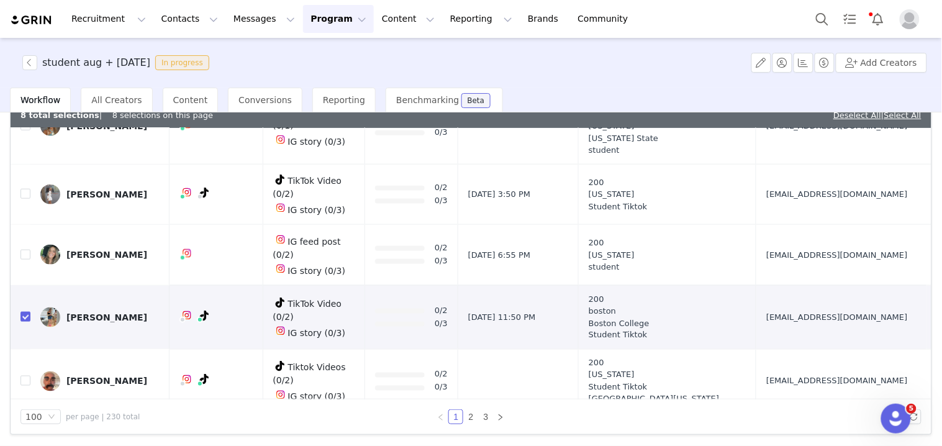
drag, startPoint x: 756, startPoint y: 182, endPoint x: 780, endPoint y: 186, distance: 24.0
click at [780, 413] on td "[PERSON_NAME][EMAIL_ADDRESS][DOMAIN_NAME]" at bounding box center [841, 445] width 170 height 64
drag, startPoint x: 770, startPoint y: 259, endPoint x: 777, endPoint y: 259, distance: 7.5
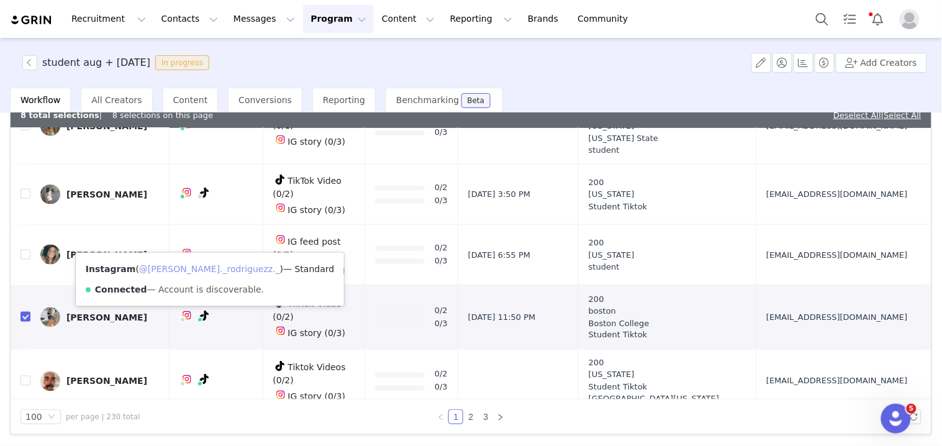
click at [184, 264] on link "@[PERSON_NAME]._rodriguezz._" at bounding box center [209, 269] width 141 height 10
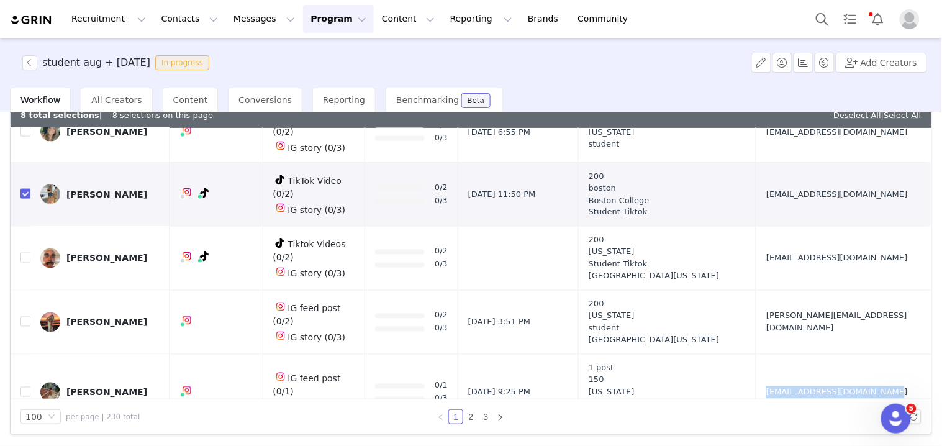
scroll to position [5381, 0]
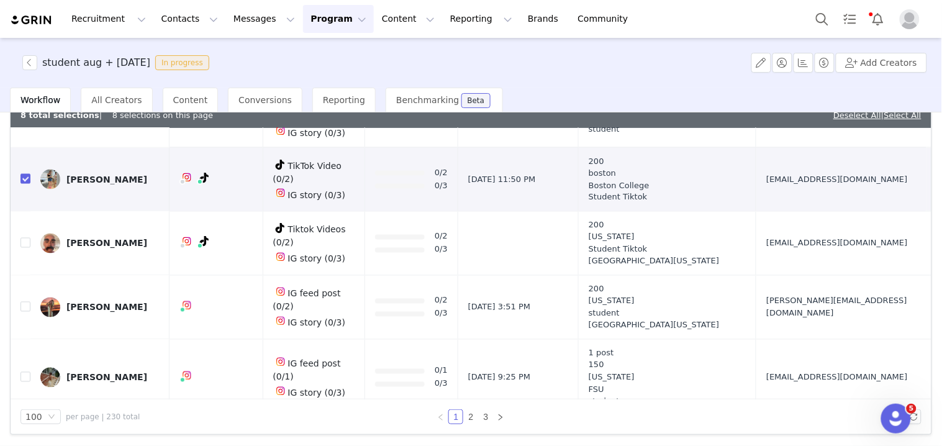
drag, startPoint x: 741, startPoint y: 189, endPoint x: 764, endPoint y: 188, distance: 22.4
click at [764, 415] on td "[EMAIL_ADDRESS][DOMAIN_NAME]" at bounding box center [841, 445] width 170 height 61
click at [22, 440] on input "checkbox" at bounding box center [25, 445] width 10 height 10
checkbox input "true"
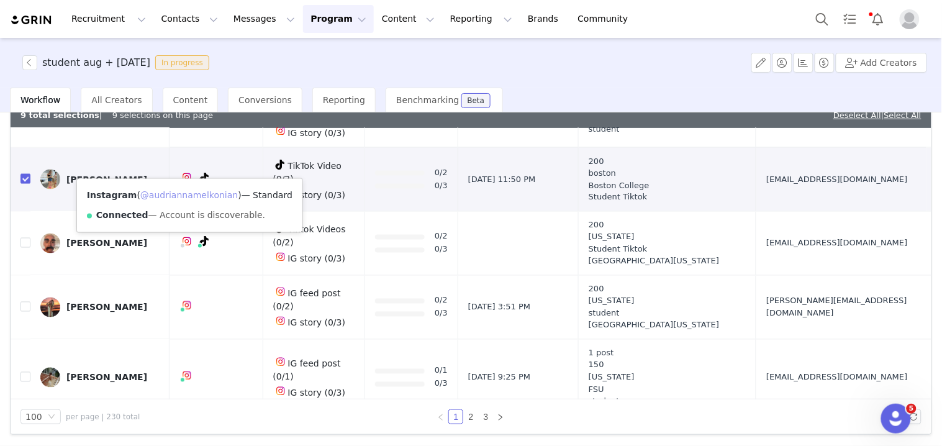
click at [183, 191] on link "@audriannamelkonian" at bounding box center [188, 195] width 97 height 10
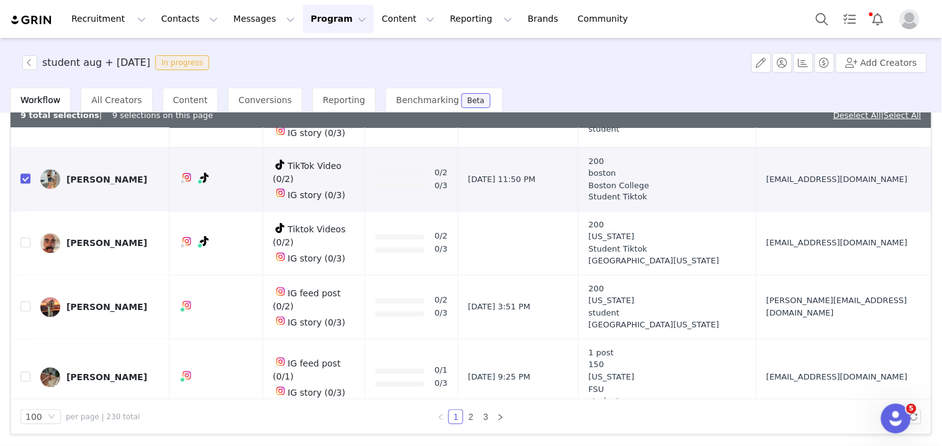
drag, startPoint x: 748, startPoint y: 253, endPoint x: 778, endPoint y: 253, distance: 30.4
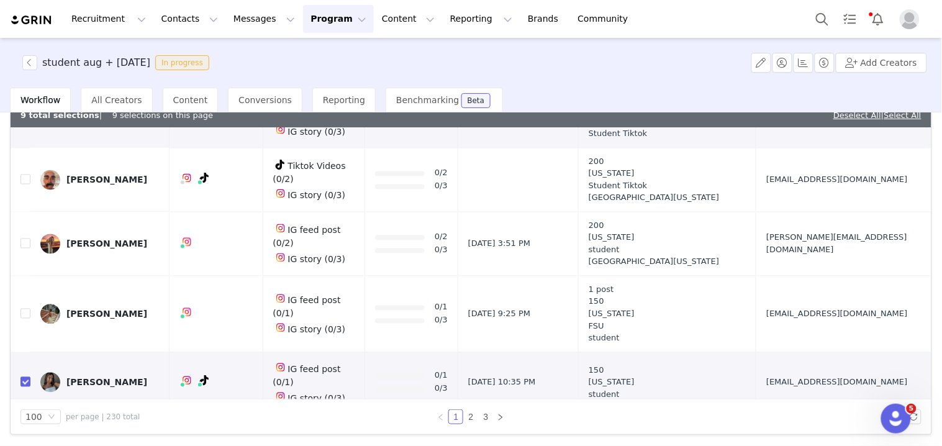
scroll to position [5450, 0]
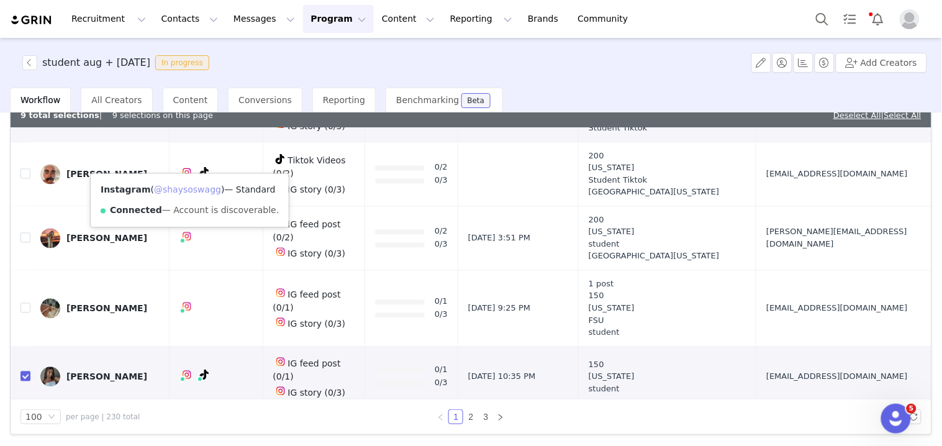
click at [183, 189] on link "@shaysoswagg" at bounding box center [187, 190] width 67 height 10
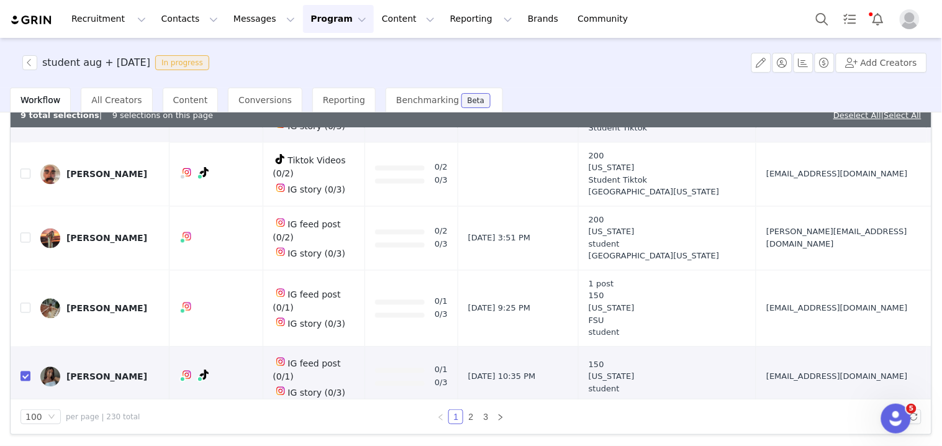
drag, startPoint x: 748, startPoint y: 283, endPoint x: 771, endPoint y: 280, distance: 23.7
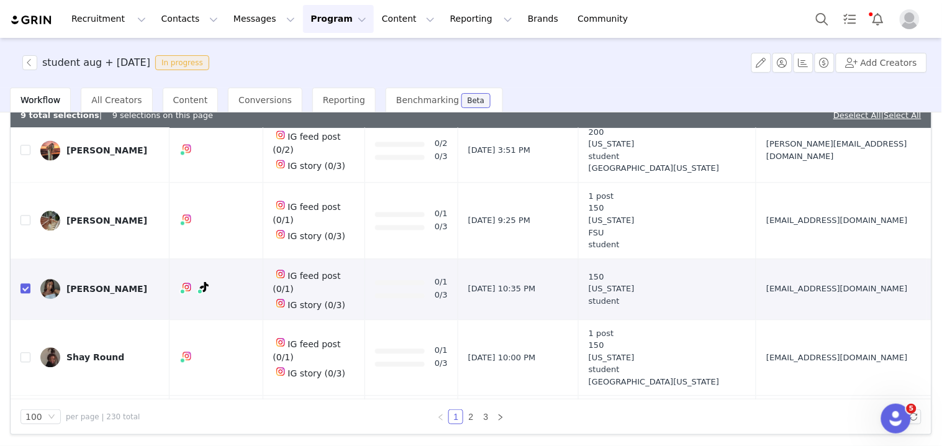
scroll to position [5588, 0]
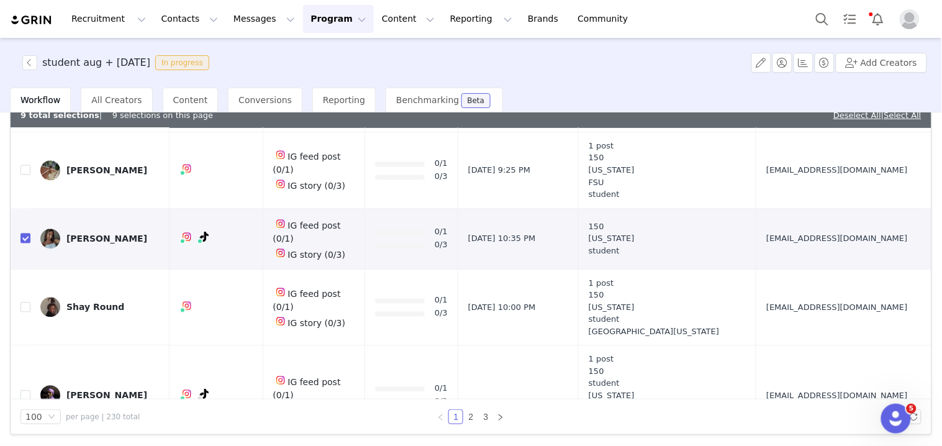
drag, startPoint x: 740, startPoint y: 210, endPoint x: 762, endPoint y: 210, distance: 21.7
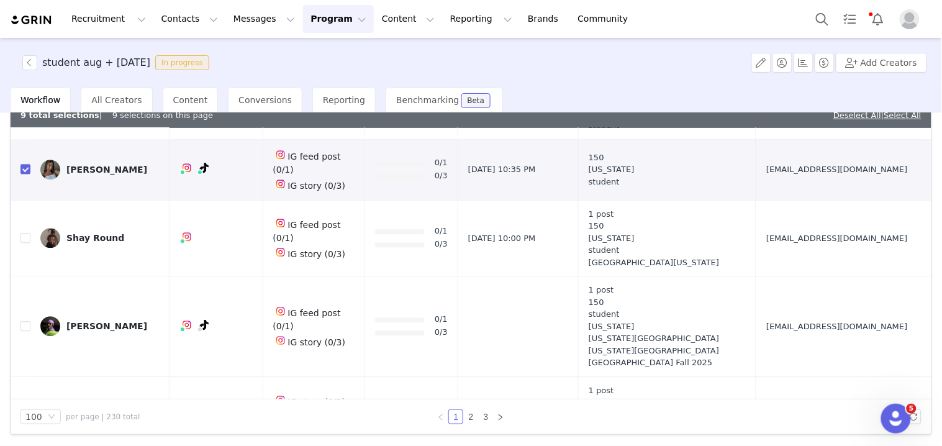
drag, startPoint x: 749, startPoint y: 204, endPoint x: 766, endPoint y: 203, distance: 16.8
click at [183, 208] on link "@laurensharpee" at bounding box center [187, 212] width 71 height 10
drag, startPoint x: 742, startPoint y: 261, endPoint x: 781, endPoint y: 261, distance: 38.5
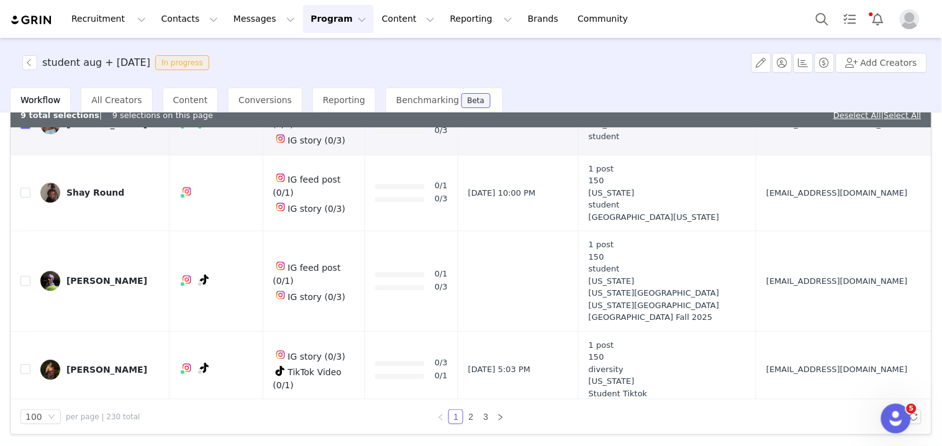
scroll to position [5726, 0]
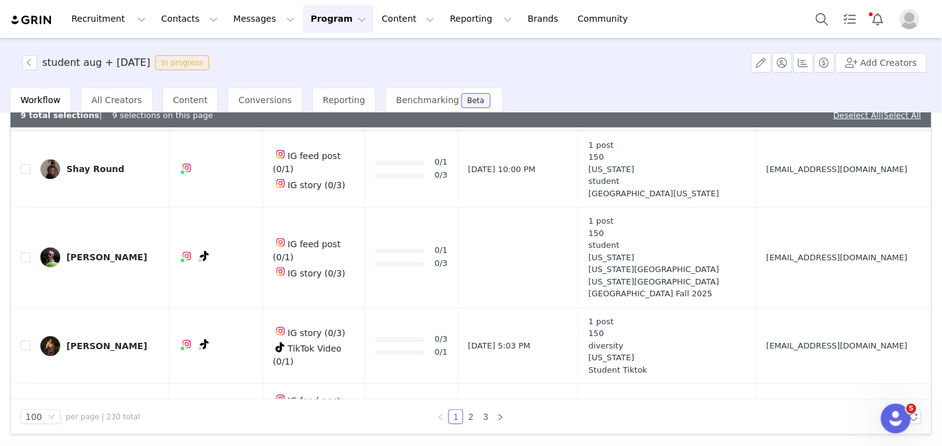
drag, startPoint x: 742, startPoint y: 262, endPoint x: 774, endPoint y: 261, distance: 32.3
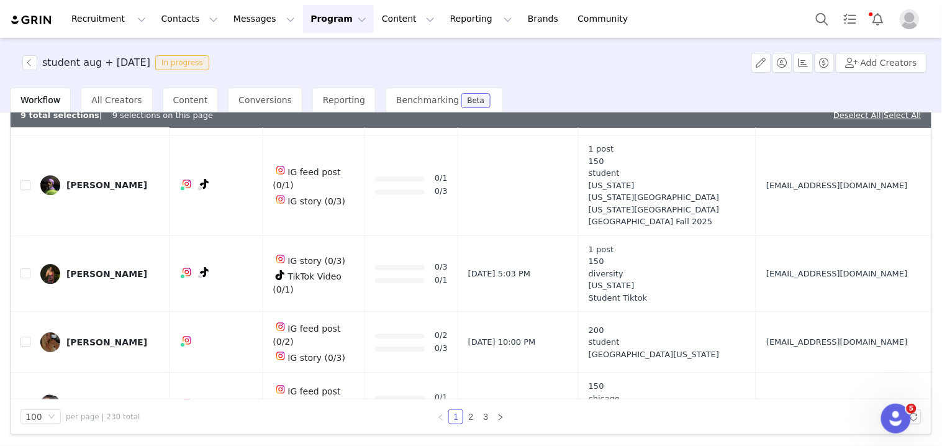
scroll to position [5864, 0]
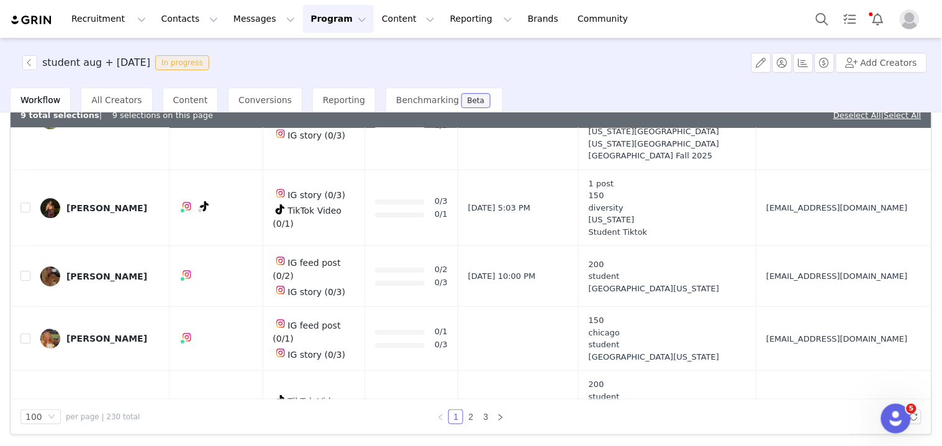
drag, startPoint x: 747, startPoint y: 193, endPoint x: 770, endPoint y: 194, distance: 23.0
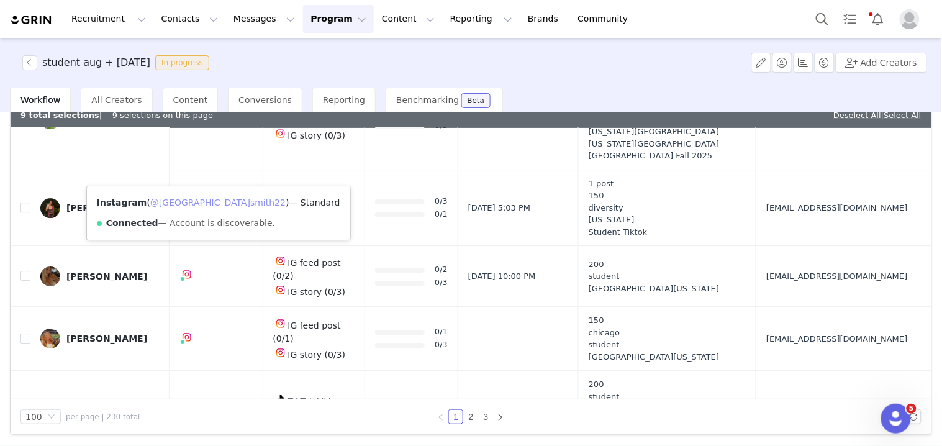
click at [189, 201] on link "@[GEOGRAPHIC_DATA]smith22" at bounding box center [217, 202] width 135 height 10
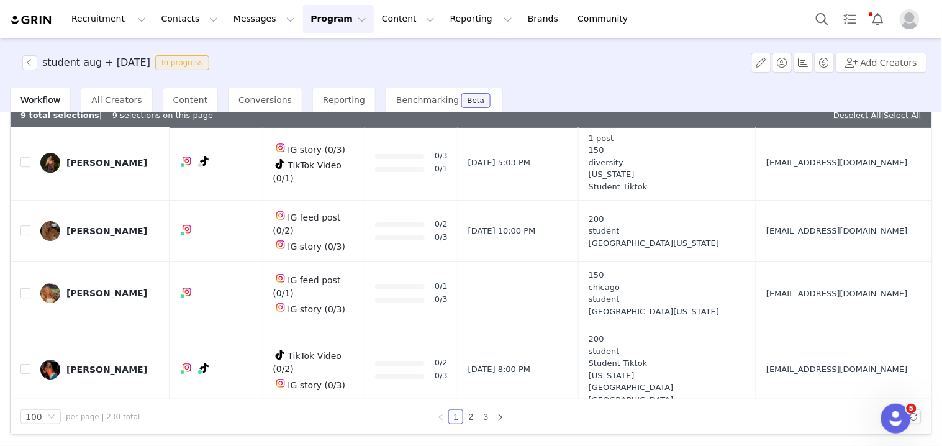
scroll to position [5933, 0]
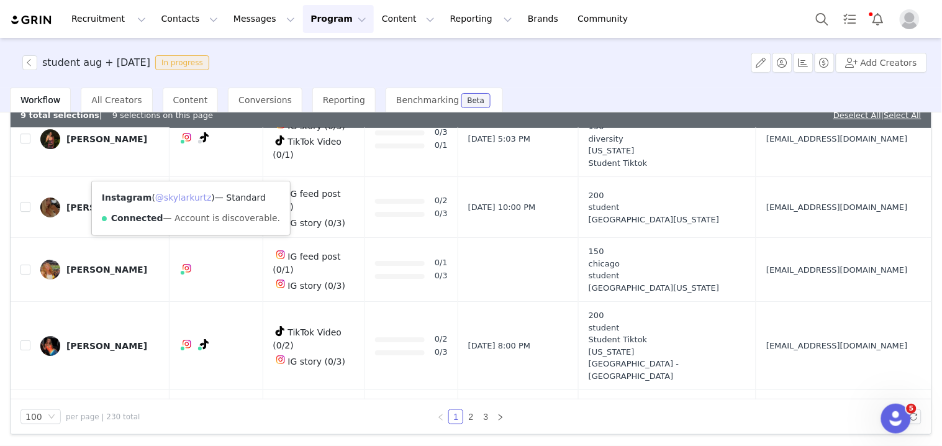
click at [186, 192] on link "@skylarkurtz" at bounding box center [183, 197] width 57 height 10
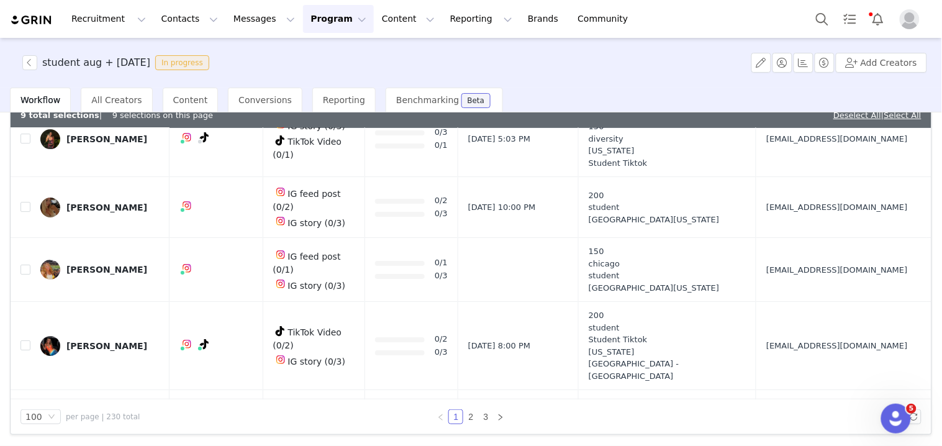
drag, startPoint x: 745, startPoint y: 268, endPoint x: 774, endPoint y: 266, distance: 29.3
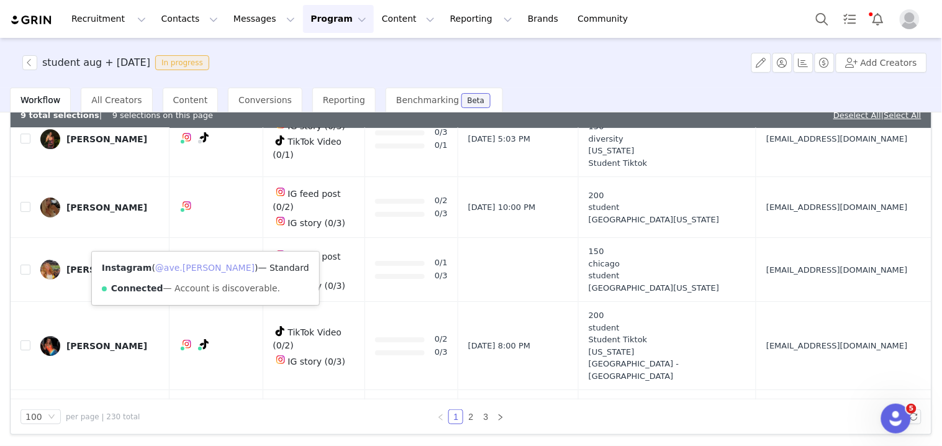
click at [185, 270] on link "@ave.[PERSON_NAME]" at bounding box center [204, 268] width 99 height 10
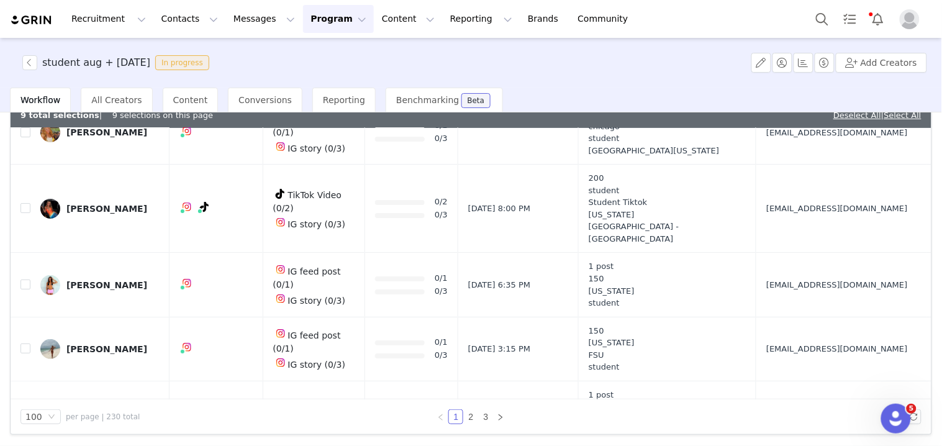
scroll to position [6071, 0]
drag, startPoint x: 750, startPoint y: 212, endPoint x: 760, endPoint y: 208, distance: 10.6
drag, startPoint x: 741, startPoint y: 186, endPoint x: 759, endPoint y: 188, distance: 18.1
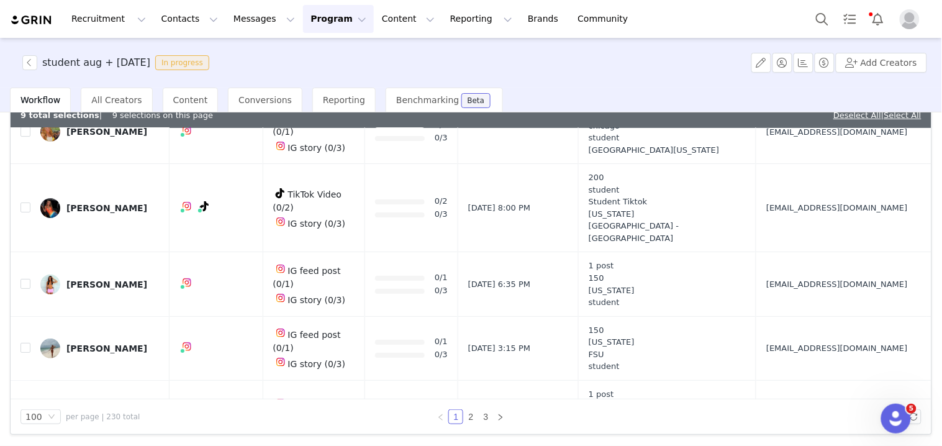
drag, startPoint x: 736, startPoint y: 258, endPoint x: 758, endPoint y: 258, distance: 21.1
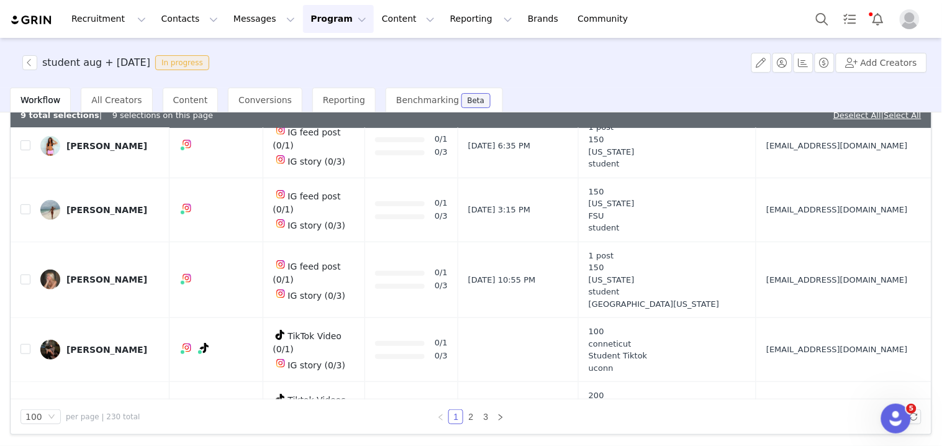
scroll to position [6140, 0]
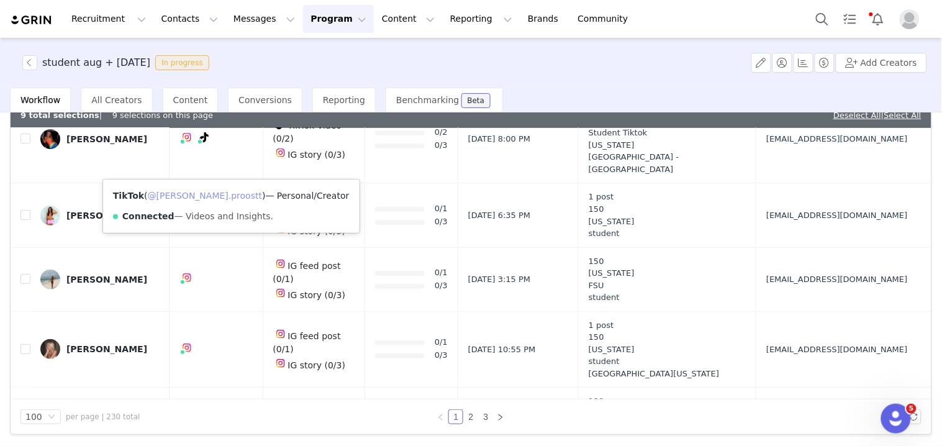
click at [192, 194] on link "@[PERSON_NAME].proostt" at bounding box center [205, 196] width 114 height 10
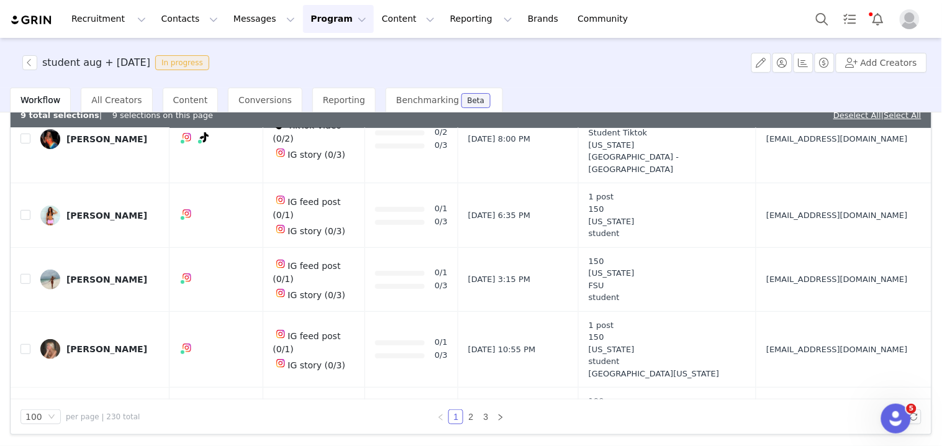
drag, startPoint x: 754, startPoint y: 263, endPoint x: 743, endPoint y: 253, distance: 15.0
drag, startPoint x: 28, startPoint y: 238, endPoint x: 166, endPoint y: 256, distance: 139.7
checkbox input "true"
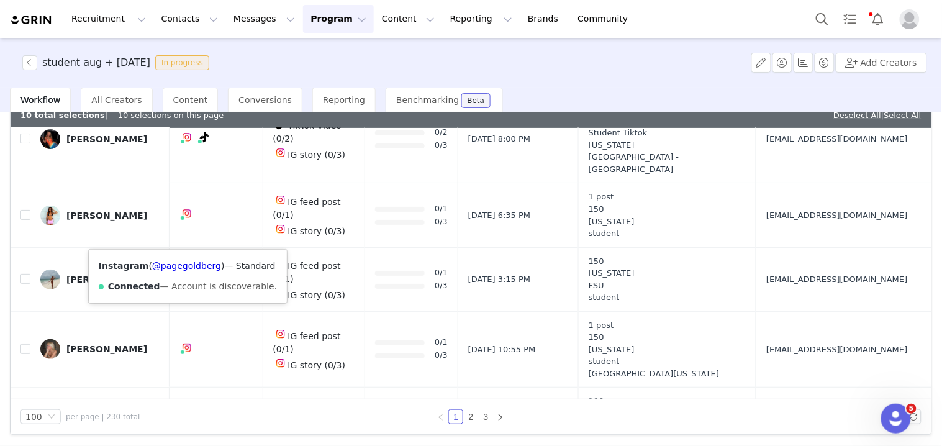
click at [187, 256] on div "Instagram ( @pagegoldberg ) — Standard Connected — Account is discoverable." at bounding box center [188, 276] width 198 height 53
click at [187, 261] on link "@pagegoldberg" at bounding box center [186, 266] width 69 height 10
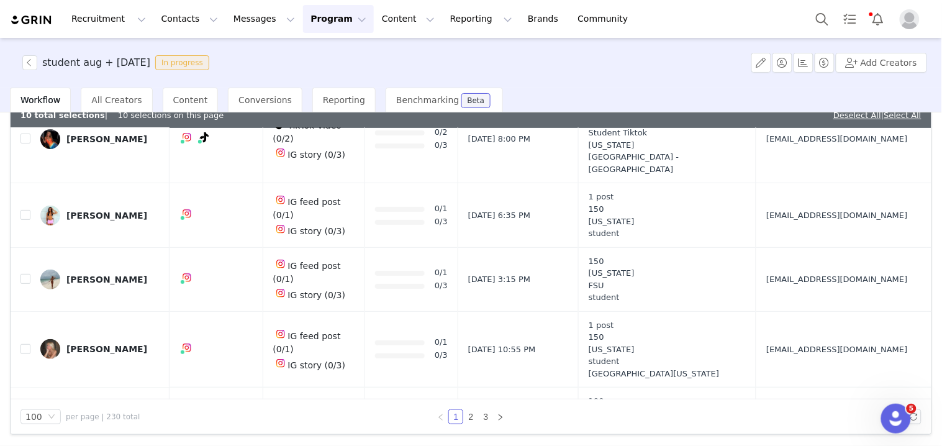
scroll to position [6209, 0]
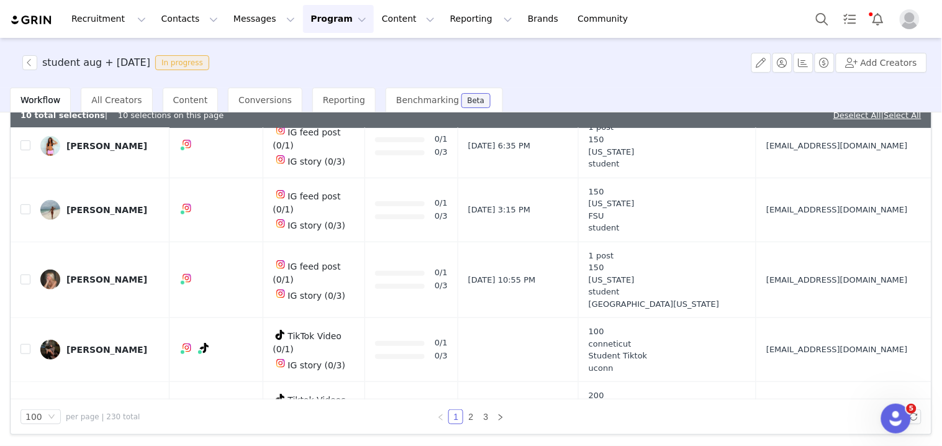
drag, startPoint x: 745, startPoint y: 261, endPoint x: 761, endPoint y: 262, distance: 16.2
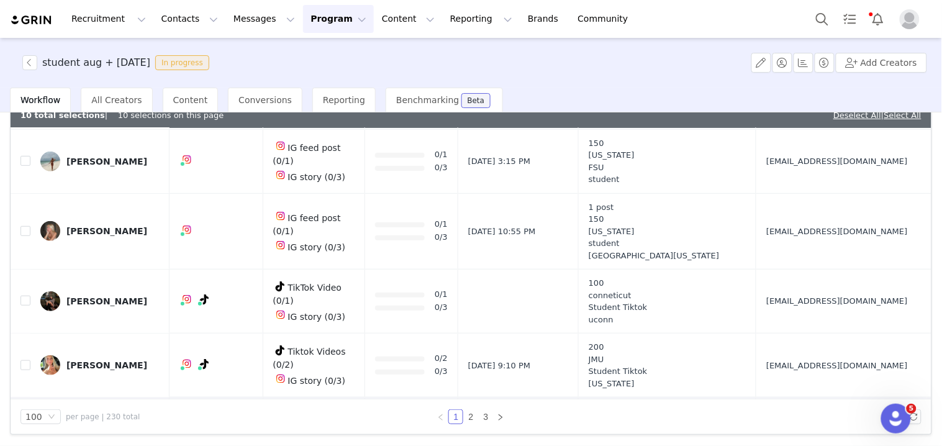
scroll to position [6278, 0]
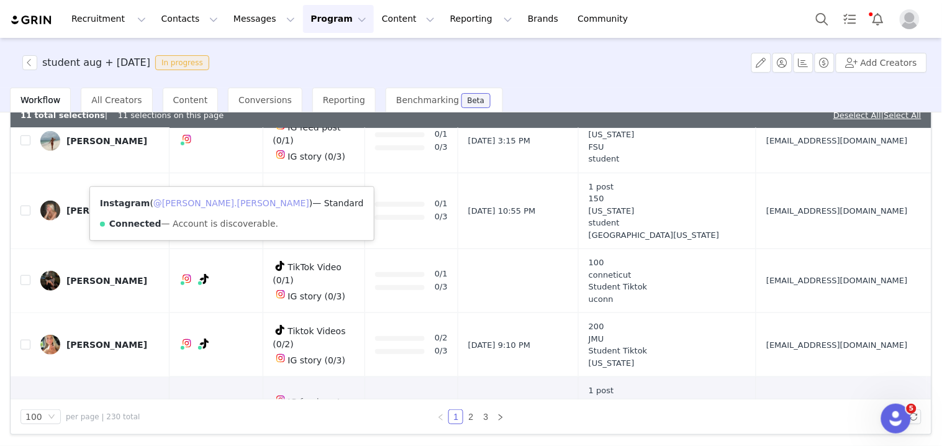
click at [184, 198] on link "@[PERSON_NAME].[PERSON_NAME]" at bounding box center [231, 203] width 156 height 10
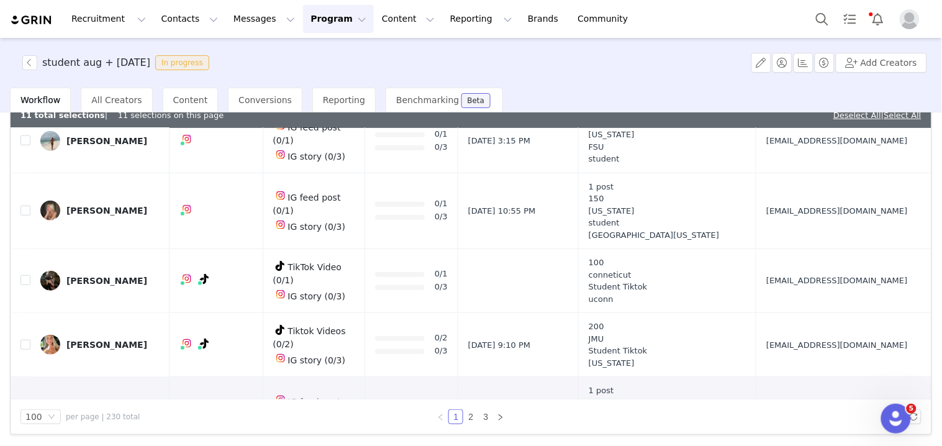
drag, startPoint x: 745, startPoint y: 196, endPoint x: 779, endPoint y: 196, distance: 33.5
checkbox input "false"
drag, startPoint x: 746, startPoint y: 272, endPoint x: 770, endPoint y: 271, distance: 24.2
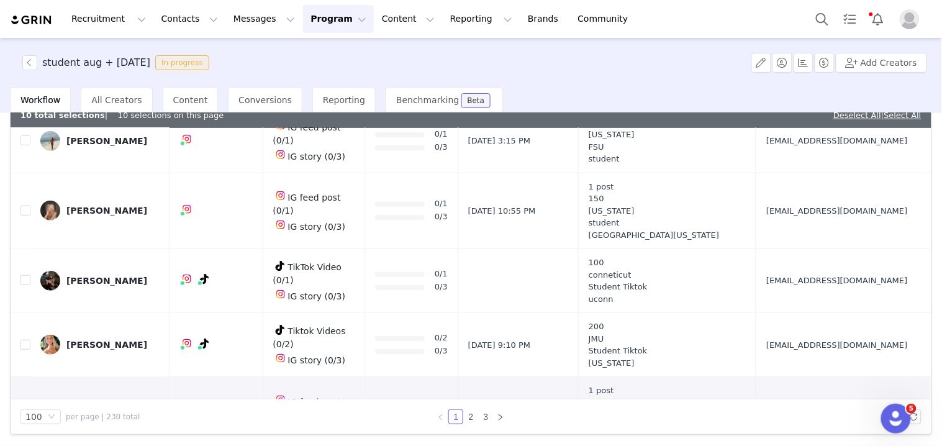
click at [185, 278] on link "@ava.[PERSON_NAME]" at bounding box center [204, 279] width 99 height 10
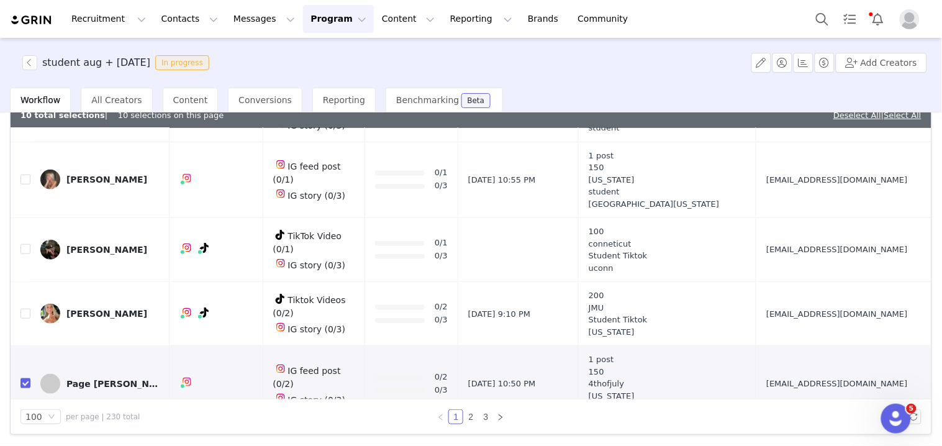
scroll to position [6324, 0]
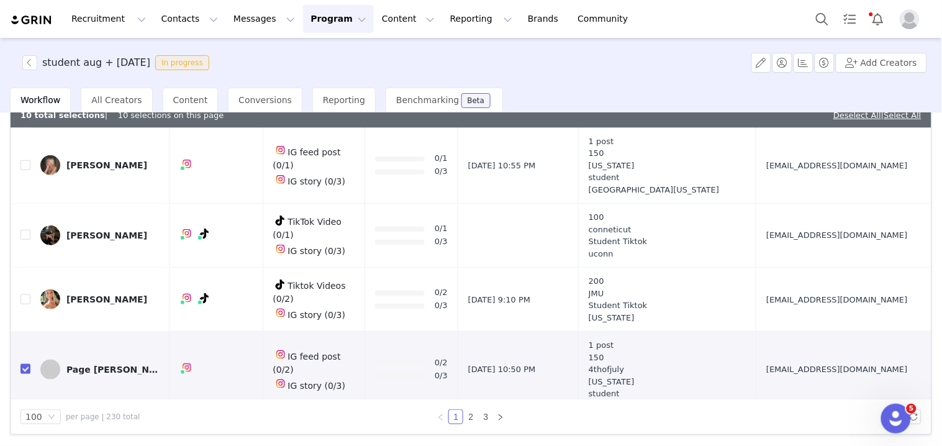
drag, startPoint x: 746, startPoint y: 305, endPoint x: 766, endPoint y: 306, distance: 19.9
drag, startPoint x: 746, startPoint y: 377, endPoint x: 764, endPoint y: 378, distance: 17.4
click at [468, 413] on link "2" at bounding box center [471, 417] width 14 height 14
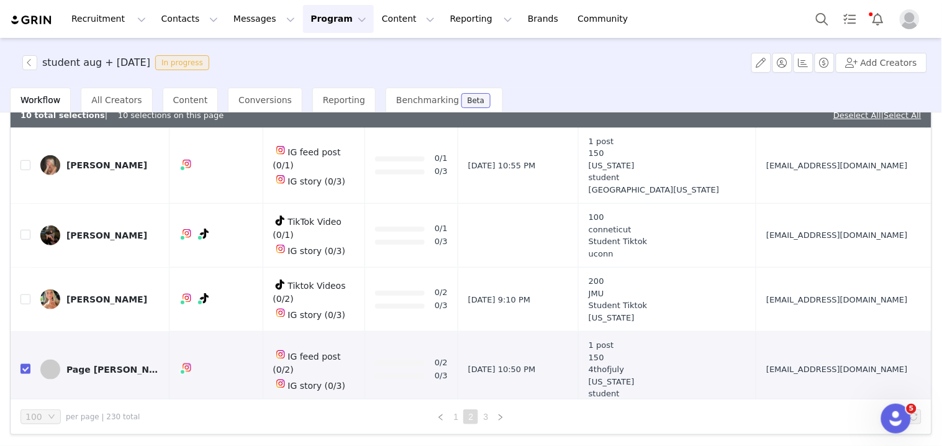
scroll to position [0, 0]
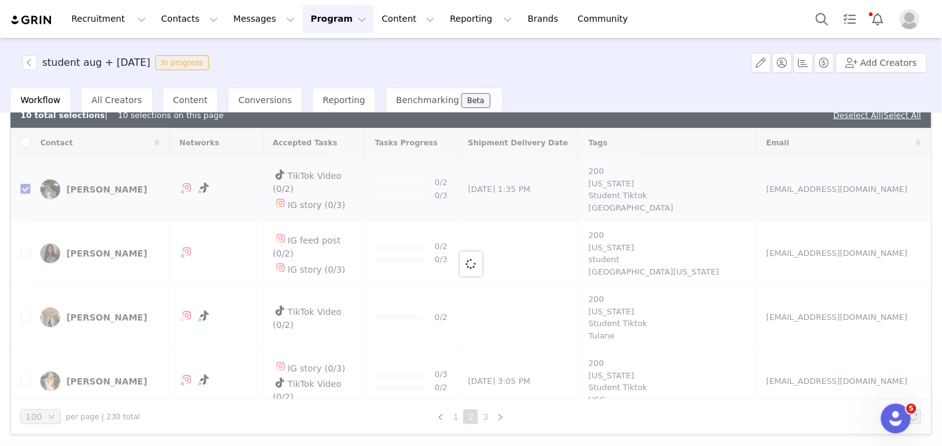
checkbox input "false"
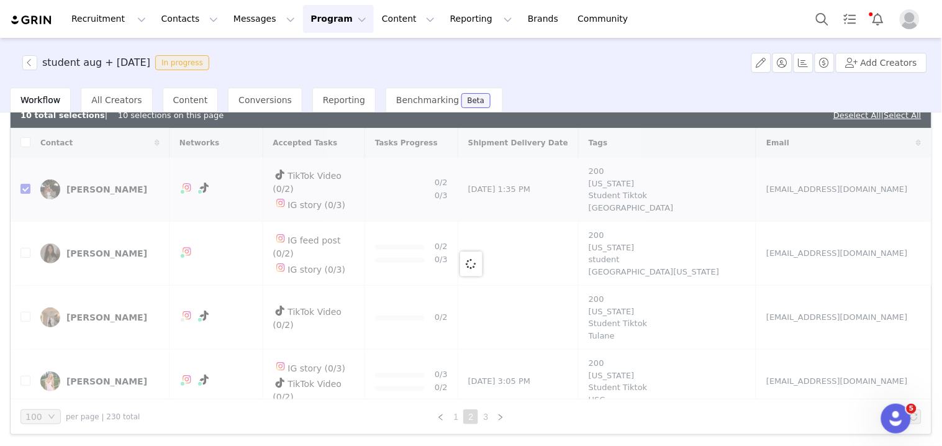
checkbox input "false"
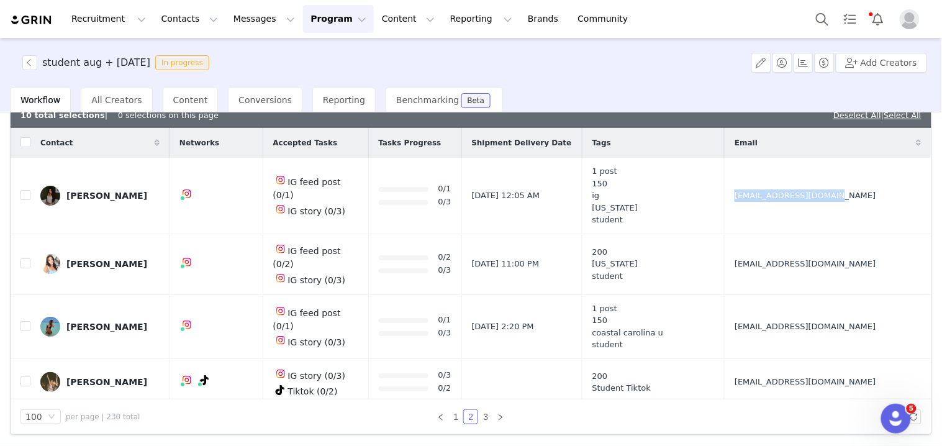
drag, startPoint x: 760, startPoint y: 211, endPoint x: 767, endPoint y: 212, distance: 6.9
click at [767, 212] on td "[EMAIL_ADDRESS][DOMAIN_NAME]" at bounding box center [826, 196] width 202 height 76
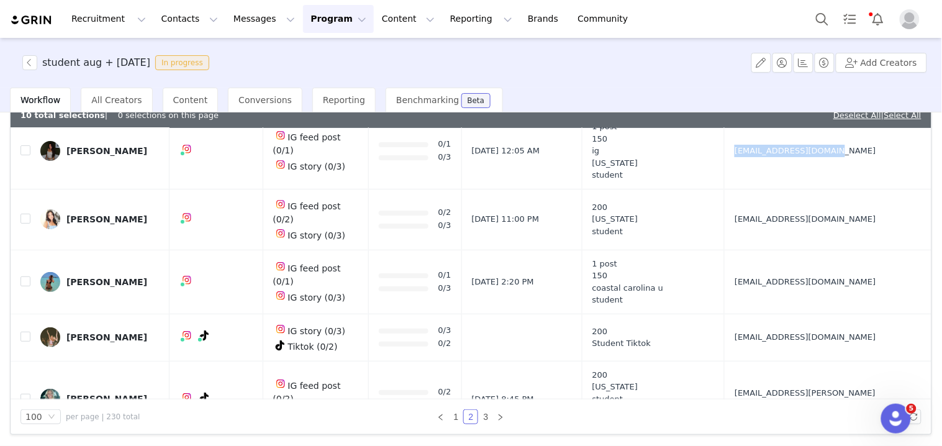
scroll to position [69, 0]
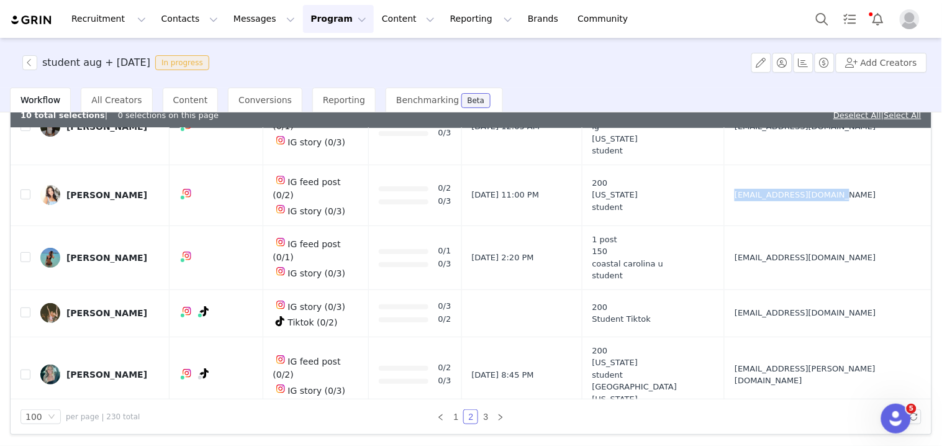
drag, startPoint x: 750, startPoint y: 206, endPoint x: 765, endPoint y: 205, distance: 15.0
click at [764, 205] on td "[EMAIL_ADDRESS][DOMAIN_NAME]" at bounding box center [826, 195] width 202 height 61
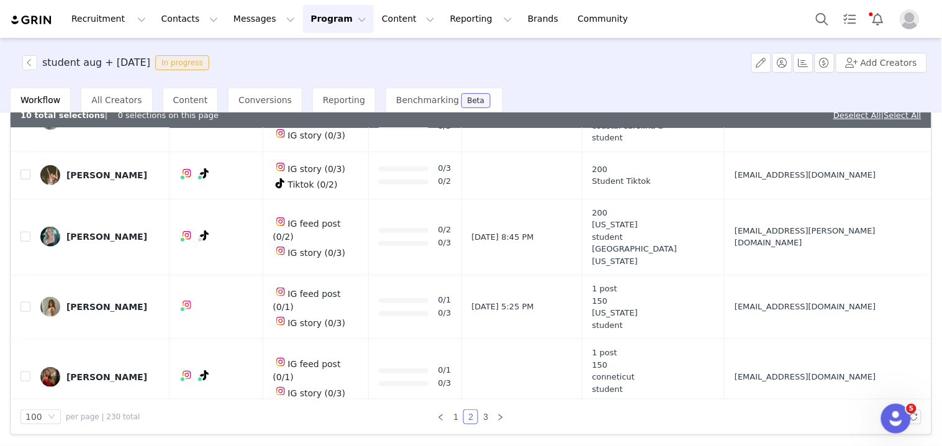
scroll to position [138, 0]
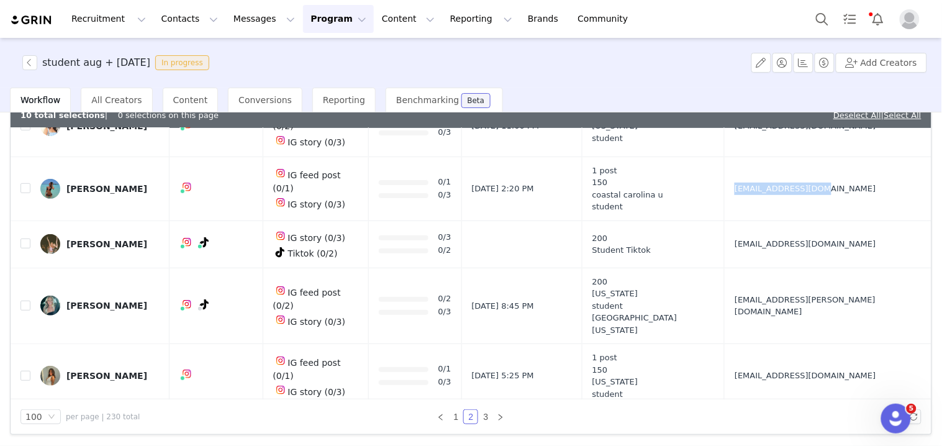
click at [775, 200] on td "[EMAIL_ADDRESS][DOMAIN_NAME]" at bounding box center [826, 188] width 202 height 64
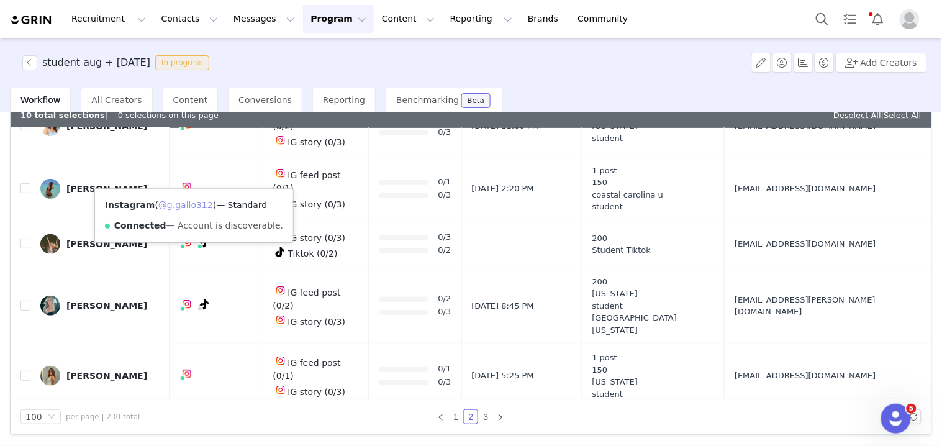
click at [183, 201] on link "@g.gallo312" at bounding box center [185, 205] width 55 height 10
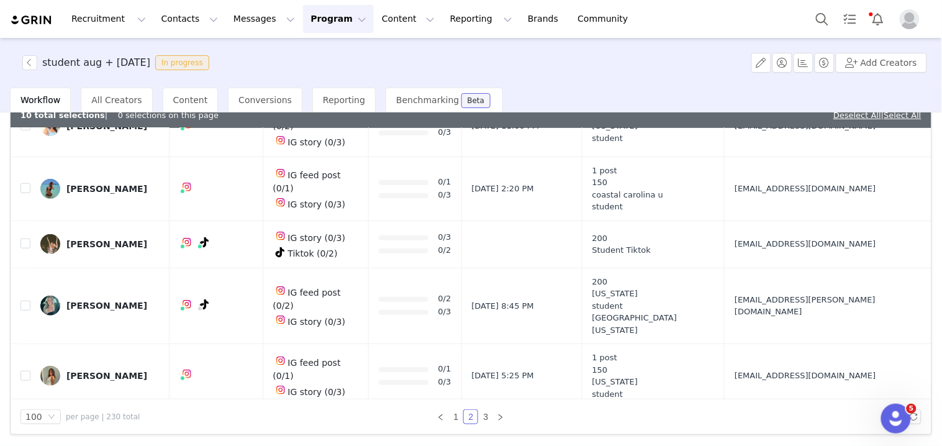
drag, startPoint x: 754, startPoint y: 252, endPoint x: 766, endPoint y: 252, distance: 11.2
click at [766, 252] on td "[EMAIL_ADDRESS][DOMAIN_NAME]" at bounding box center [826, 243] width 202 height 47
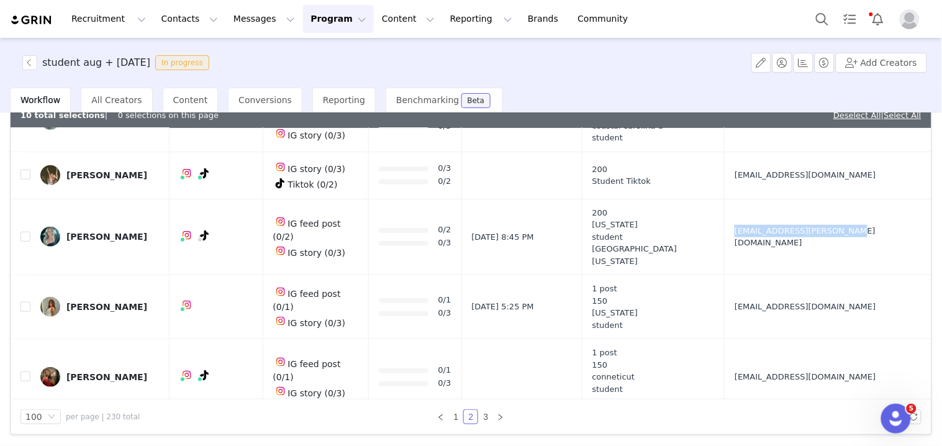
click at [765, 238] on td "[EMAIL_ADDRESS][PERSON_NAME][DOMAIN_NAME]" at bounding box center [826, 237] width 202 height 76
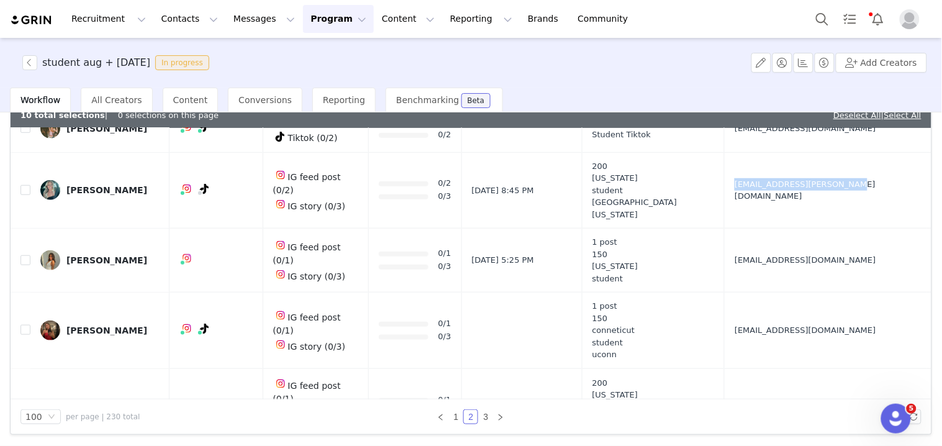
scroll to position [276, 0]
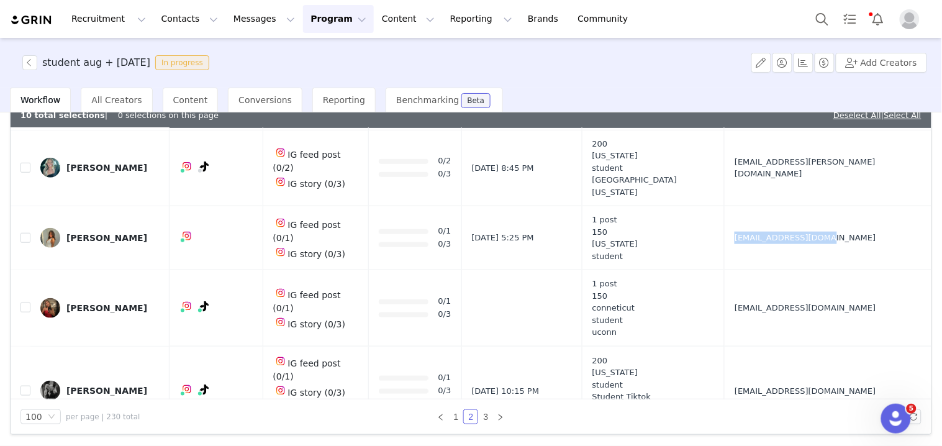
drag, startPoint x: 747, startPoint y: 236, endPoint x: 776, endPoint y: 236, distance: 29.2
click at [776, 236] on td "[EMAIL_ADDRESS][DOMAIN_NAME]" at bounding box center [826, 238] width 202 height 64
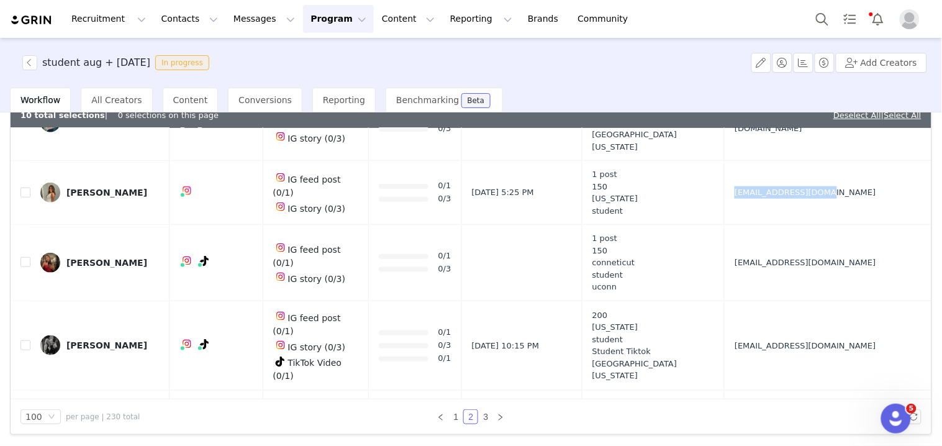
scroll to position [345, 0]
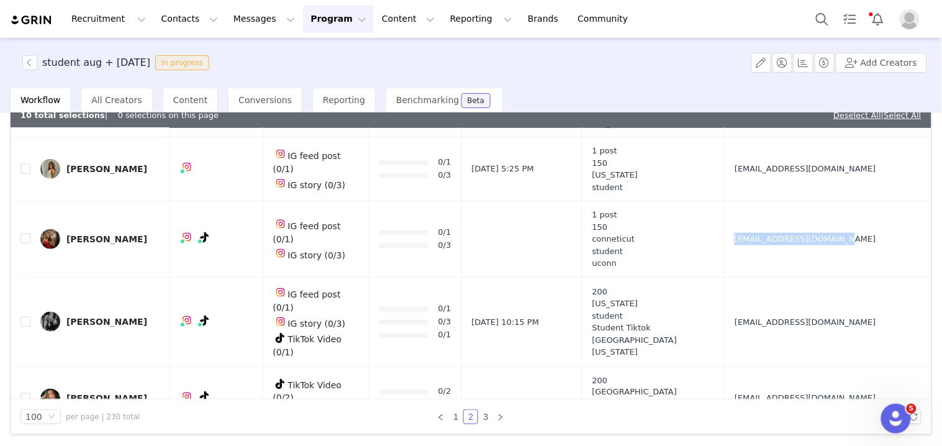
drag, startPoint x: 767, startPoint y: 241, endPoint x: 746, endPoint y: 227, distance: 25.7
click at [770, 241] on tr "[PERSON_NAME] IG feed post (0/1) IG story (0/3) 0/1 0/3 1 post 150 conneticut s…" at bounding box center [471, 239] width 921 height 76
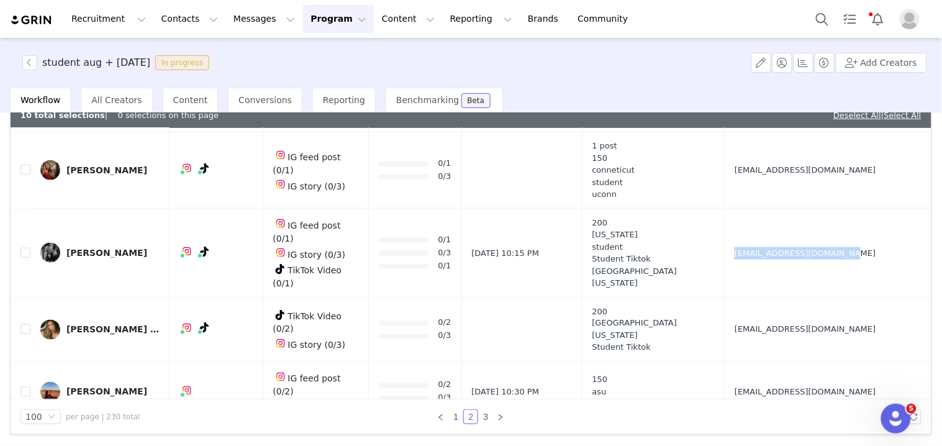
drag, startPoint x: 747, startPoint y: 238, endPoint x: 777, endPoint y: 240, distance: 29.8
click at [777, 240] on td "[EMAIL_ADDRESS][DOMAIN_NAME]" at bounding box center [826, 252] width 202 height 89
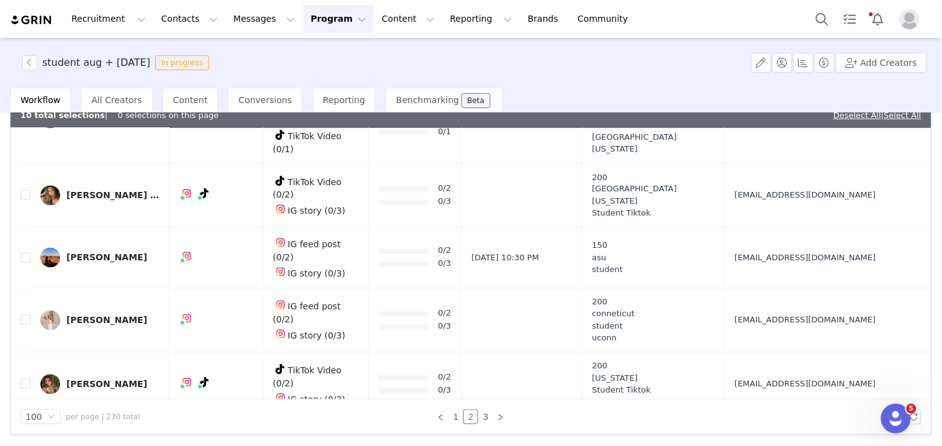
scroll to position [551, 0]
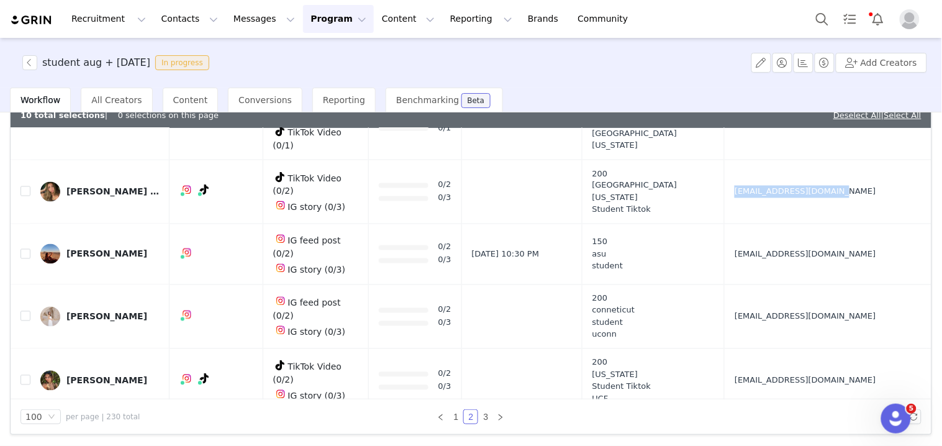
drag, startPoint x: 749, startPoint y: 170, endPoint x: 771, endPoint y: 174, distance: 21.7
click at [770, 174] on td "[EMAIL_ADDRESS][DOMAIN_NAME]" at bounding box center [826, 192] width 202 height 64
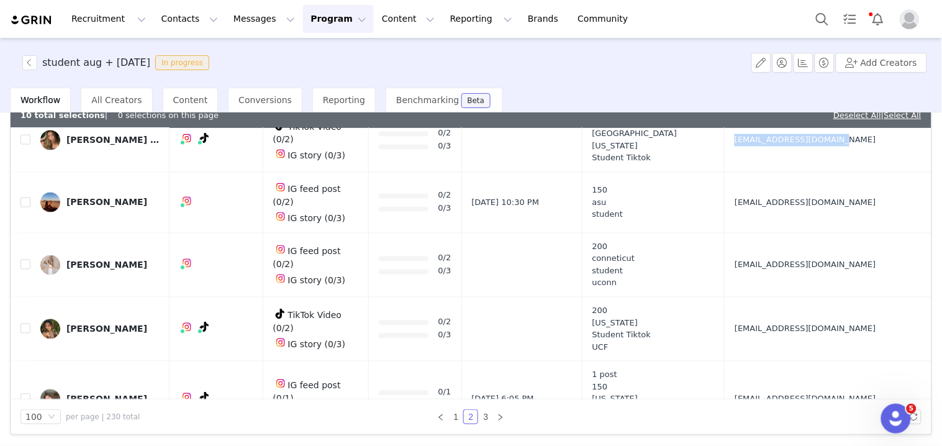
scroll to position [621, 0]
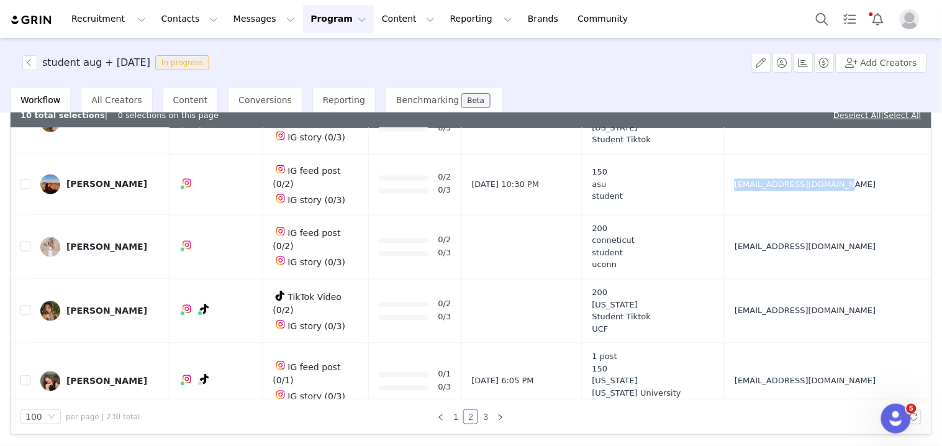
drag, startPoint x: 752, startPoint y: 165, endPoint x: 764, endPoint y: 165, distance: 11.8
click at [764, 165] on td "[EMAIL_ADDRESS][DOMAIN_NAME]" at bounding box center [826, 184] width 202 height 61
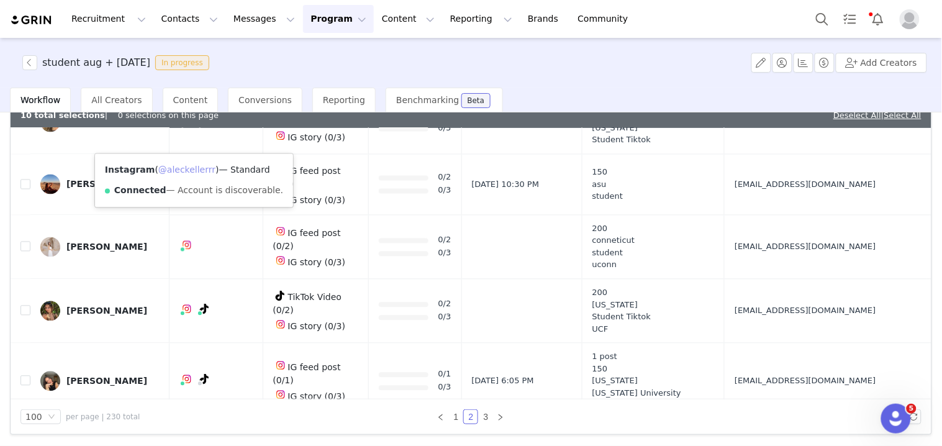
click at [191, 171] on link "@aleckellerrr" at bounding box center [186, 170] width 57 height 10
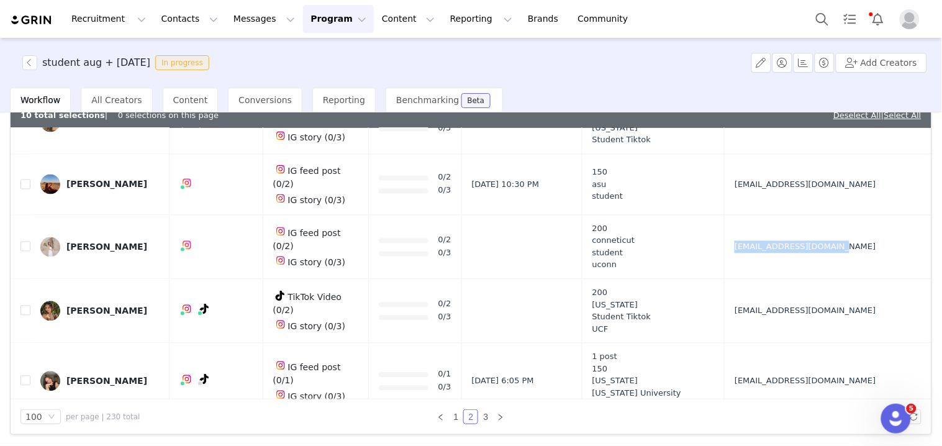
drag, startPoint x: 755, startPoint y: 214, endPoint x: 773, endPoint y: 215, distance: 18.1
click at [771, 215] on td "[EMAIL_ADDRESS][DOMAIN_NAME]" at bounding box center [826, 247] width 202 height 64
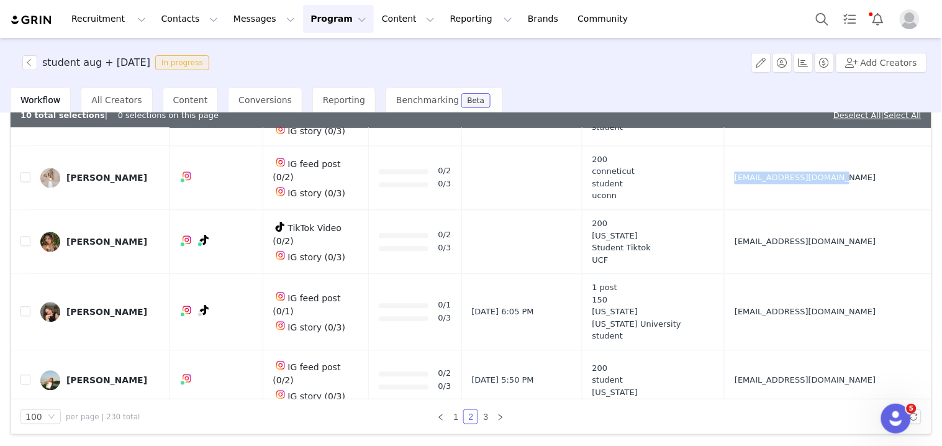
click at [771, 212] on tr "[PERSON_NAME] TikTok Video (0/2) IG story (0/3) 0/2 0/3 200 [US_STATE] Student …" at bounding box center [471, 242] width 921 height 64
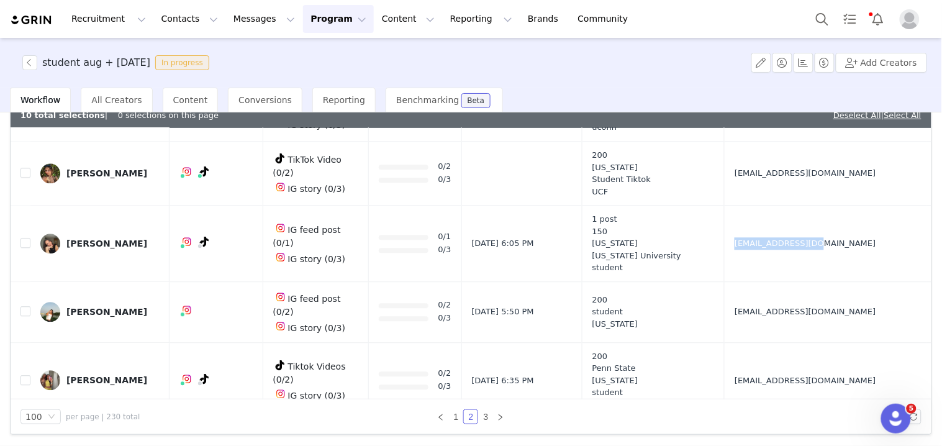
drag, startPoint x: 747, startPoint y: 219, endPoint x: 771, endPoint y: 220, distance: 24.2
click at [771, 220] on td "[EMAIL_ADDRESS][DOMAIN_NAME]" at bounding box center [826, 244] width 202 height 76
click at [187, 224] on link "@mikhailanienus" at bounding box center [191, 224] width 75 height 10
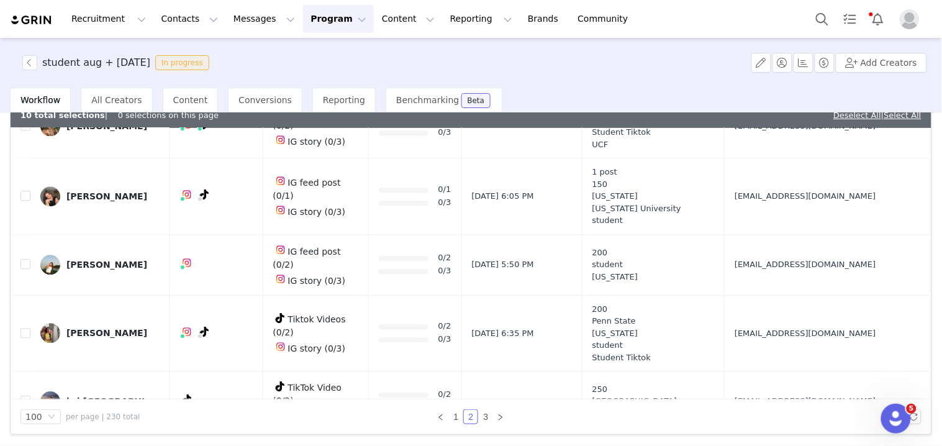
scroll to position [828, 0]
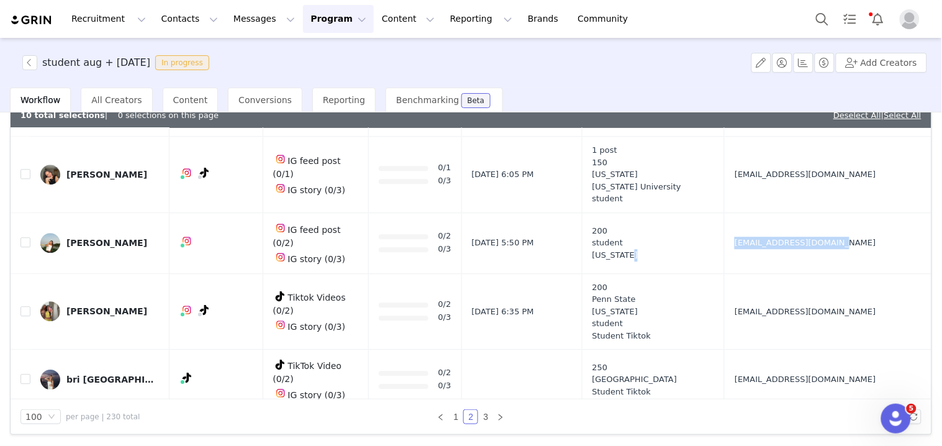
drag, startPoint x: 751, startPoint y: 212, endPoint x: 764, endPoint y: 212, distance: 12.4
click at [762, 212] on tr "[PERSON_NAME] IG feed post (0/2) IG story (0/3) 0/2 0/3 [DATE] 5:50 PM 200 stud…" at bounding box center [471, 242] width 921 height 61
drag, startPoint x: 750, startPoint y: 281, endPoint x: 779, endPoint y: 283, distance: 29.2
click at [779, 283] on td "[EMAIL_ADDRESS][DOMAIN_NAME]" at bounding box center [826, 311] width 202 height 76
click at [28, 305] on label at bounding box center [25, 311] width 10 height 13
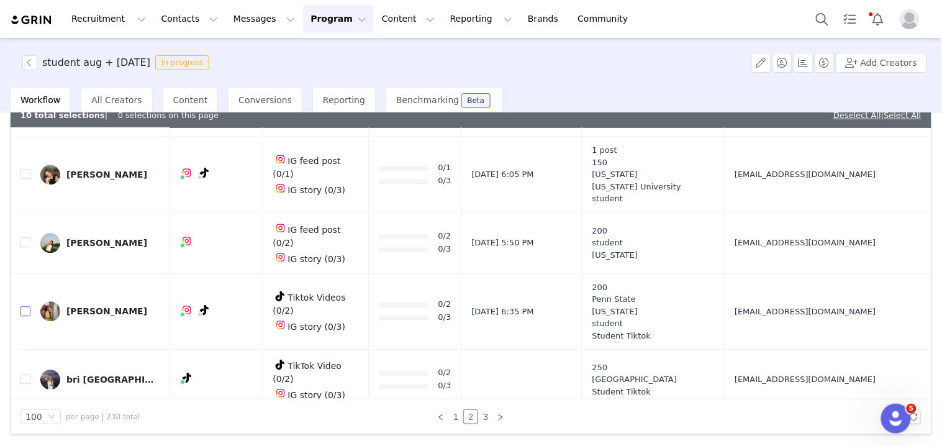
click at [28, 306] on input "checkbox" at bounding box center [25, 311] width 10 height 10
checkbox input "true"
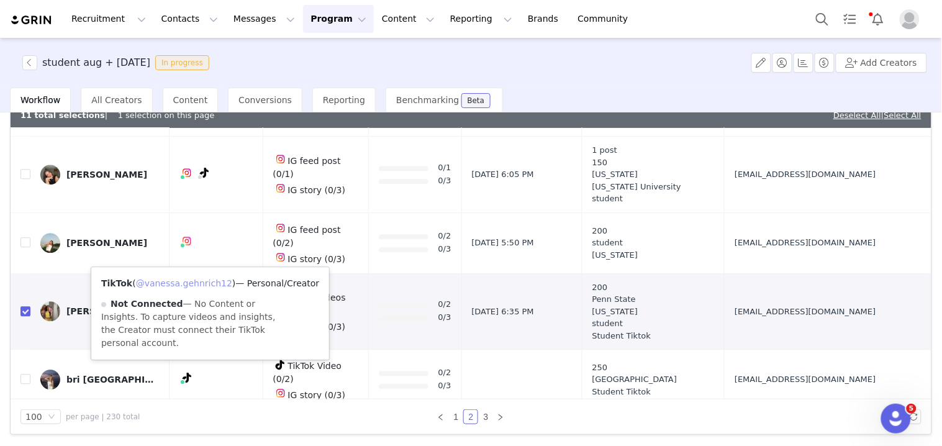
click at [200, 286] on link "@vanessa.gehnrich12" at bounding box center [184, 283] width 96 height 10
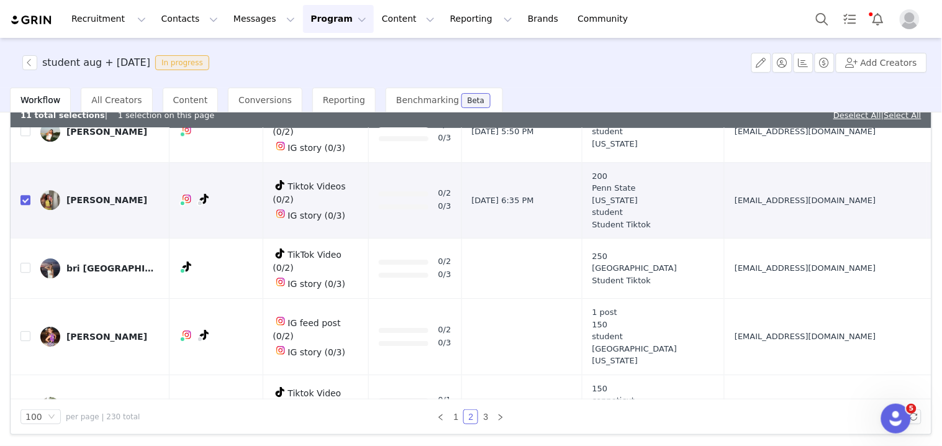
scroll to position [966, 0]
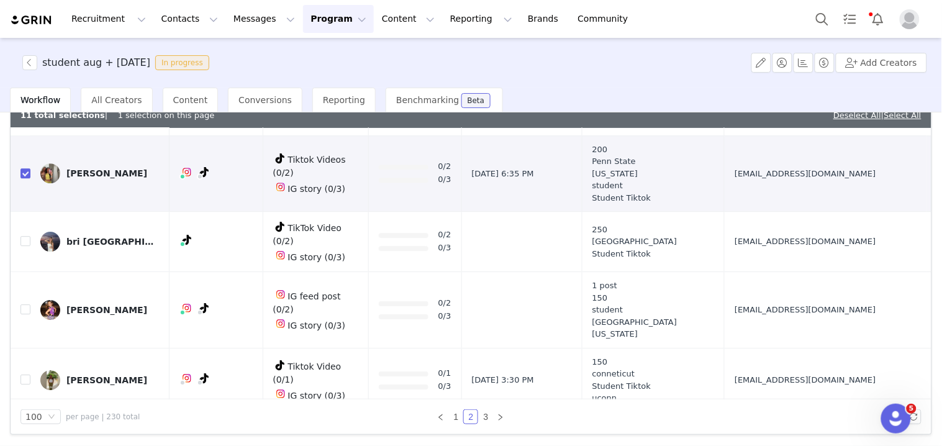
drag, startPoint x: 773, startPoint y: 197, endPoint x: 728, endPoint y: 162, distance: 56.6
click at [774, 212] on tr "bri spain TikTok Video (0/2) IG story (0/3) 0/2 0/3 [GEOGRAPHIC_DATA] Student T…" at bounding box center [471, 242] width 921 height 60
click at [767, 277] on td "[EMAIL_ADDRESS][DOMAIN_NAME]" at bounding box center [826, 310] width 202 height 76
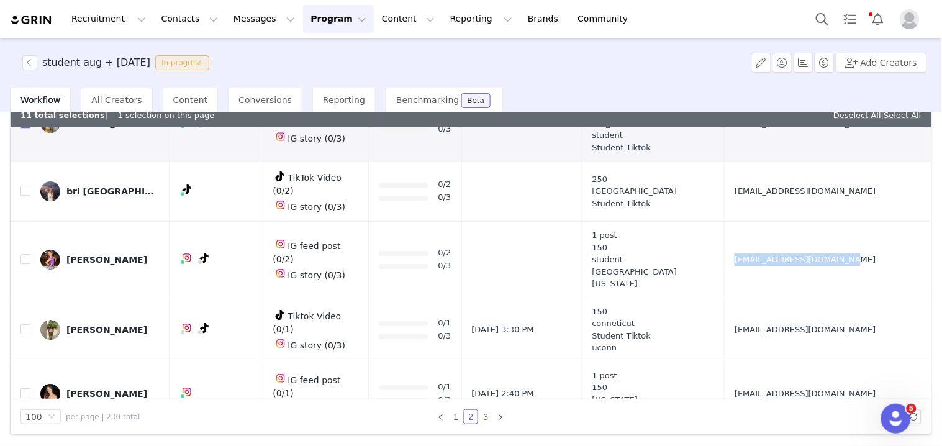
scroll to position [1034, 0]
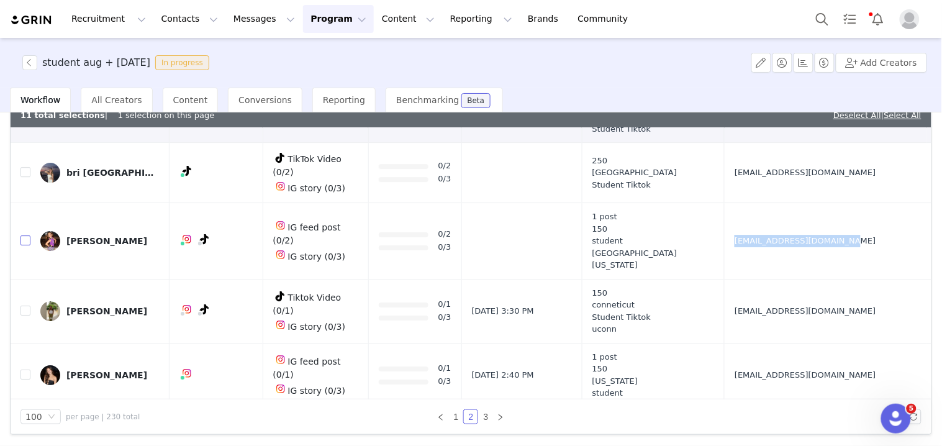
drag, startPoint x: 27, startPoint y: 179, endPoint x: 161, endPoint y: 190, distance: 135.2
click at [27, 235] on input "checkbox" at bounding box center [25, 240] width 10 height 10
checkbox input "true"
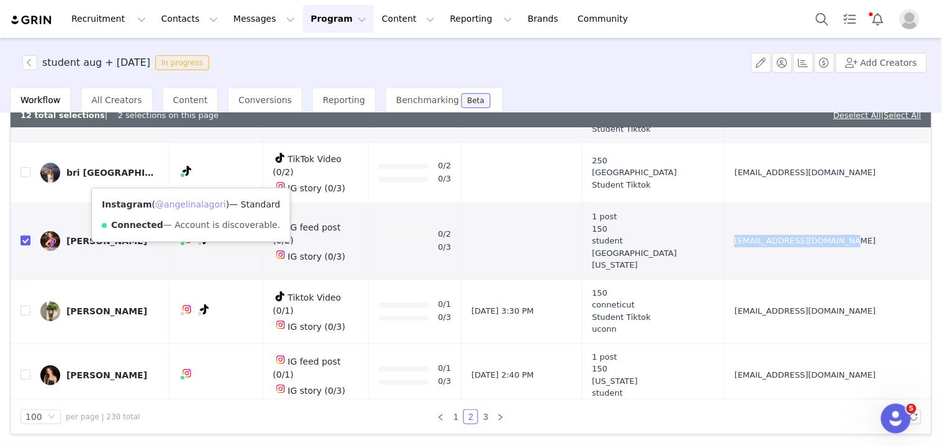
click at [185, 200] on link "@angelinalagori" at bounding box center [190, 204] width 71 height 10
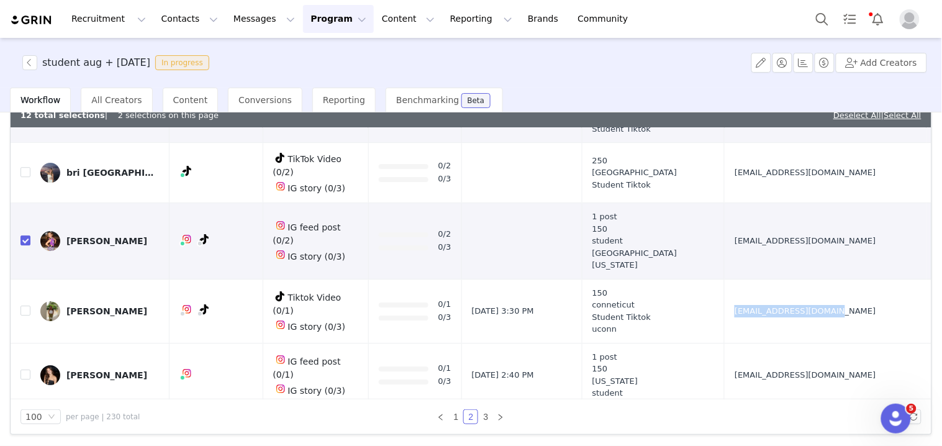
drag, startPoint x: 766, startPoint y: 272, endPoint x: 776, endPoint y: 272, distance: 10.6
click at [774, 279] on td "[EMAIL_ADDRESS][DOMAIN_NAME]" at bounding box center [826, 311] width 202 height 64
click at [27, 305] on input "checkbox" at bounding box center [25, 310] width 10 height 10
checkbox input "true"
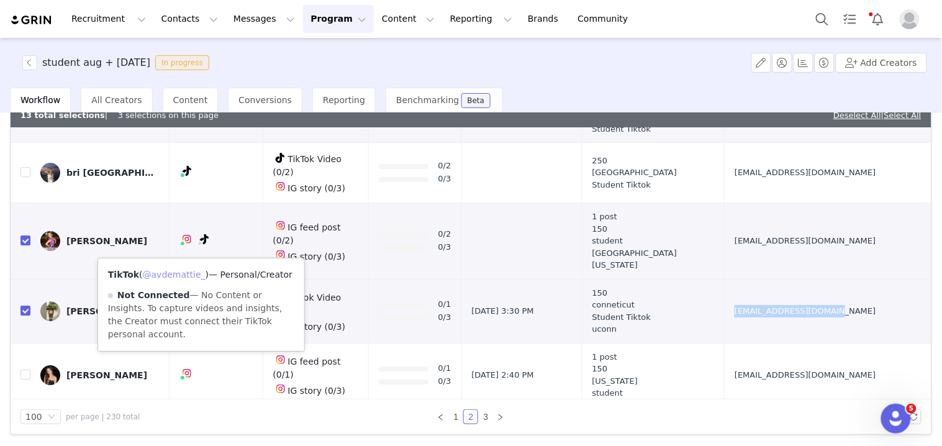
click at [194, 269] on link "@avdemattie_" at bounding box center [174, 274] width 63 height 10
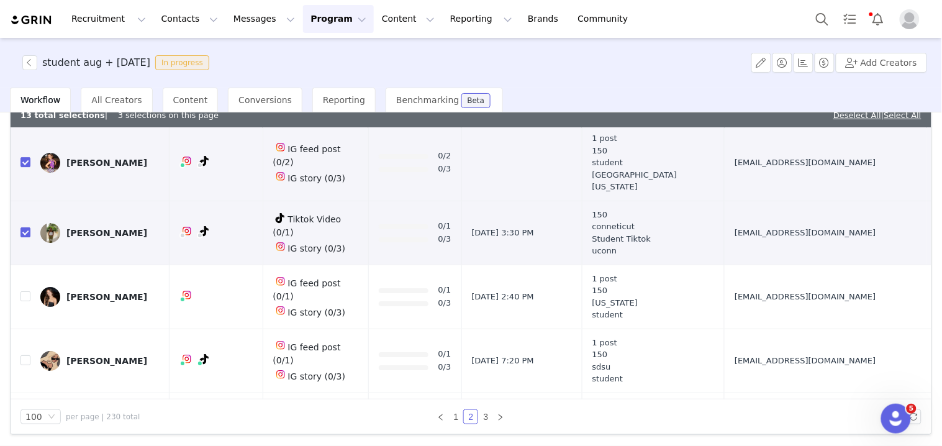
scroll to position [1172, 0]
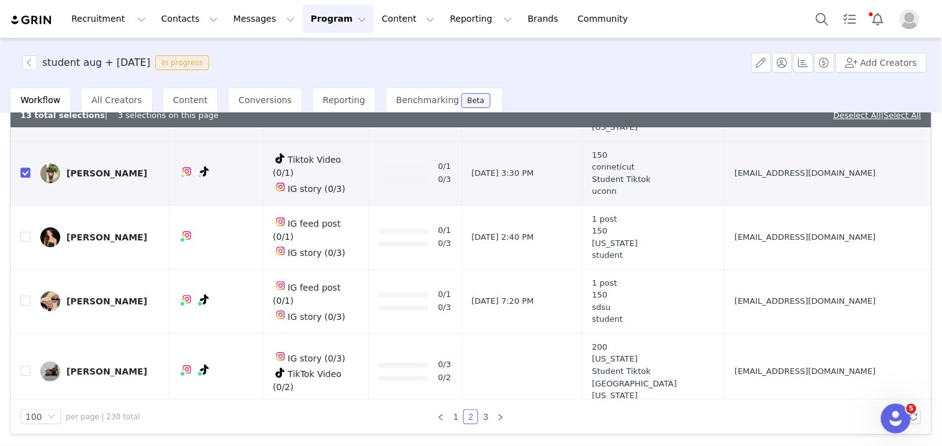
drag, startPoint x: 753, startPoint y: 191, endPoint x: 762, endPoint y: 191, distance: 8.7
click at [762, 205] on td "[EMAIL_ADDRESS][DOMAIN_NAME]" at bounding box center [826, 237] width 202 height 64
drag, startPoint x: 750, startPoint y: 257, endPoint x: 772, endPoint y: 260, distance: 21.9
click at [771, 269] on td "[EMAIL_ADDRESS][DOMAIN_NAME]" at bounding box center [826, 301] width 202 height 64
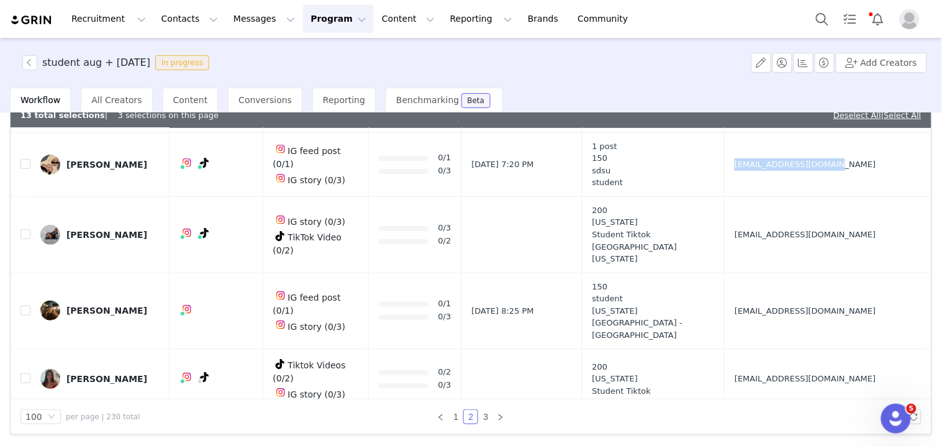
scroll to position [1311, 0]
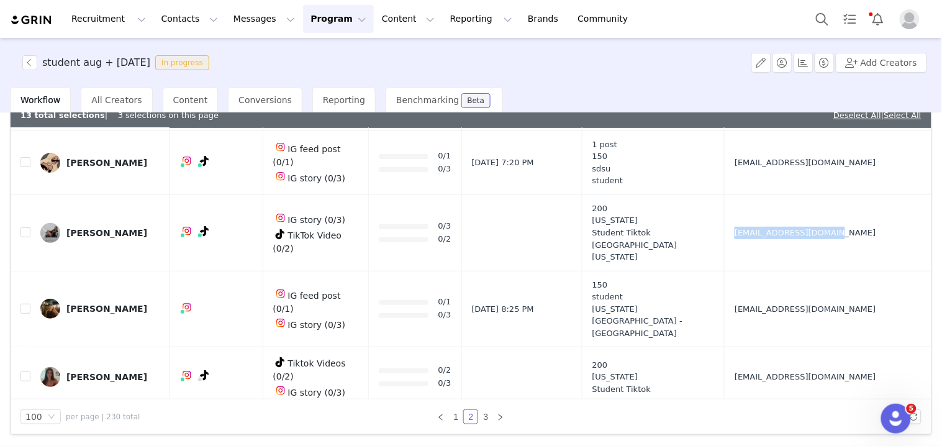
drag, startPoint x: 760, startPoint y: 181, endPoint x: 748, endPoint y: 180, distance: 11.9
click at [748, 194] on td "[EMAIL_ADDRESS][DOMAIN_NAME]" at bounding box center [826, 232] width 202 height 76
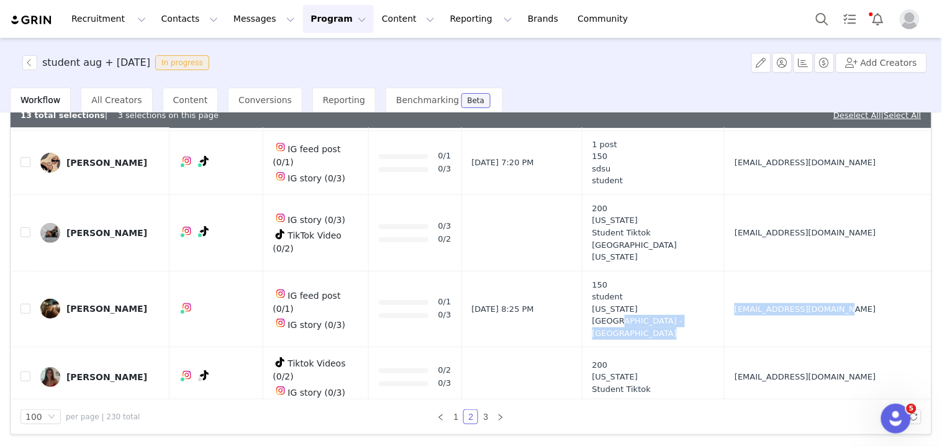
click at [779, 271] on tr "[PERSON_NAME] IG feed post (0/1) IG story (0/3) 0/1 0/3 [DATE] 8:25 PM 150 stud…" at bounding box center [471, 309] width 921 height 76
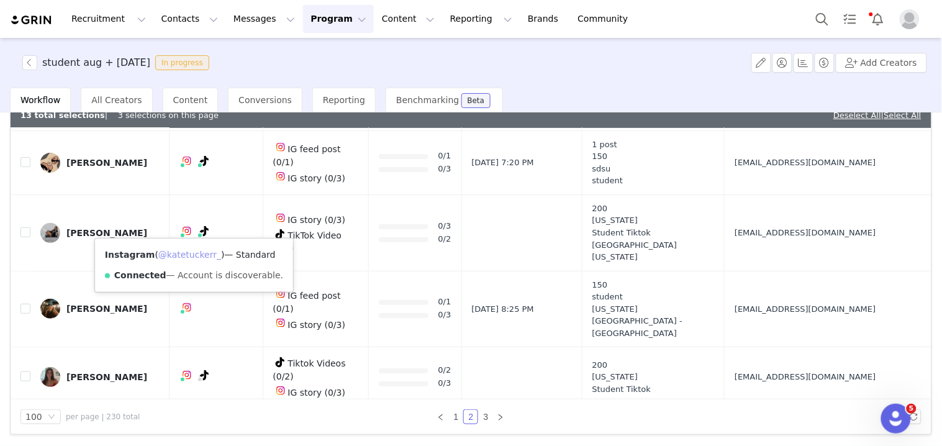
click at [187, 253] on link "@katetuckerr_" at bounding box center [189, 255] width 63 height 10
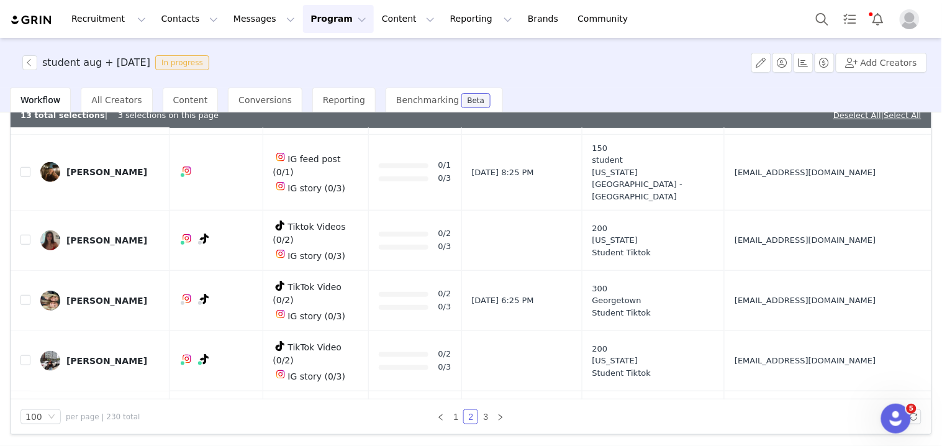
scroll to position [1449, 0]
drag, startPoint x: 756, startPoint y: 166, endPoint x: 767, endPoint y: 166, distance: 11.8
click at [767, 209] on td "[EMAIL_ADDRESS][DOMAIN_NAME]" at bounding box center [826, 239] width 202 height 60
drag, startPoint x: 754, startPoint y: 215, endPoint x: 775, endPoint y: 215, distance: 20.5
click at [774, 269] on td "[EMAIL_ADDRESS][DOMAIN_NAME]" at bounding box center [826, 299] width 202 height 60
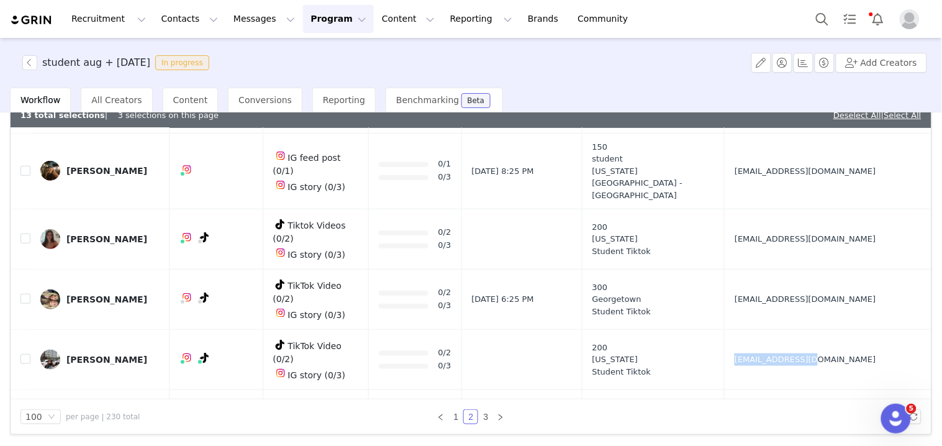
drag, startPoint x: 749, startPoint y: 263, endPoint x: 771, endPoint y: 265, distance: 21.8
click at [771, 330] on td "[EMAIL_ADDRESS][DOMAIN_NAME]" at bounding box center [826, 360] width 202 height 60
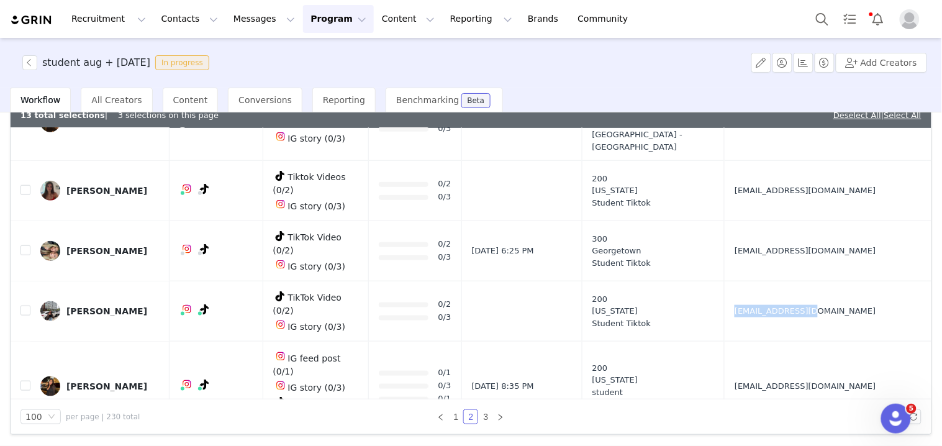
scroll to position [1518, 0]
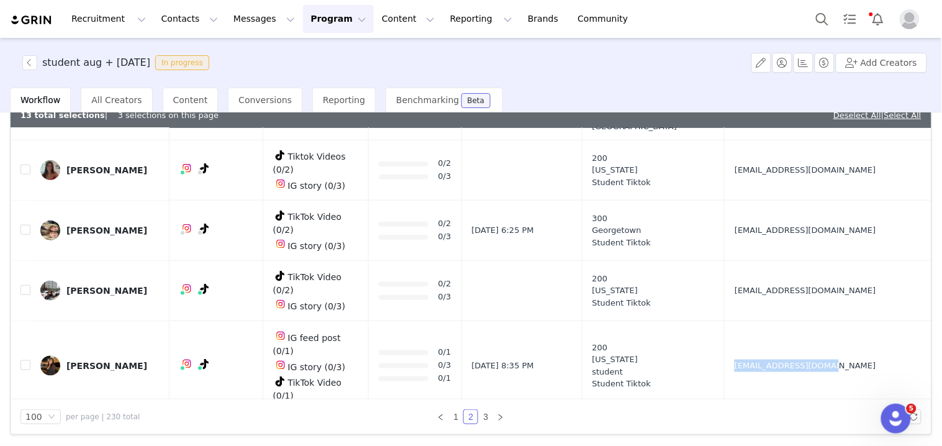
drag, startPoint x: 759, startPoint y: 261, endPoint x: 770, endPoint y: 260, distance: 11.3
click at [770, 321] on td "[EMAIL_ADDRESS][DOMAIN_NAME]" at bounding box center [826, 365] width 202 height 89
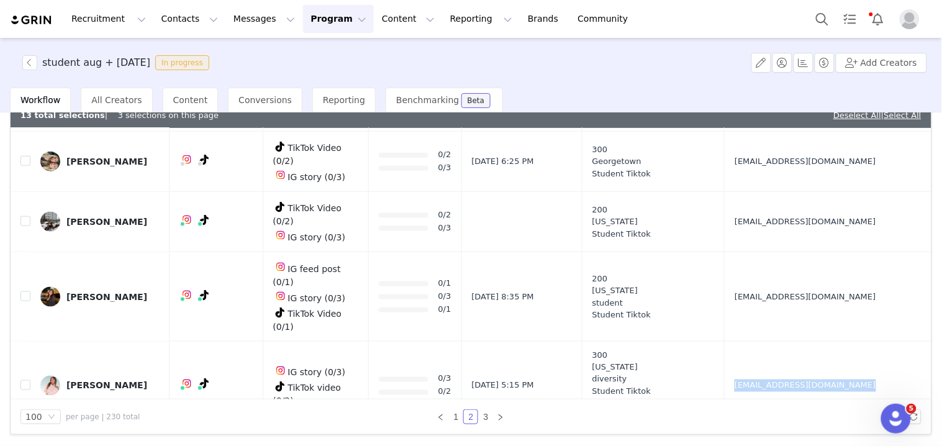
drag, startPoint x: 759, startPoint y: 269, endPoint x: 746, endPoint y: 263, distance: 14.7
click at [746, 342] on td "[EMAIL_ADDRESS][DOMAIN_NAME]" at bounding box center [826, 386] width 202 height 88
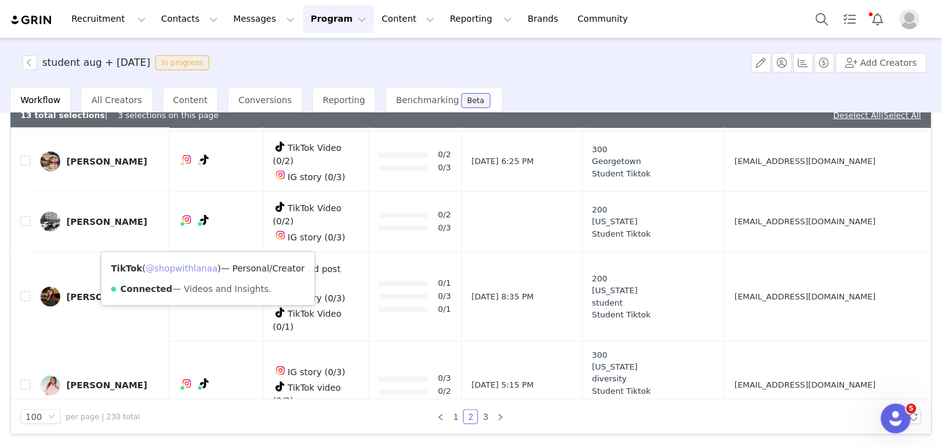
click at [197, 265] on link "@shopwithlanaa" at bounding box center [182, 268] width 72 height 10
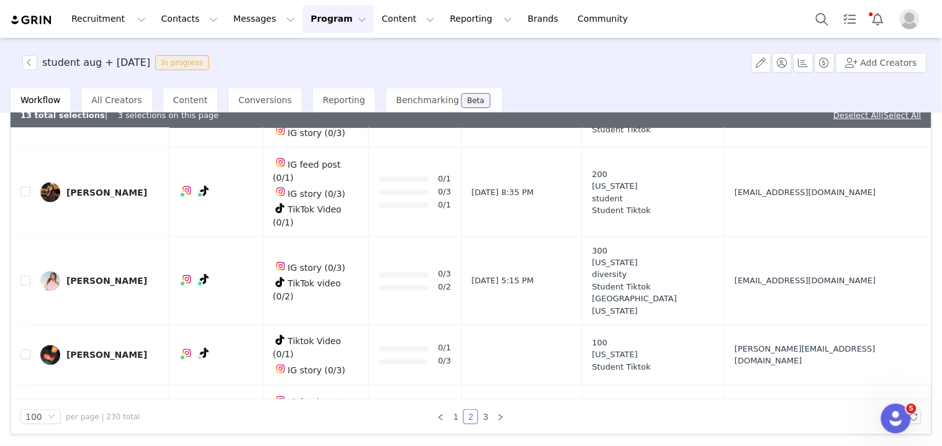
scroll to position [1724, 0]
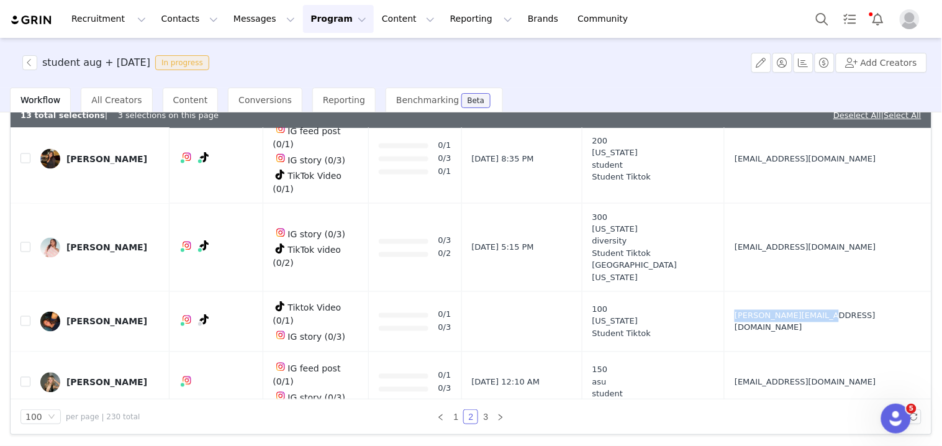
drag, startPoint x: 752, startPoint y: 181, endPoint x: 774, endPoint y: 185, distance: 22.0
click at [774, 292] on td "[PERSON_NAME][EMAIL_ADDRESS][DOMAIN_NAME]" at bounding box center [826, 322] width 202 height 60
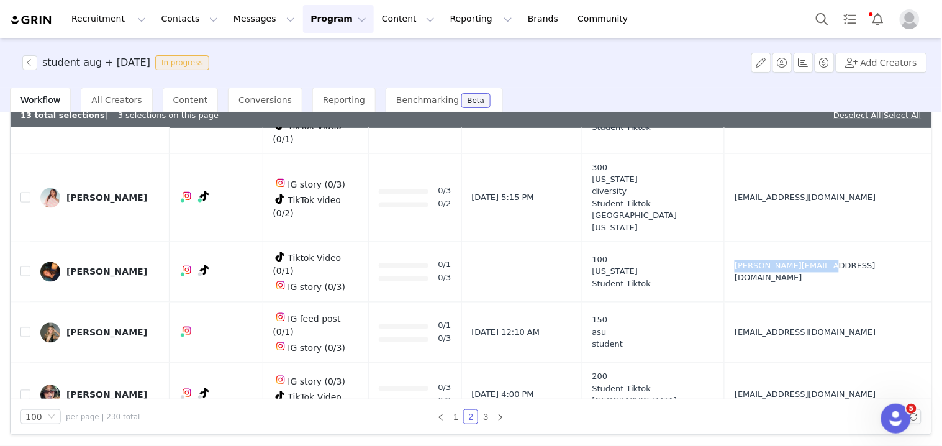
scroll to position [1793, 0]
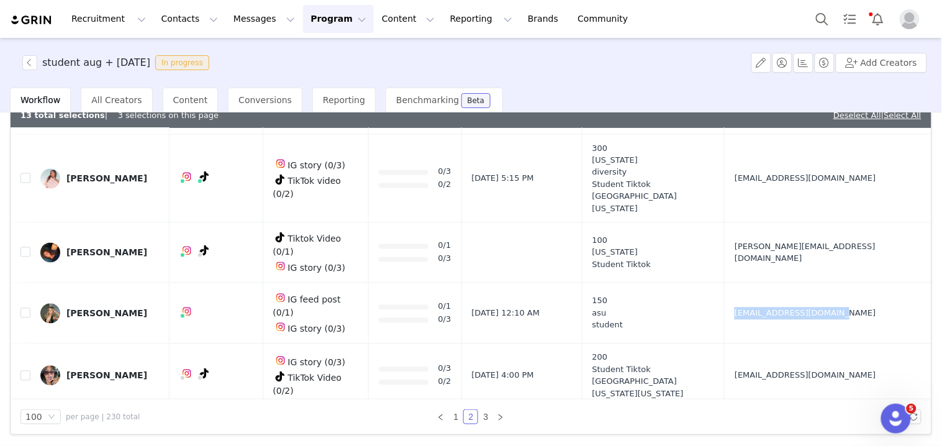
drag, startPoint x: 754, startPoint y: 166, endPoint x: 771, endPoint y: 165, distance: 17.4
click at [771, 283] on td "[EMAIL_ADDRESS][DOMAIN_NAME]" at bounding box center [826, 313] width 202 height 61
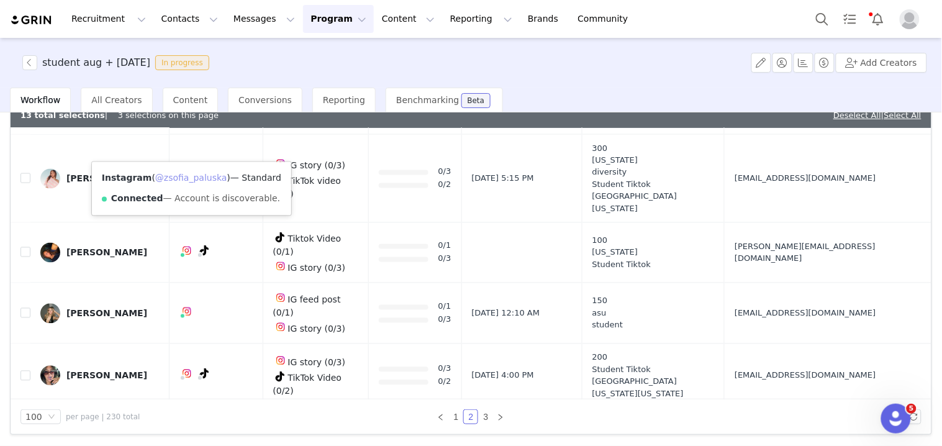
click at [189, 174] on link "@zsofia_paluska" at bounding box center [191, 178] width 72 height 10
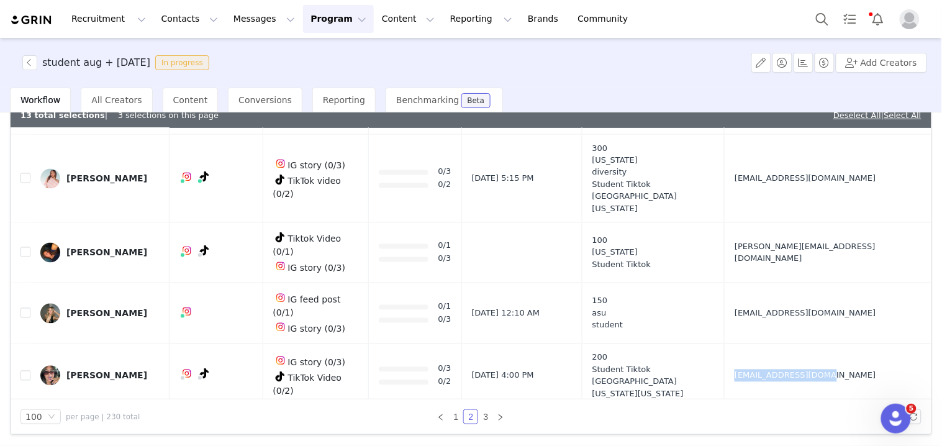
drag, startPoint x: 751, startPoint y: 221, endPoint x: 778, endPoint y: 221, distance: 26.7
click at [778, 344] on td "[EMAIL_ADDRESS][DOMAIN_NAME]" at bounding box center [826, 376] width 202 height 64
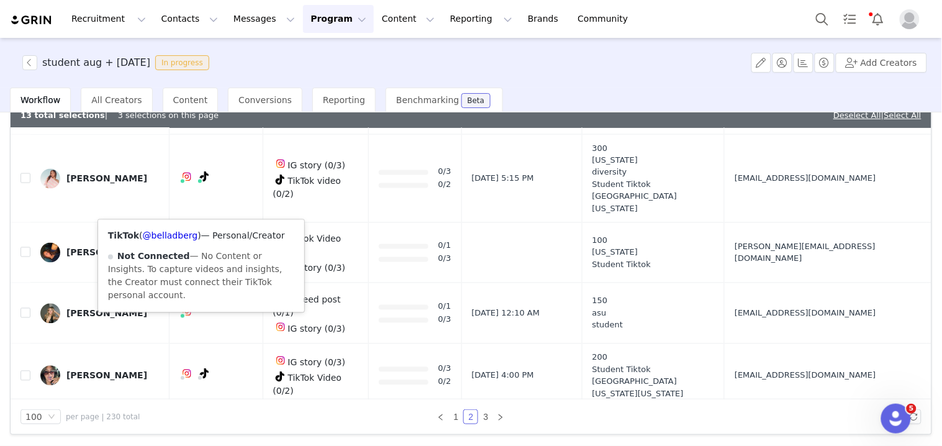
drag, startPoint x: 201, startPoint y: 233, endPoint x: 189, endPoint y: 233, distance: 12.4
click at [201, 233] on span "— Personal/Creator" at bounding box center [243, 236] width 84 height 10
click at [189, 233] on link "@belladberg" at bounding box center [170, 236] width 55 height 10
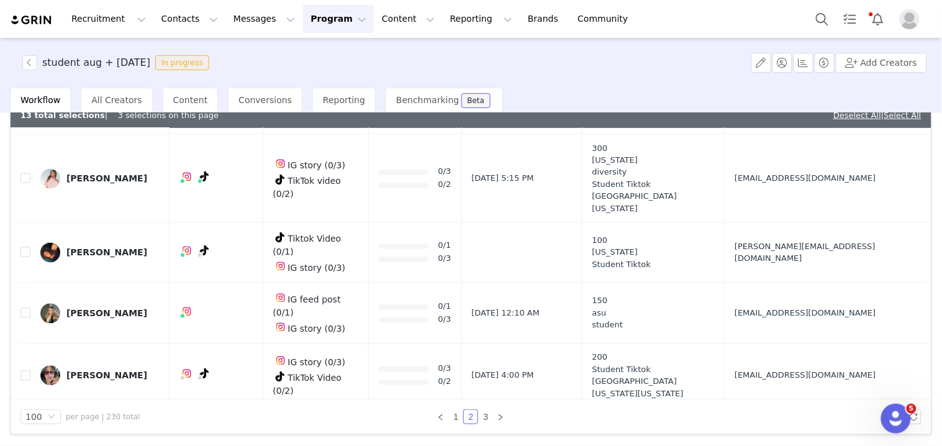
drag, startPoint x: 749, startPoint y: 297, endPoint x: 784, endPoint y: 297, distance: 35.4
click at [784, 408] on td "[EMAIL_ADDRESS][DOMAIN_NAME]" at bounding box center [826, 440] width 202 height 64
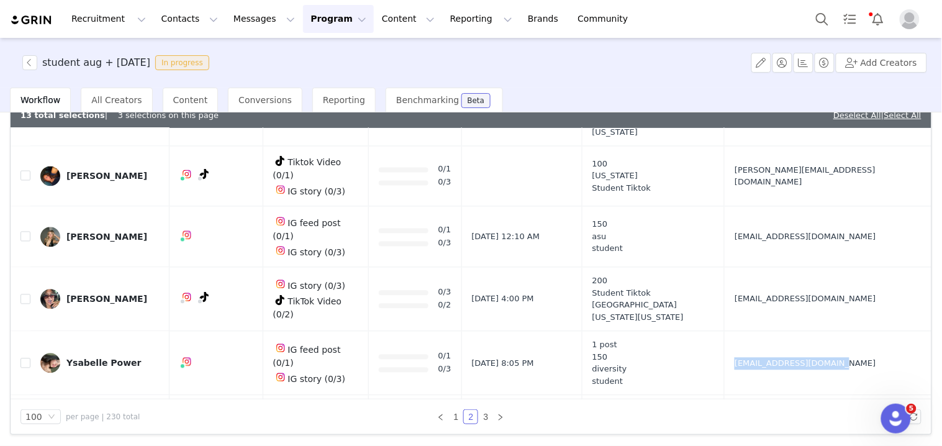
scroll to position [1932, 0]
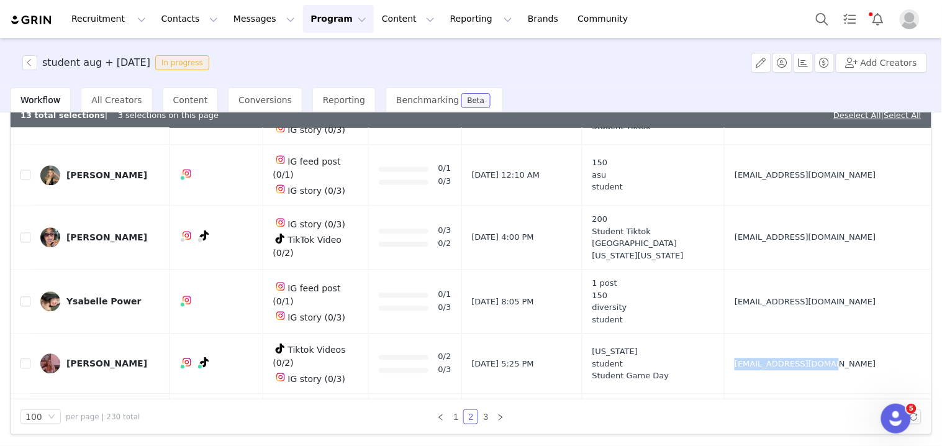
drag, startPoint x: 754, startPoint y: 207, endPoint x: 777, endPoint y: 212, distance: 24.1
click at [777, 333] on td "[EMAIL_ADDRESS][DOMAIN_NAME]" at bounding box center [826, 363] width 202 height 60
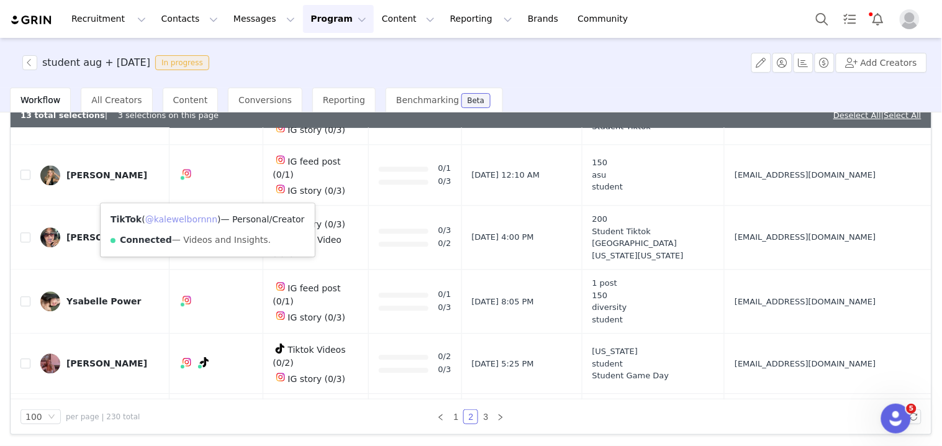
click at [200, 214] on link "@kalewelbornnn" at bounding box center [181, 219] width 72 height 10
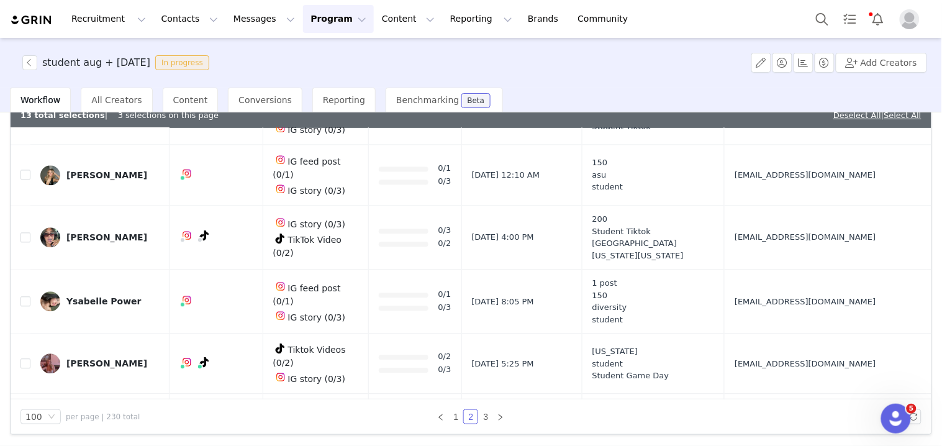
drag, startPoint x: 743, startPoint y: 284, endPoint x: 769, endPoint y: 284, distance: 26.1
click at [769, 394] on tr "[PERSON_NAME] IG feed post (0/1) IG story (0/3) 0/1 0/3 [DATE] 12:50 PM 1 post …" at bounding box center [471, 438] width 921 height 88
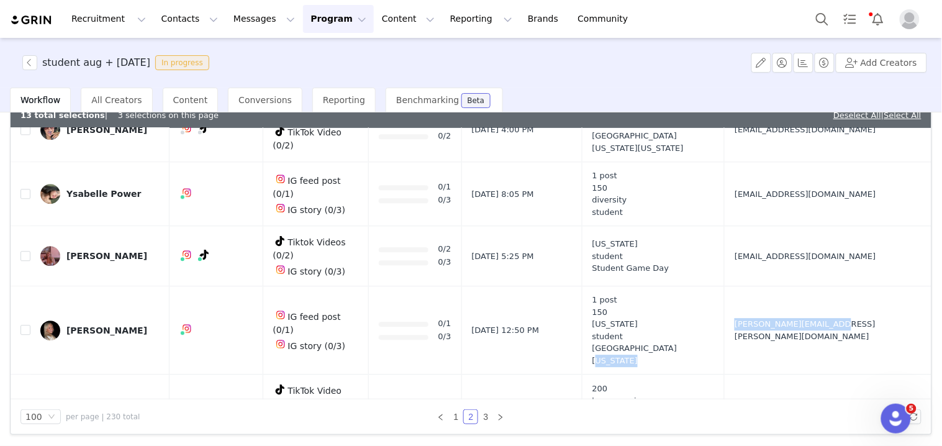
scroll to position [2070, 0]
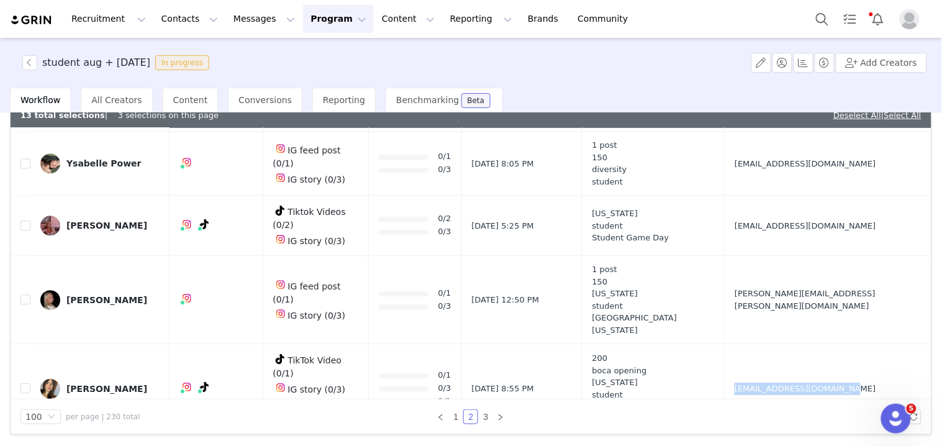
drag, startPoint x: 750, startPoint y: 225, endPoint x: 770, endPoint y: 224, distance: 19.9
click at [767, 344] on tr "[PERSON_NAME] TikTok Video (0/1) IG story (0/3) Instagram Post (0/1) 0/1 0/3 0/…" at bounding box center [471, 388] width 921 height 89
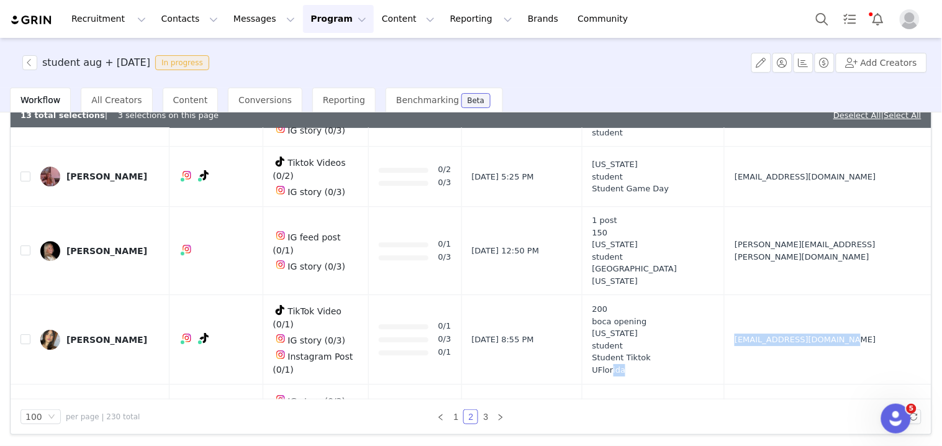
scroll to position [2138, 0]
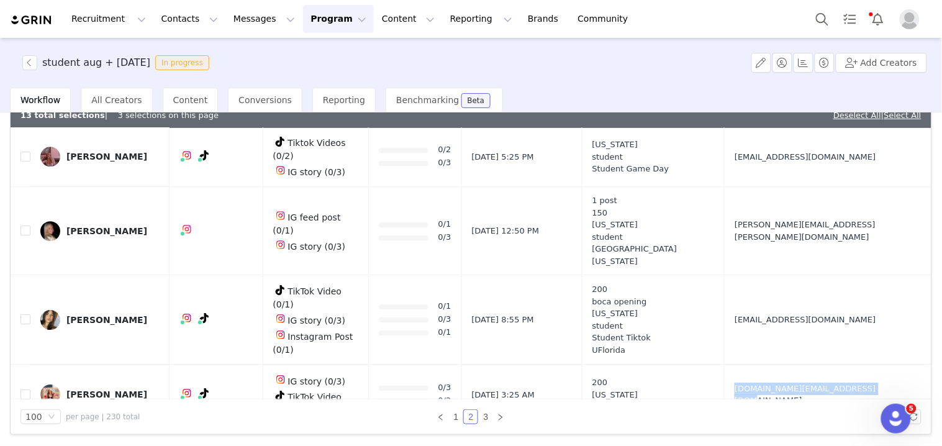
drag, startPoint x: 755, startPoint y: 219, endPoint x: 779, endPoint y: 219, distance: 24.2
click at [779, 364] on td "[DOMAIN_NAME][EMAIL_ADDRESS][DOMAIN_NAME]" at bounding box center [826, 394] width 202 height 60
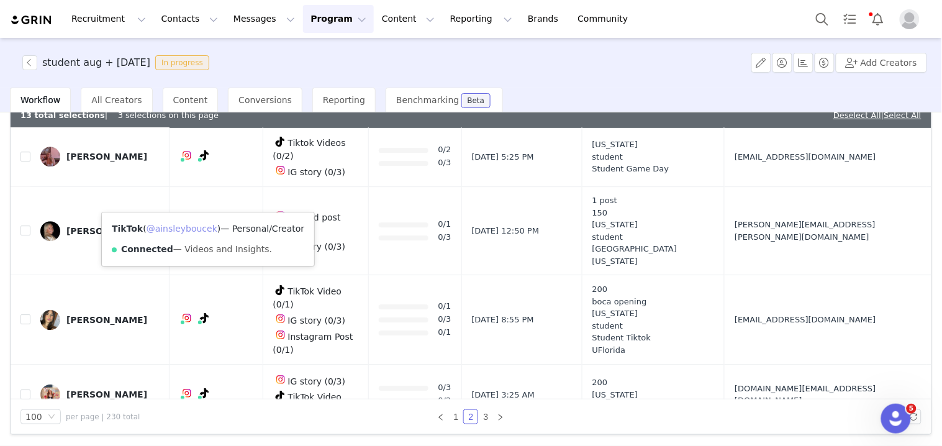
click at [196, 231] on link "@ainsleyboucek" at bounding box center [182, 229] width 71 height 10
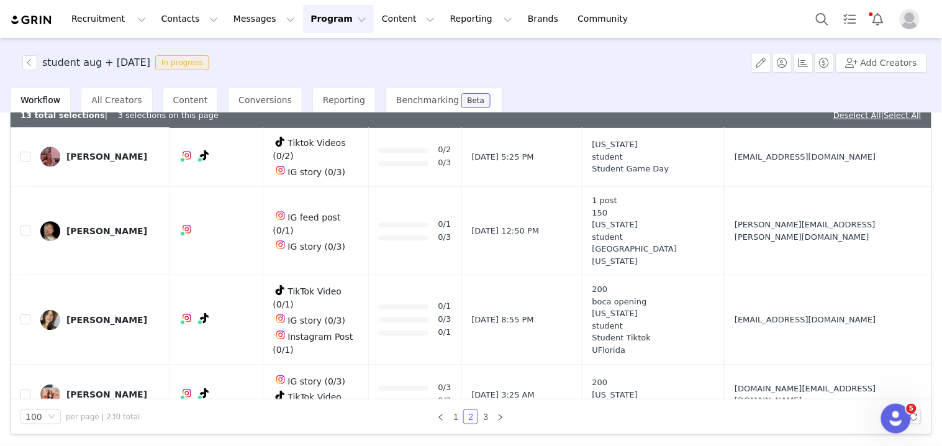
scroll to position [2207, 0]
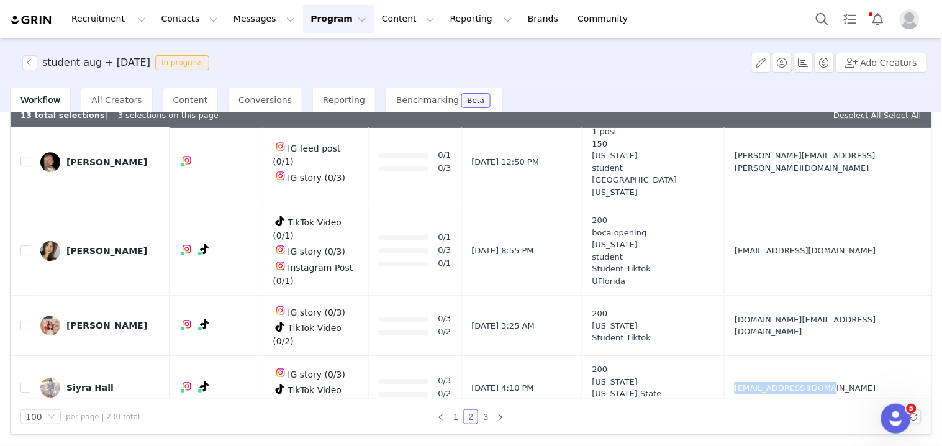
drag, startPoint x: 758, startPoint y: 214, endPoint x: 784, endPoint y: 214, distance: 26.7
click at [784, 356] on td "[EMAIL_ADDRESS][DOMAIN_NAME]" at bounding box center [826, 388] width 202 height 64
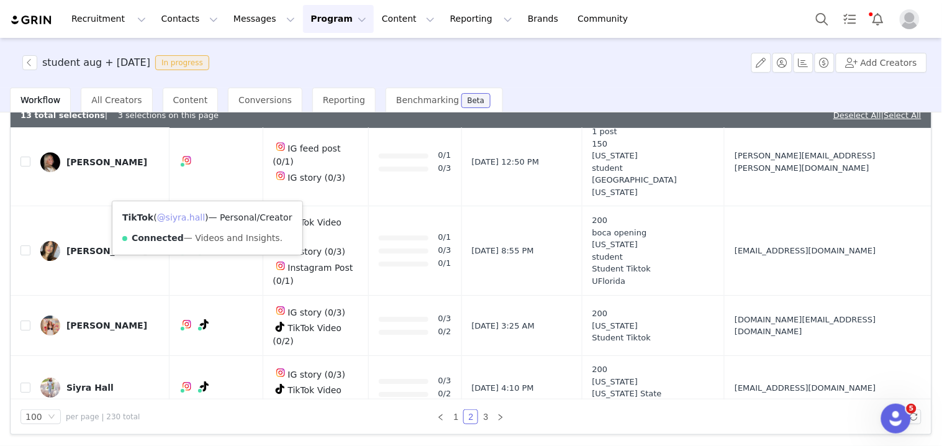
click at [191, 221] on link "@siyra.hall" at bounding box center [181, 217] width 48 height 10
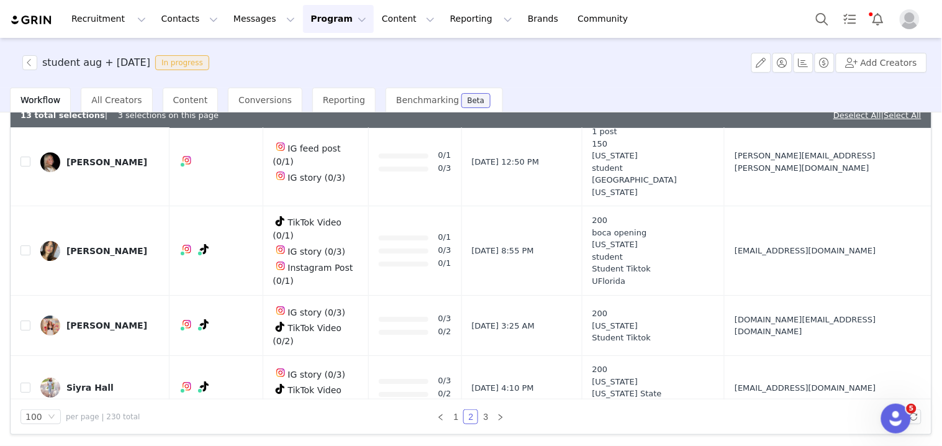
click at [764, 420] on tr "[PERSON_NAME] IG feed post (0/2) IG story (0/3) 0/2 0/3 [DATE] 6:30 PM 200 stud…" at bounding box center [471, 450] width 921 height 61
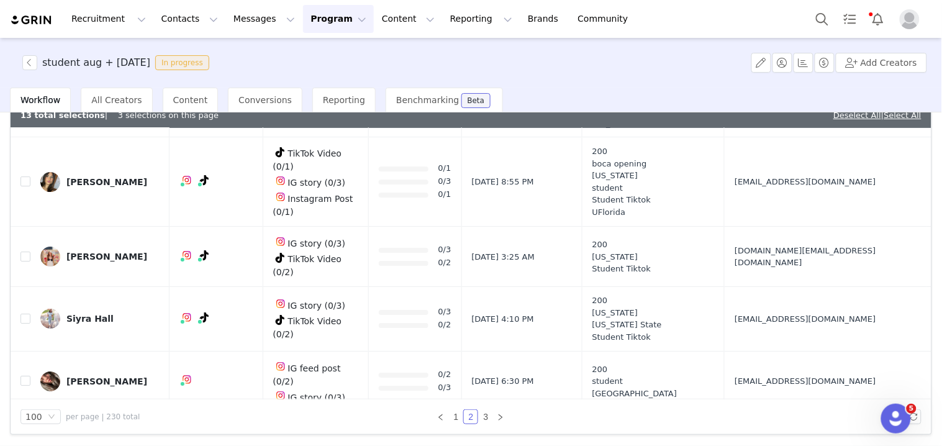
drag, startPoint x: 754, startPoint y: 253, endPoint x: 775, endPoint y: 255, distance: 21.2
click at [774, 412] on td "[EMAIL_ADDRESS][DOMAIN_NAME]" at bounding box center [826, 450] width 202 height 76
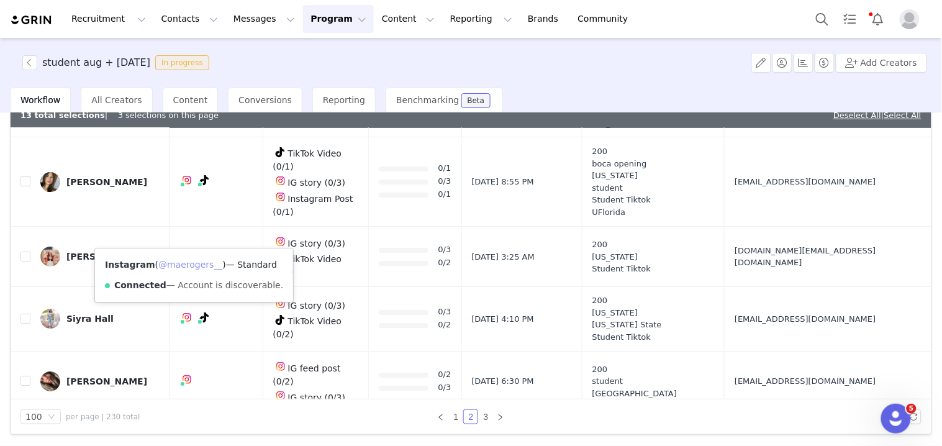
click at [184, 262] on link "@maerogers__" at bounding box center [190, 265] width 64 height 10
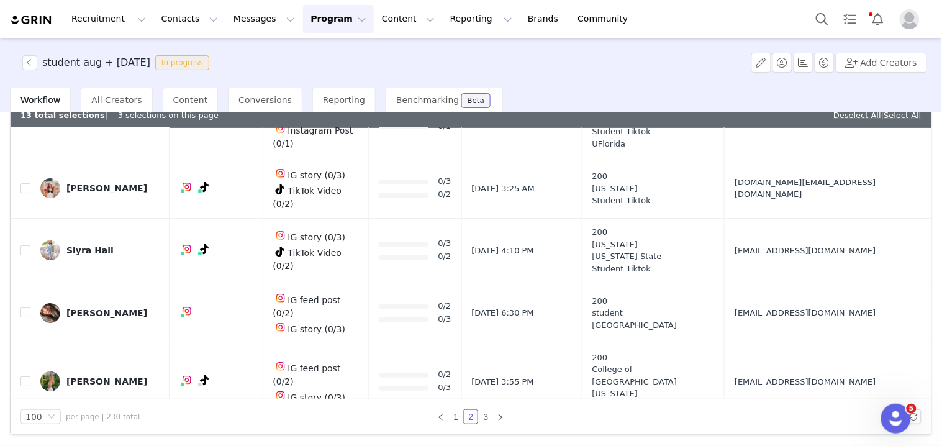
scroll to position [2345, 0]
drag, startPoint x: 744, startPoint y: 245, endPoint x: 768, endPoint y: 246, distance: 24.2
click at [768, 419] on tr "[PERSON_NAME] IG story (0/3) TikTok Video (0/2) 0/3 0/2 [DATE] 4:30 AM 200 [US_…" at bounding box center [471, 449] width 921 height 60
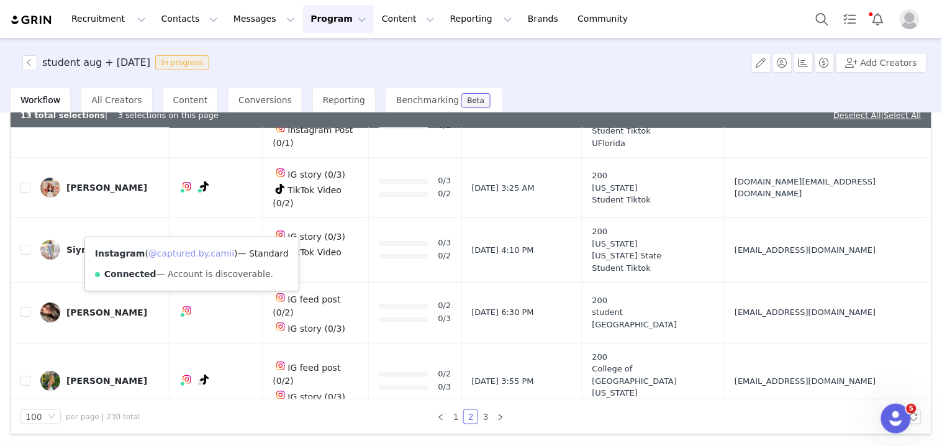
click at [185, 253] on link "@captured.by.camii" at bounding box center [191, 253] width 86 height 10
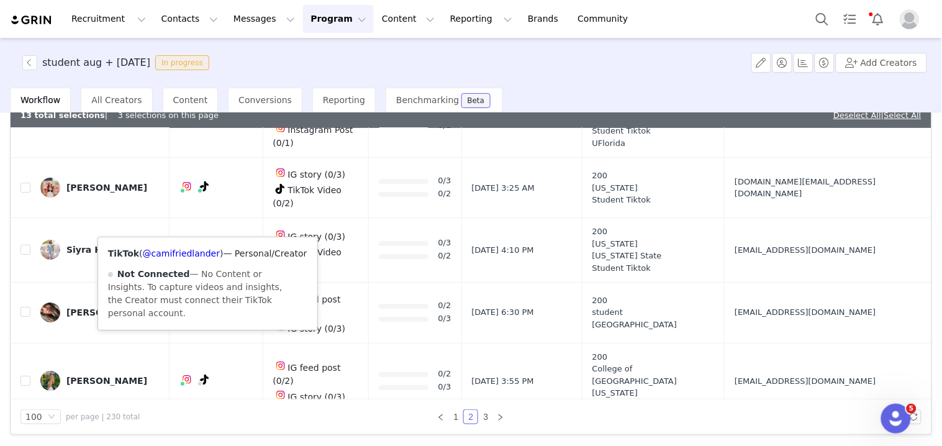
click at [197, 245] on div "TikTok ( @camifriedlander ) — Personal/Creator Not Connected — No Content or In…" at bounding box center [207, 283] width 219 height 93
click at [197, 248] on link "@camifriedlander" at bounding box center [181, 253] width 77 height 10
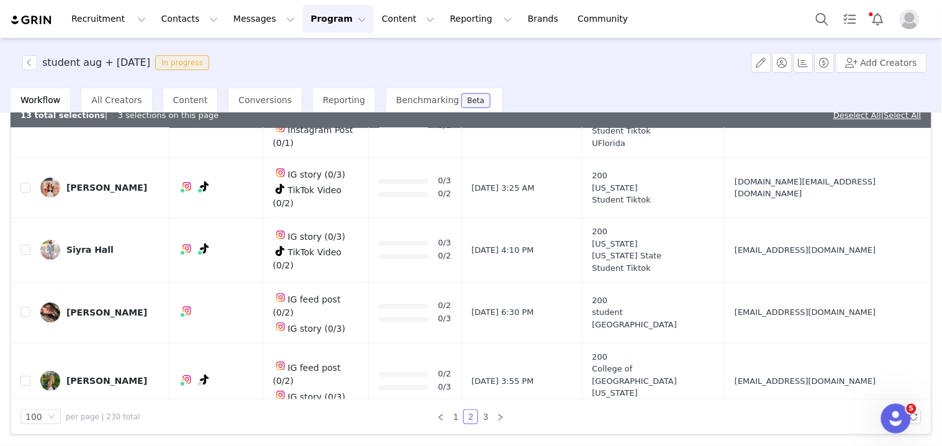
drag, startPoint x: 746, startPoint y: 289, endPoint x: 783, endPoint y: 292, distance: 36.8
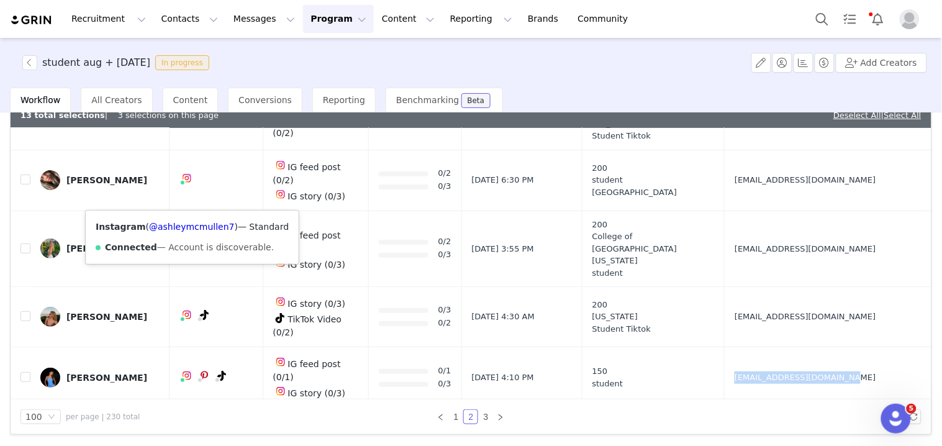
scroll to position [2484, 0]
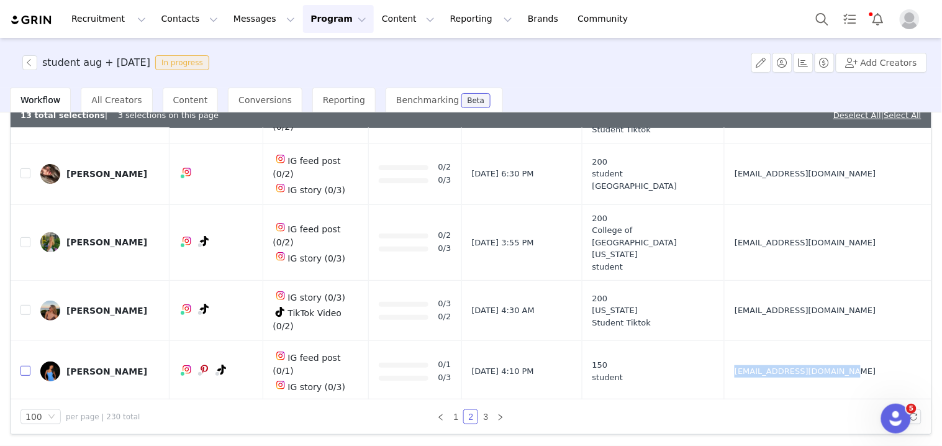
drag, startPoint x: 27, startPoint y: 140, endPoint x: 170, endPoint y: 149, distance: 143.1
click at [27, 366] on input "checkbox" at bounding box center [25, 371] width 10 height 10
checkbox input "true"
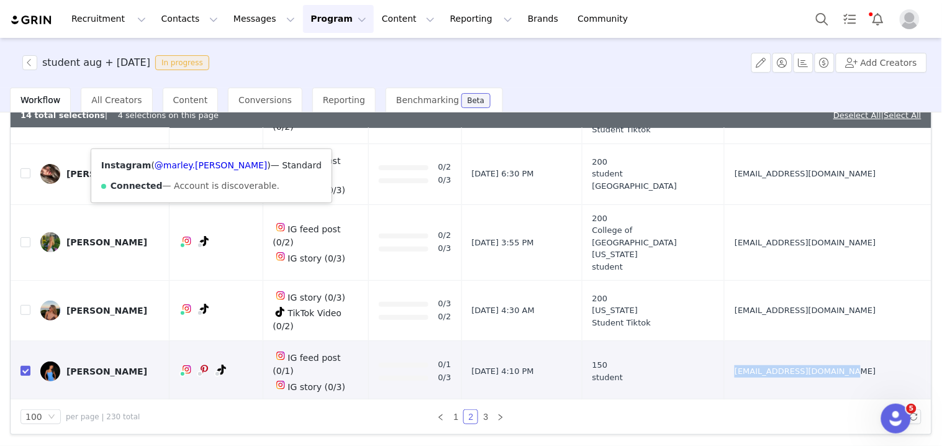
click at [196, 170] on div "Instagram ( @[PERSON_NAME].[PERSON_NAME] ) — Standard Connected — Account is di…" at bounding box center [211, 175] width 240 height 53
click at [195, 165] on link "@marley.[PERSON_NAME]" at bounding box center [211, 165] width 113 height 10
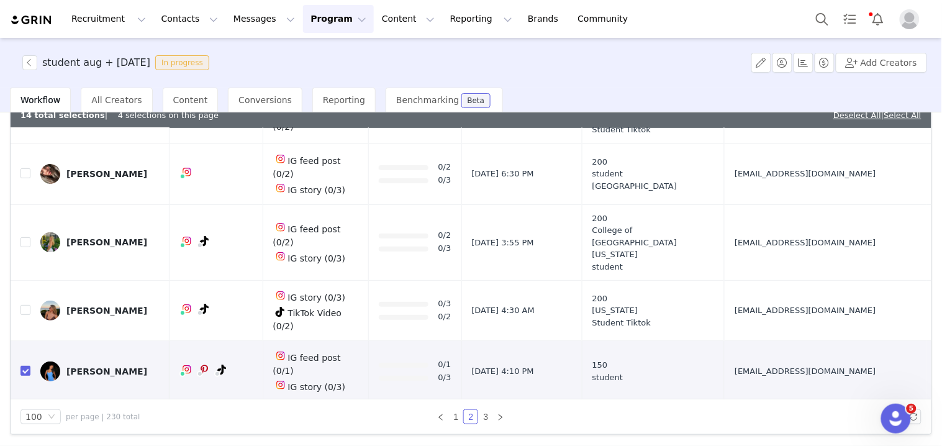
drag, startPoint x: 749, startPoint y: 211, endPoint x: 787, endPoint y: 210, distance: 37.9
click at [783, 402] on td "[EMAIL_ADDRESS][DOMAIN_NAME]" at bounding box center [826, 434] width 202 height 64
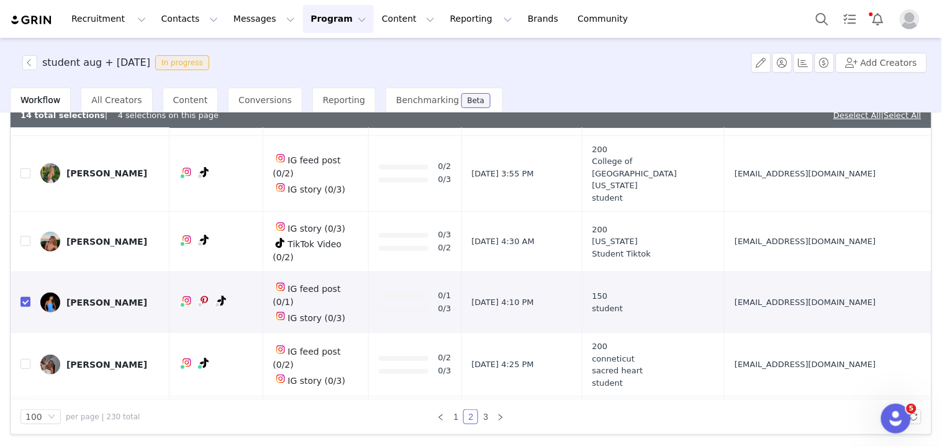
drag, startPoint x: 752, startPoint y: 210, endPoint x: 783, endPoint y: 212, distance: 31.1
click at [782, 397] on td "[EMAIL_ADDRESS][DOMAIN_NAME]" at bounding box center [826, 441] width 202 height 88
click at [27, 435] on input "checkbox" at bounding box center [25, 440] width 10 height 10
checkbox input "true"
click at [189, 217] on link "@kaiileywyatt" at bounding box center [188, 222] width 61 height 10
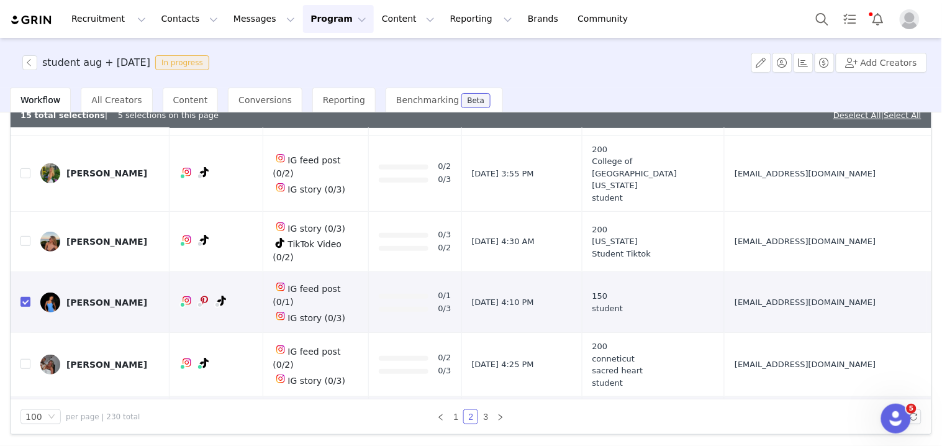
scroll to position [2622, 0]
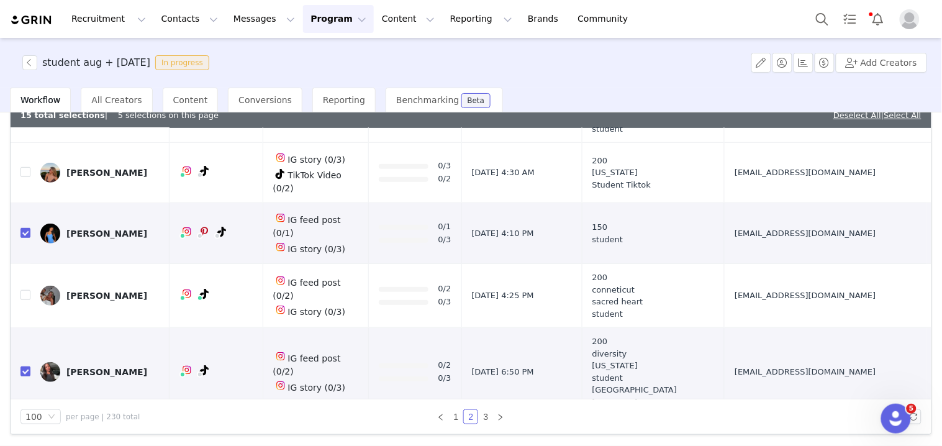
drag, startPoint x: 752, startPoint y: 220, endPoint x: 763, endPoint y: 220, distance: 10.6
click at [762, 416] on td "[EMAIL_ADDRESS][DOMAIN_NAME]" at bounding box center [826, 448] width 202 height 64
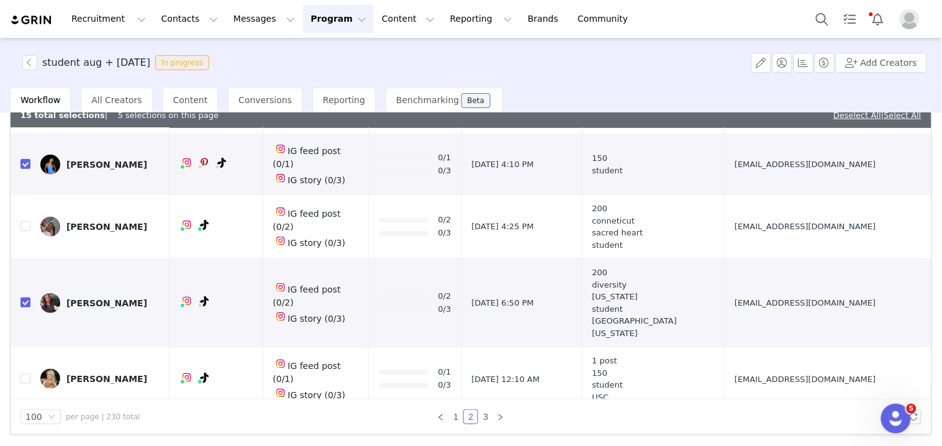
drag, startPoint x: 747, startPoint y: 220, endPoint x: 759, endPoint y: 220, distance: 12.4
click at [759, 411] on td "[EMAIL_ADDRESS][DOMAIN_NAME]" at bounding box center [826, 449] width 202 height 76
click at [204, 221] on link "@alexiaablummy" at bounding box center [182, 224] width 75 height 10
drag, startPoint x: 739, startPoint y: 276, endPoint x: 772, endPoint y: 277, distance: 32.9
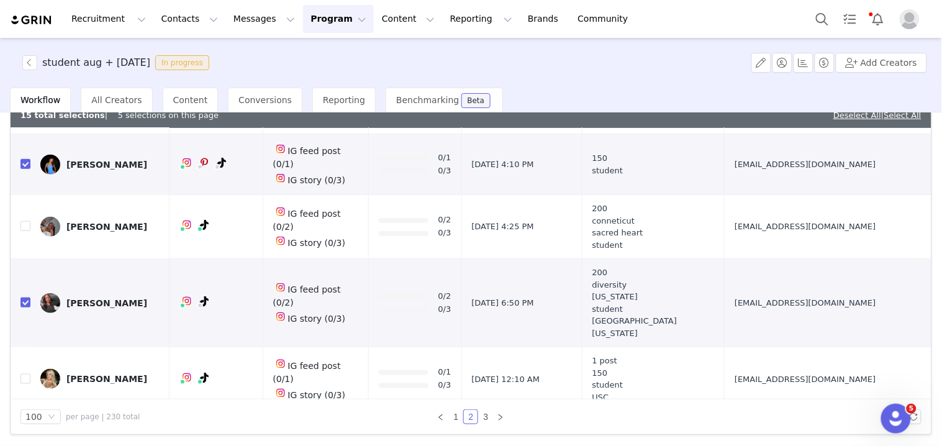
scroll to position [2759, 0]
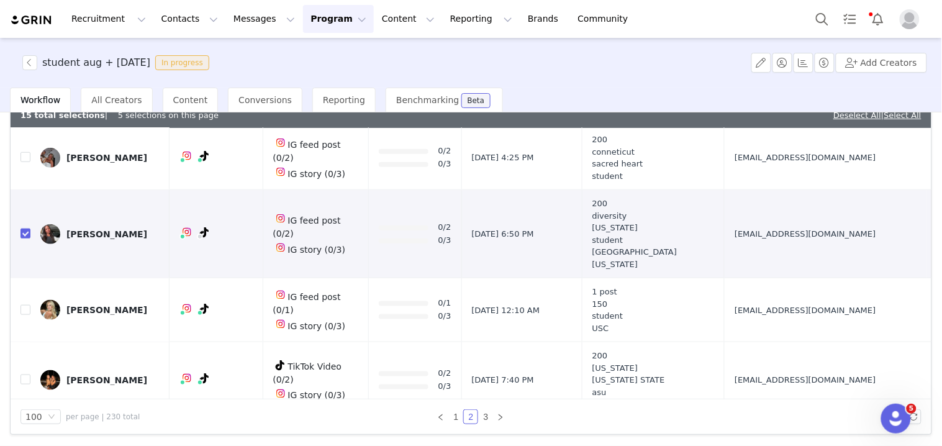
drag, startPoint x: 25, startPoint y: 194, endPoint x: 125, endPoint y: 206, distance: 100.7
click at [25, 443] on input "checkbox" at bounding box center [25, 448] width 10 height 10
checkbox input "true"
click at [188, 220] on link "@jamieeodonnell" at bounding box center [190, 219] width 75 height 10
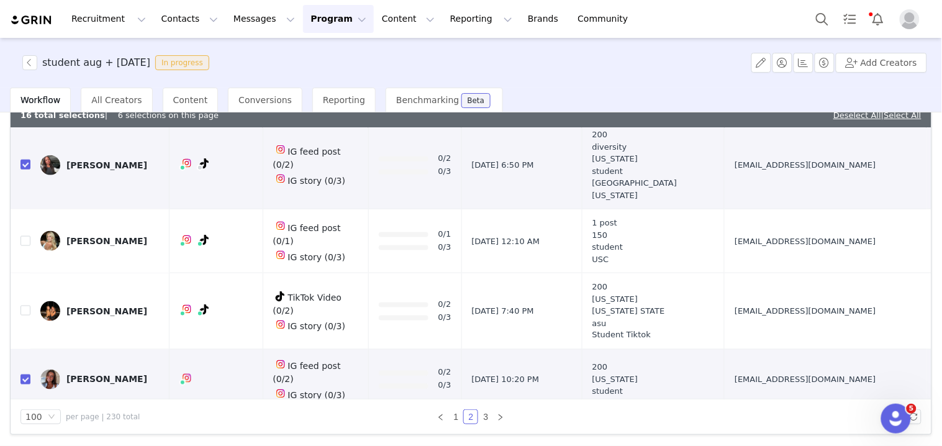
drag, startPoint x: 747, startPoint y: 199, endPoint x: 779, endPoint y: 200, distance: 31.7
click at [779, 410] on td "[EMAIL_ADDRESS][DOMAIN_NAME]" at bounding box center [826, 442] width 202 height 64
click at [25, 437] on input "checkbox" at bounding box center [25, 442] width 10 height 10
checkbox input "true"
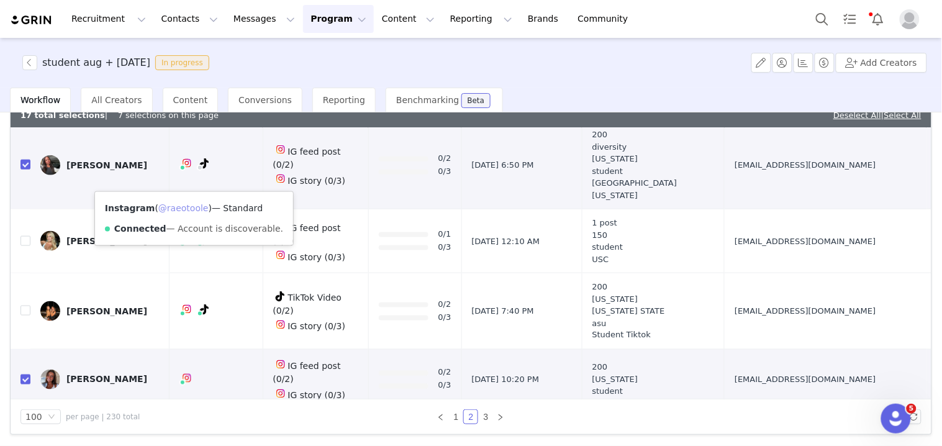
click at [190, 206] on link "@raeotoole" at bounding box center [183, 208] width 50 height 10
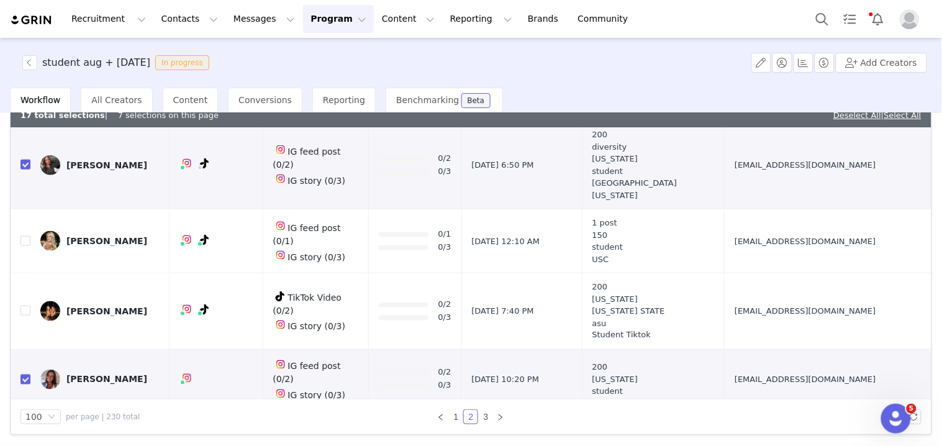
drag, startPoint x: 756, startPoint y: 256, endPoint x: 772, endPoint y: 257, distance: 16.8
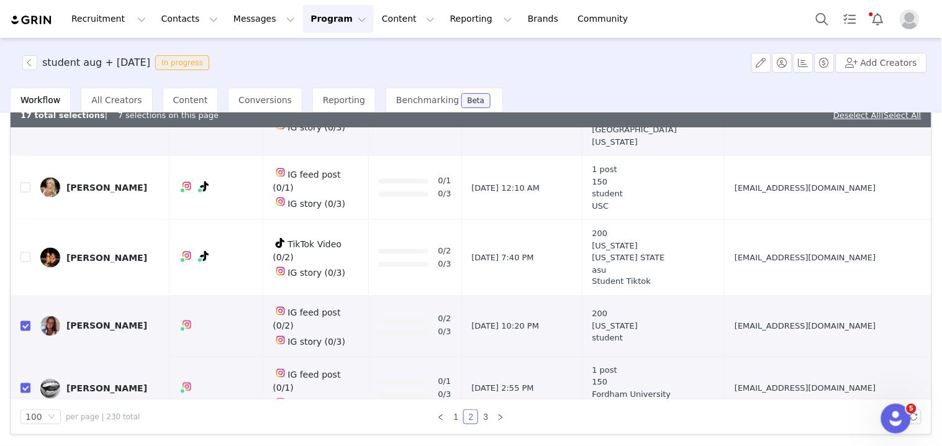
scroll to position [2897, 0]
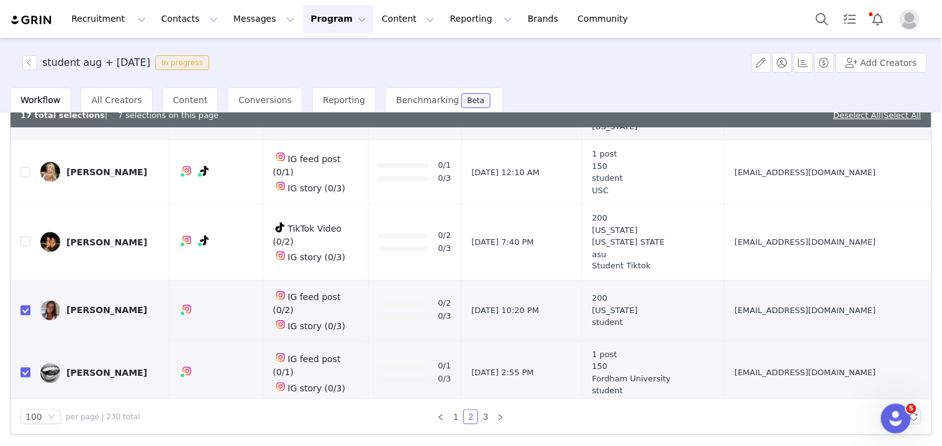
drag, startPoint x: 753, startPoint y: 249, endPoint x: 766, endPoint y: 250, distance: 13.1
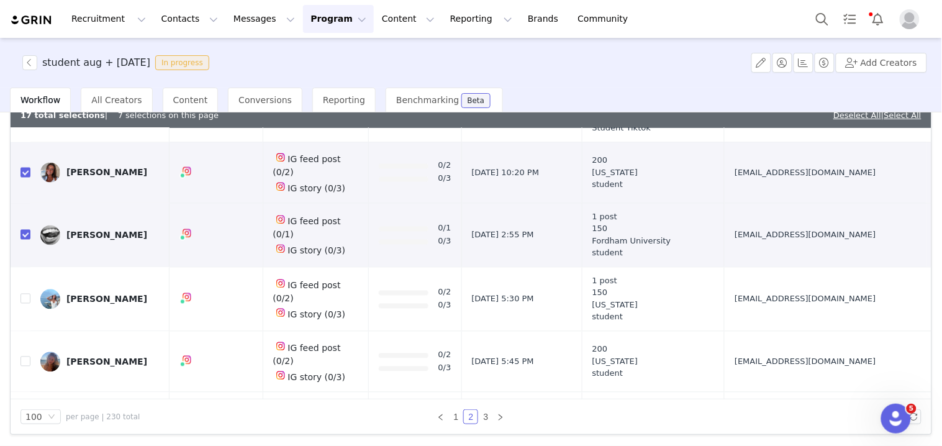
drag, startPoint x: 753, startPoint y: 171, endPoint x: 768, endPoint y: 173, distance: 15.0
click at [768, 392] on td "[EMAIL_ADDRESS][DOMAIN_NAME]" at bounding box center [826, 436] width 202 height 89
click at [199, 180] on link "@bellamazur5" at bounding box center [181, 181] width 63 height 10
drag, startPoint x: 749, startPoint y: 225, endPoint x: 774, endPoint y: 226, distance: 24.2
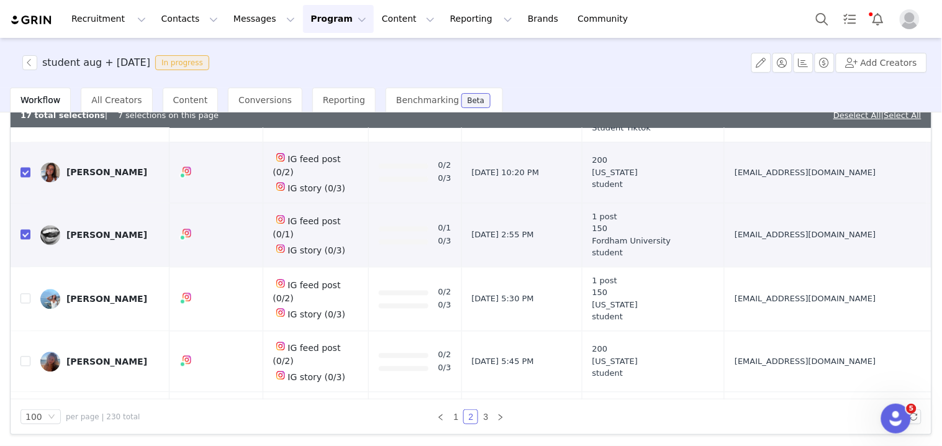
scroll to position [3105, 0]
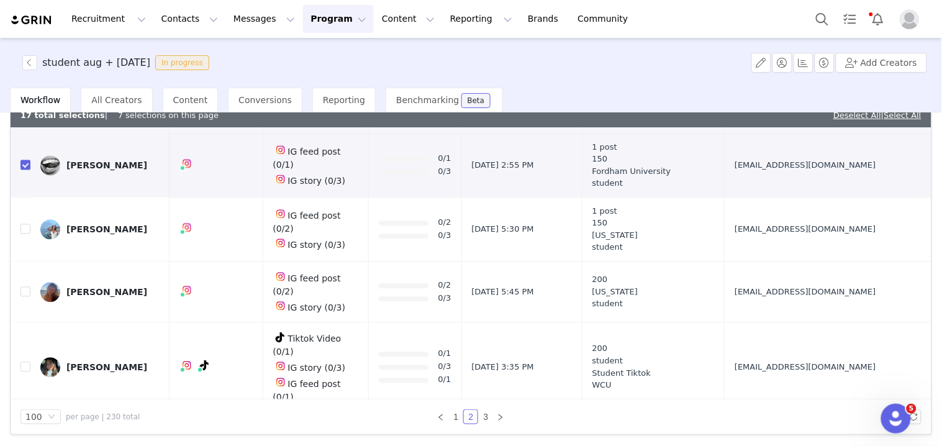
drag, startPoint x: 750, startPoint y: 222, endPoint x: 766, endPoint y: 222, distance: 15.5
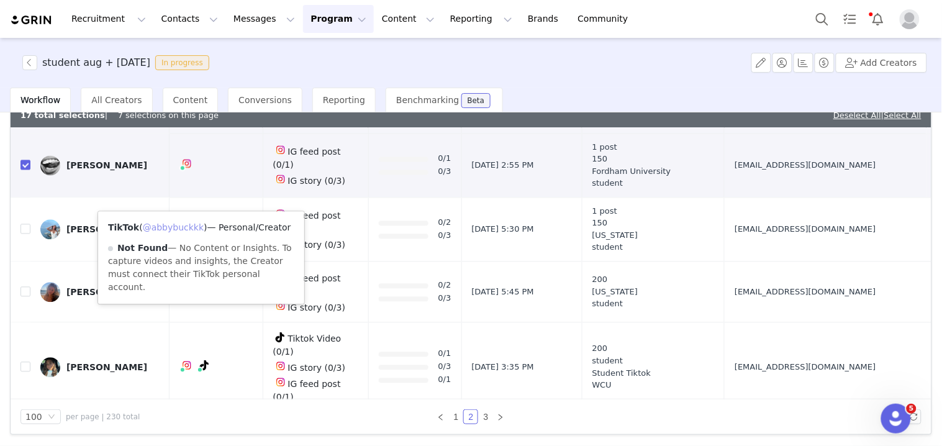
click at [190, 227] on link "@abbybuckkk" at bounding box center [173, 228] width 61 height 10
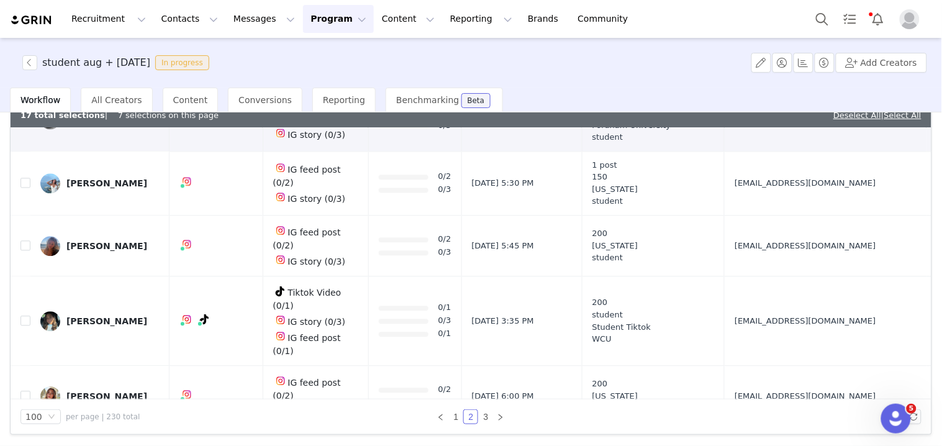
scroll to position [3174, 0]
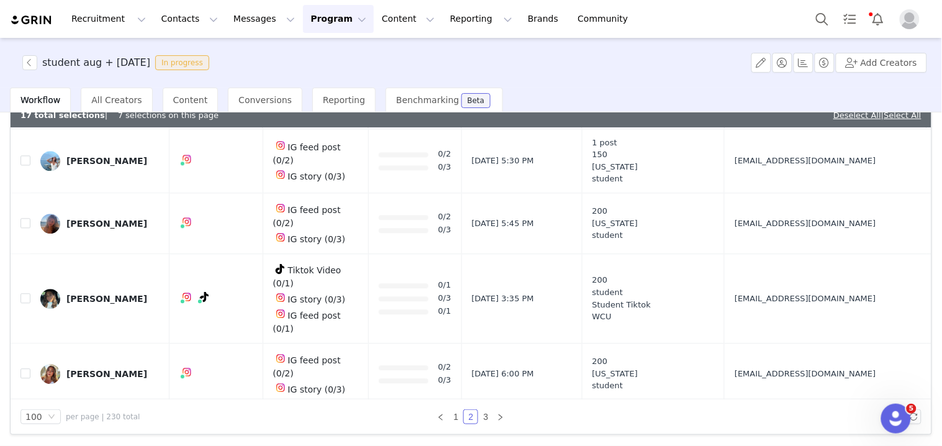
drag, startPoint x: 756, startPoint y: 211, endPoint x: 777, endPoint y: 212, distance: 20.5
drag, startPoint x: 754, startPoint y: 268, endPoint x: 767, endPoint y: 268, distance: 12.4
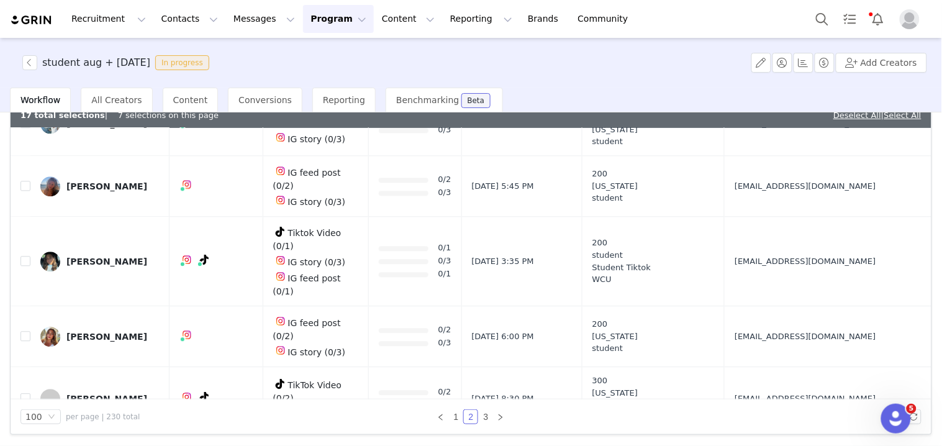
scroll to position [3243, 0]
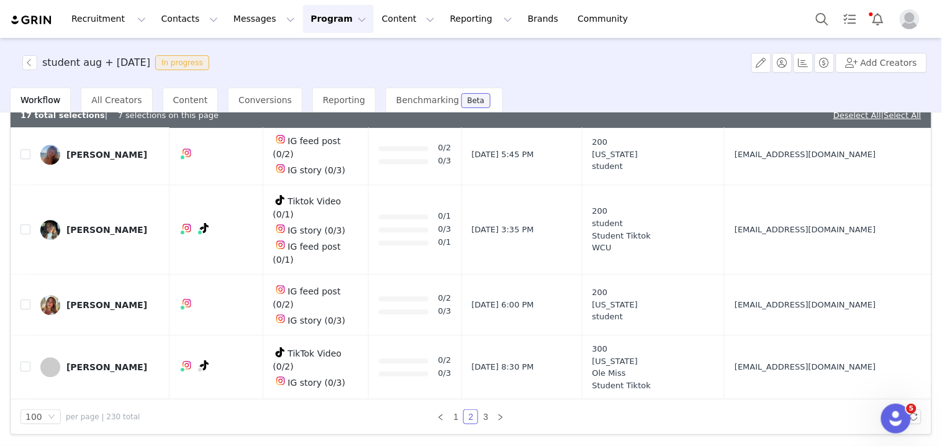
checkbox input "true"
click at [197, 204] on div "TikTok ( @samii.arrietaa ) — Personal/Creator Connected — Videos and Insights." at bounding box center [208, 222] width 210 height 53
click at [197, 207] on link "@samii.arrietaa" at bounding box center [182, 212] width 69 height 10
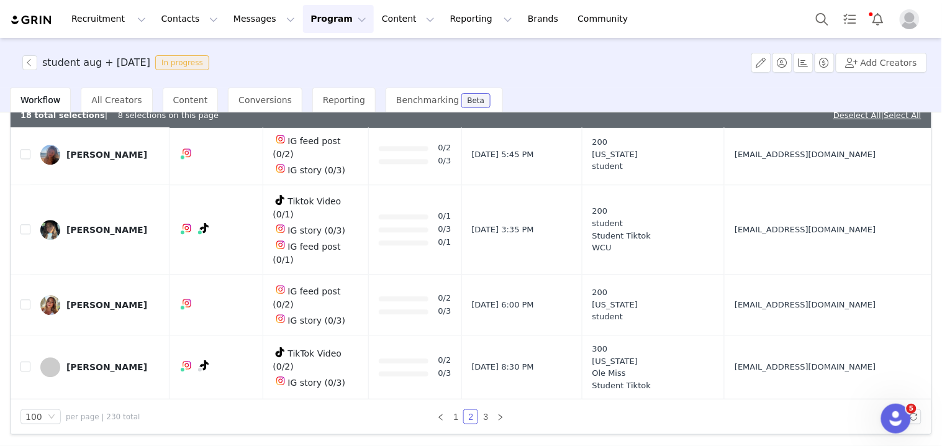
drag, startPoint x: 750, startPoint y: 277, endPoint x: 766, endPoint y: 276, distance: 15.5
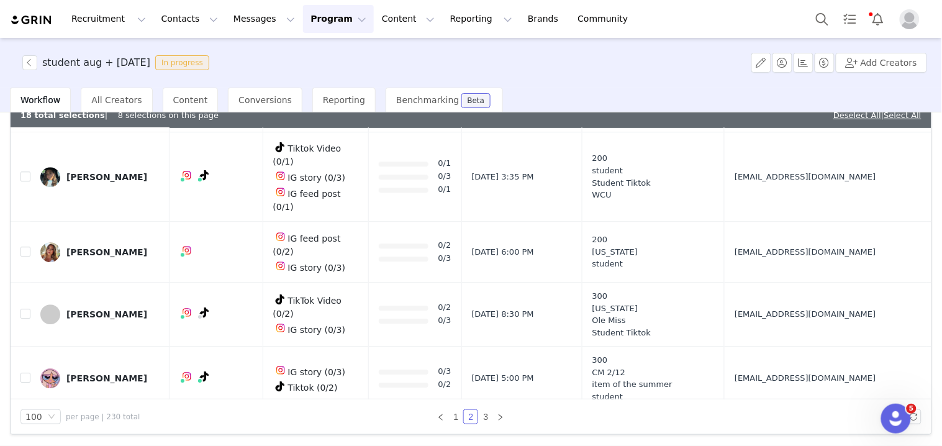
scroll to position [3311, 0]
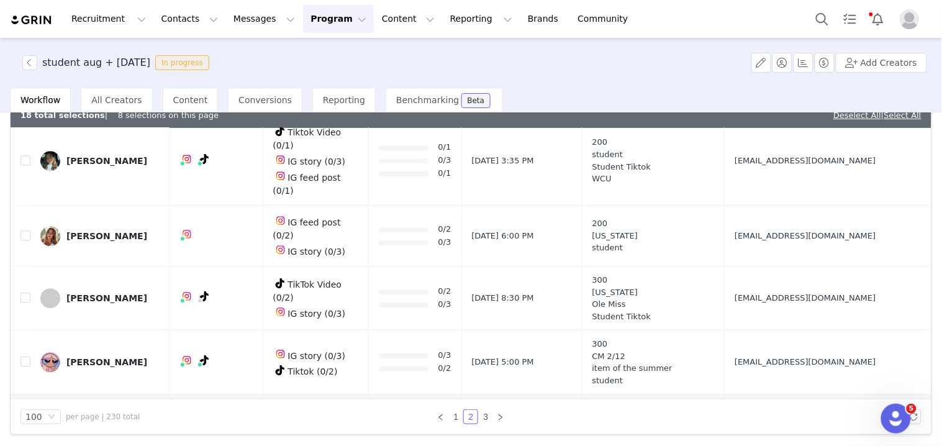
drag, startPoint x: 749, startPoint y: 271, endPoint x: 770, endPoint y: 272, distance: 20.5
